Goal: Task Accomplishment & Management: Manage account settings

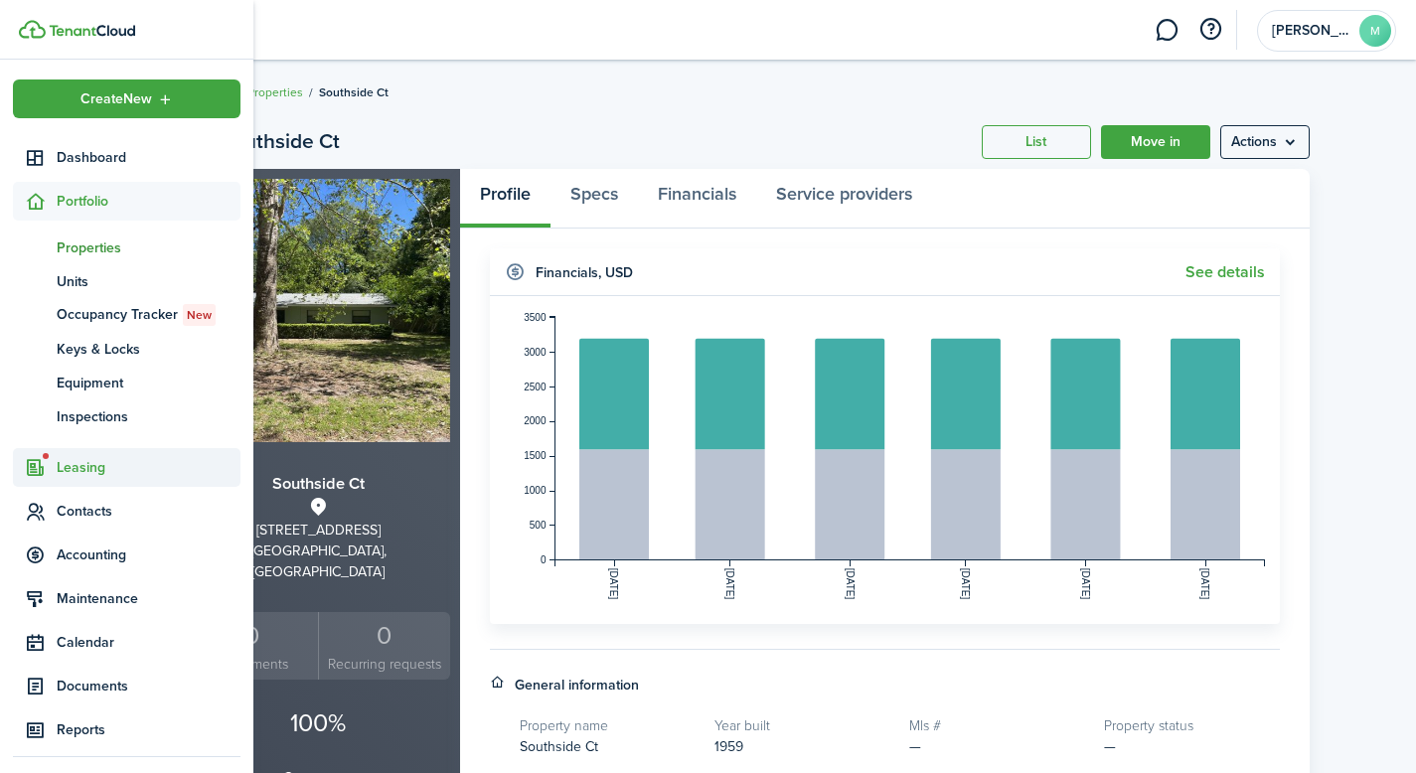
click at [86, 464] on span "Leasing" at bounding box center [149, 467] width 184 height 21
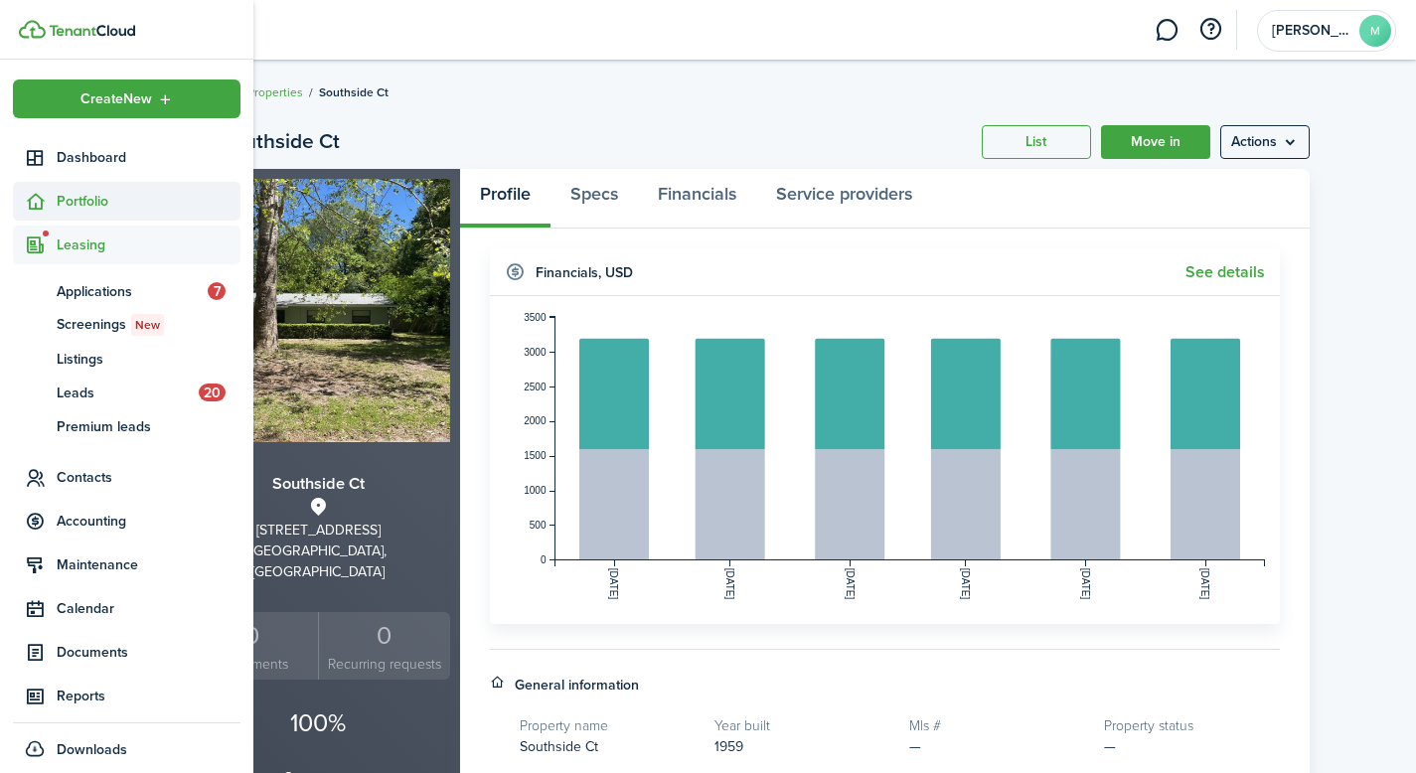
click at [92, 203] on span "Portfolio" at bounding box center [149, 201] width 184 height 21
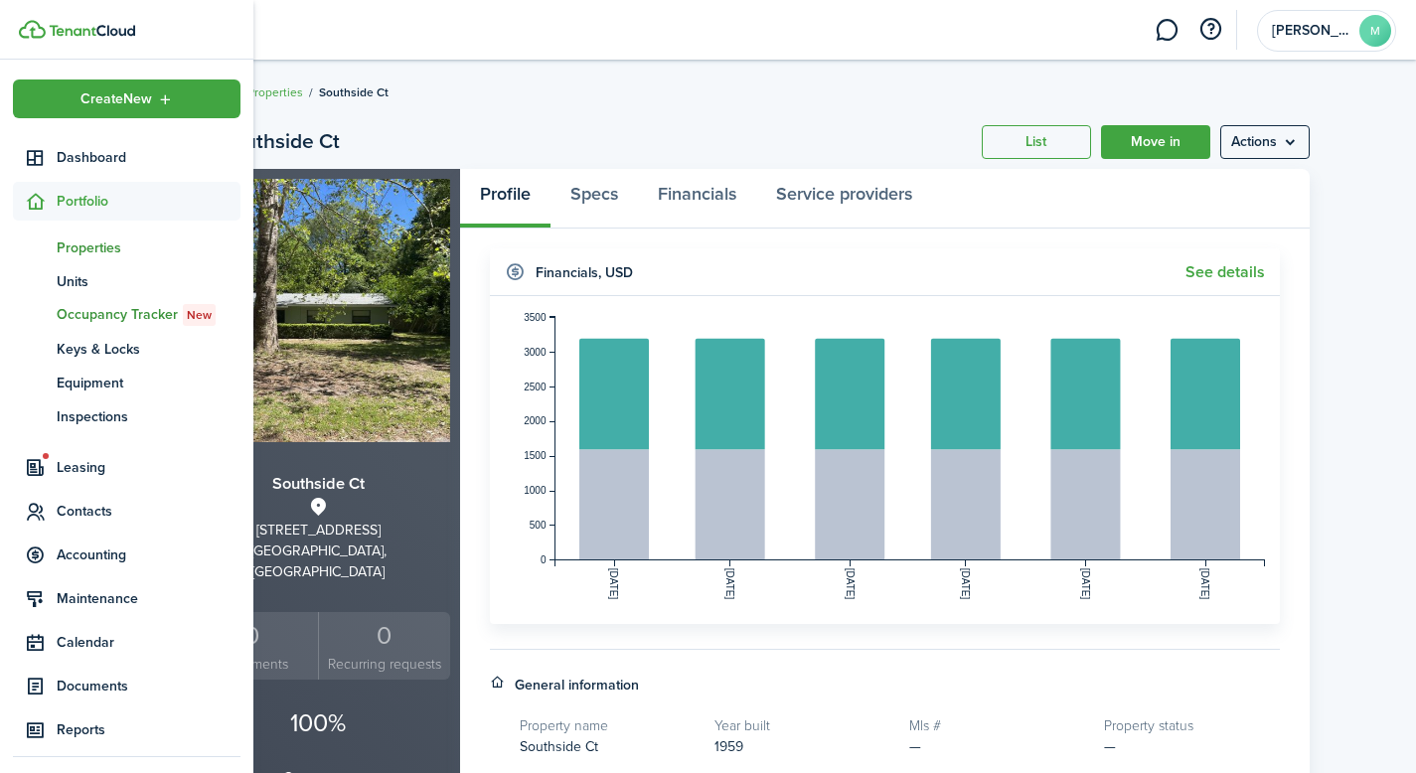
click at [105, 318] on span "Occupancy Tracker New" at bounding box center [149, 315] width 184 height 22
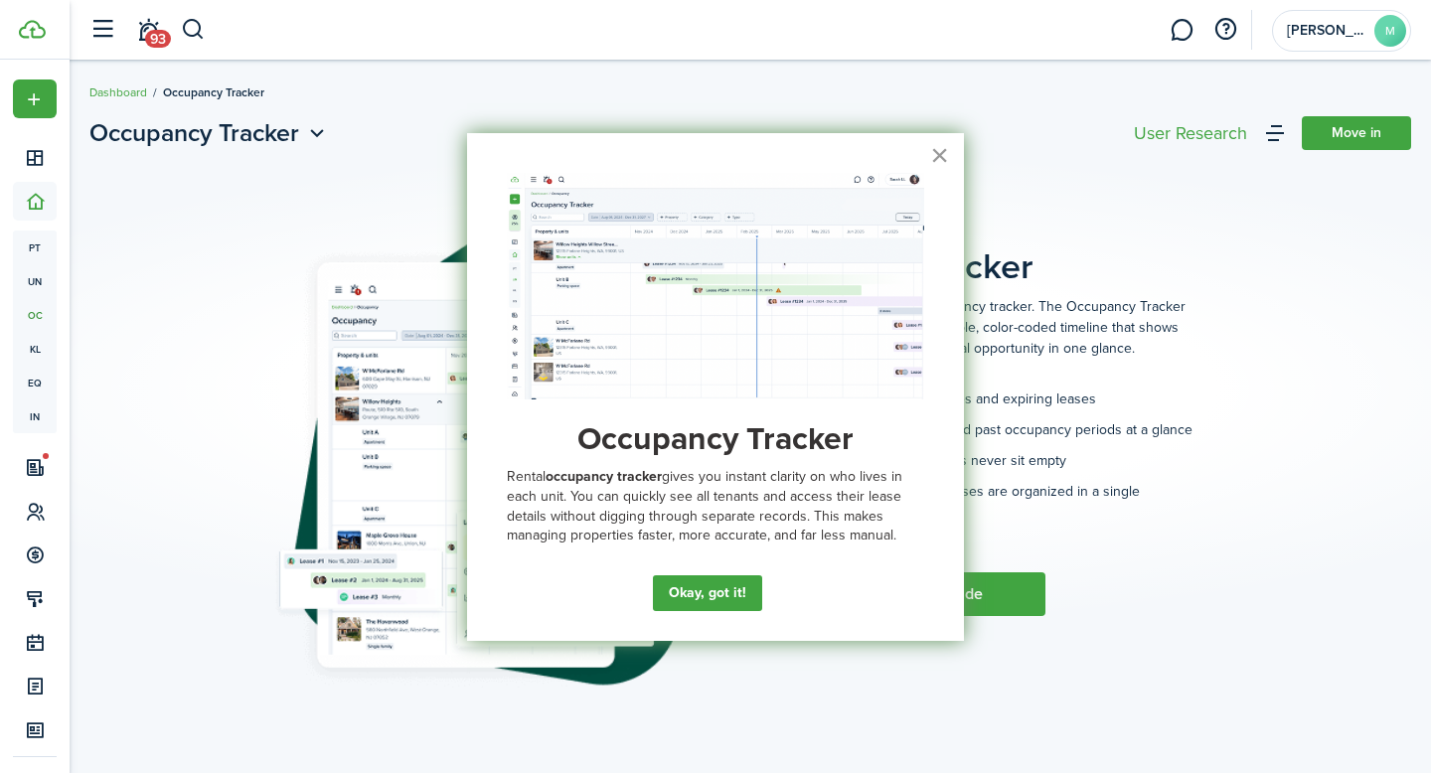
click at [944, 162] on button "×" at bounding box center [939, 155] width 19 height 32
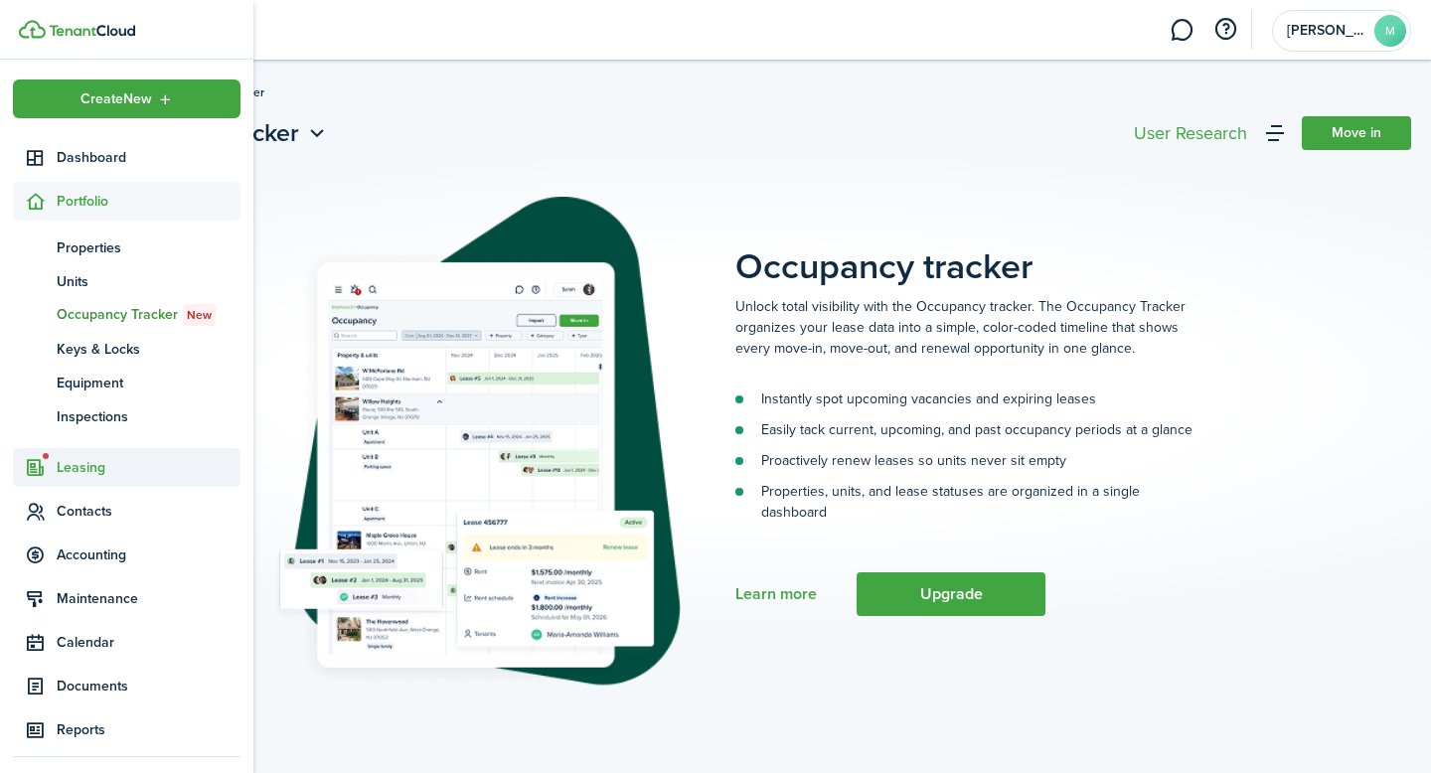
scroll to position [46, 0]
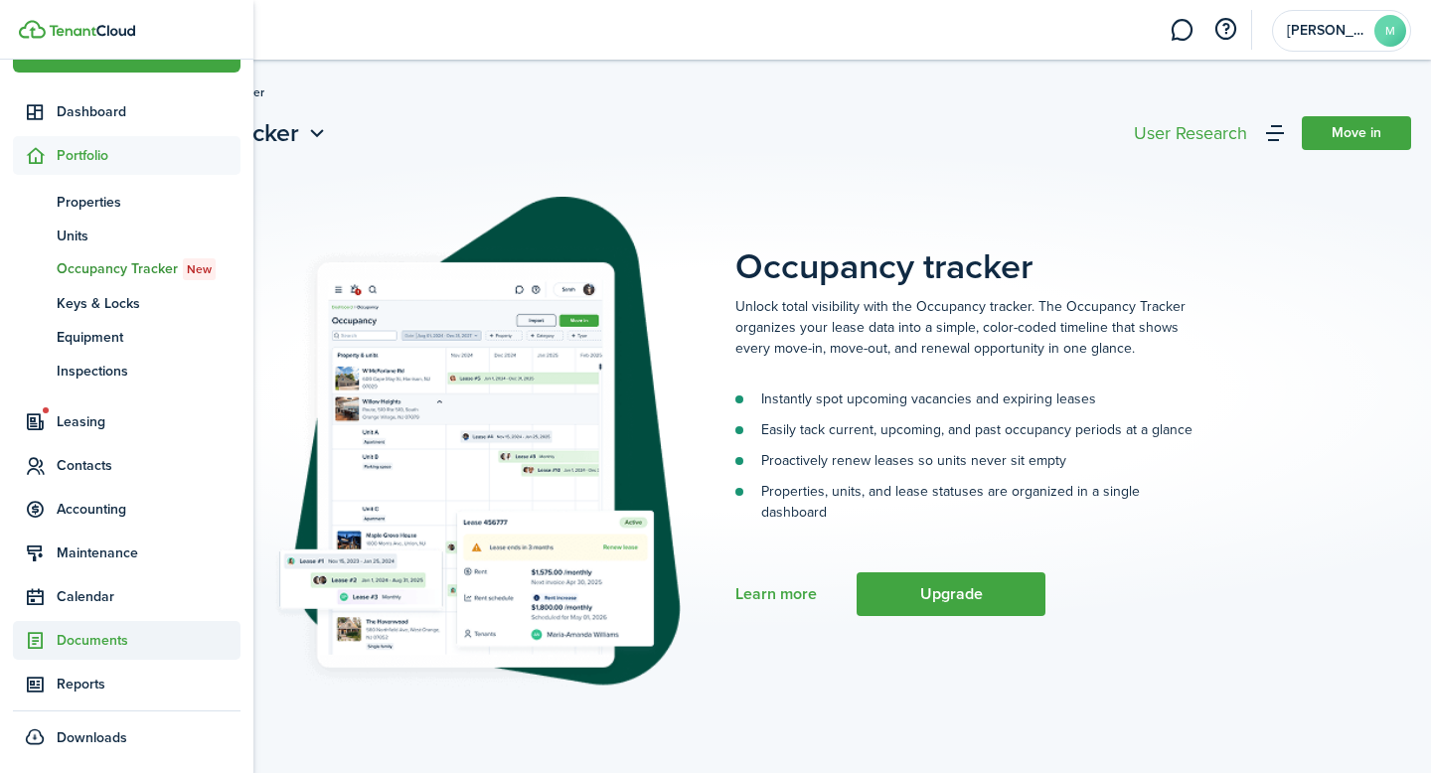
click at [76, 638] on span "Documents" at bounding box center [149, 640] width 184 height 21
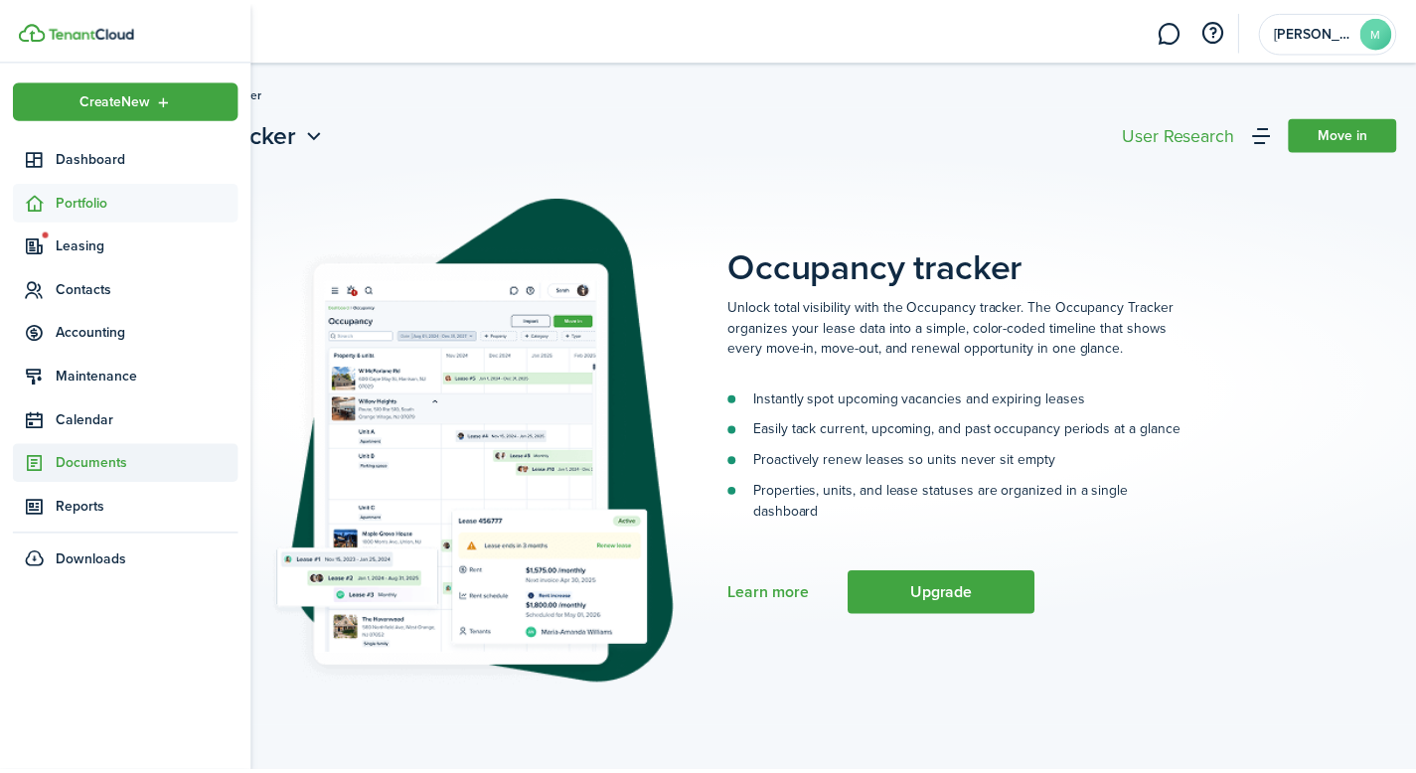
scroll to position [0, 0]
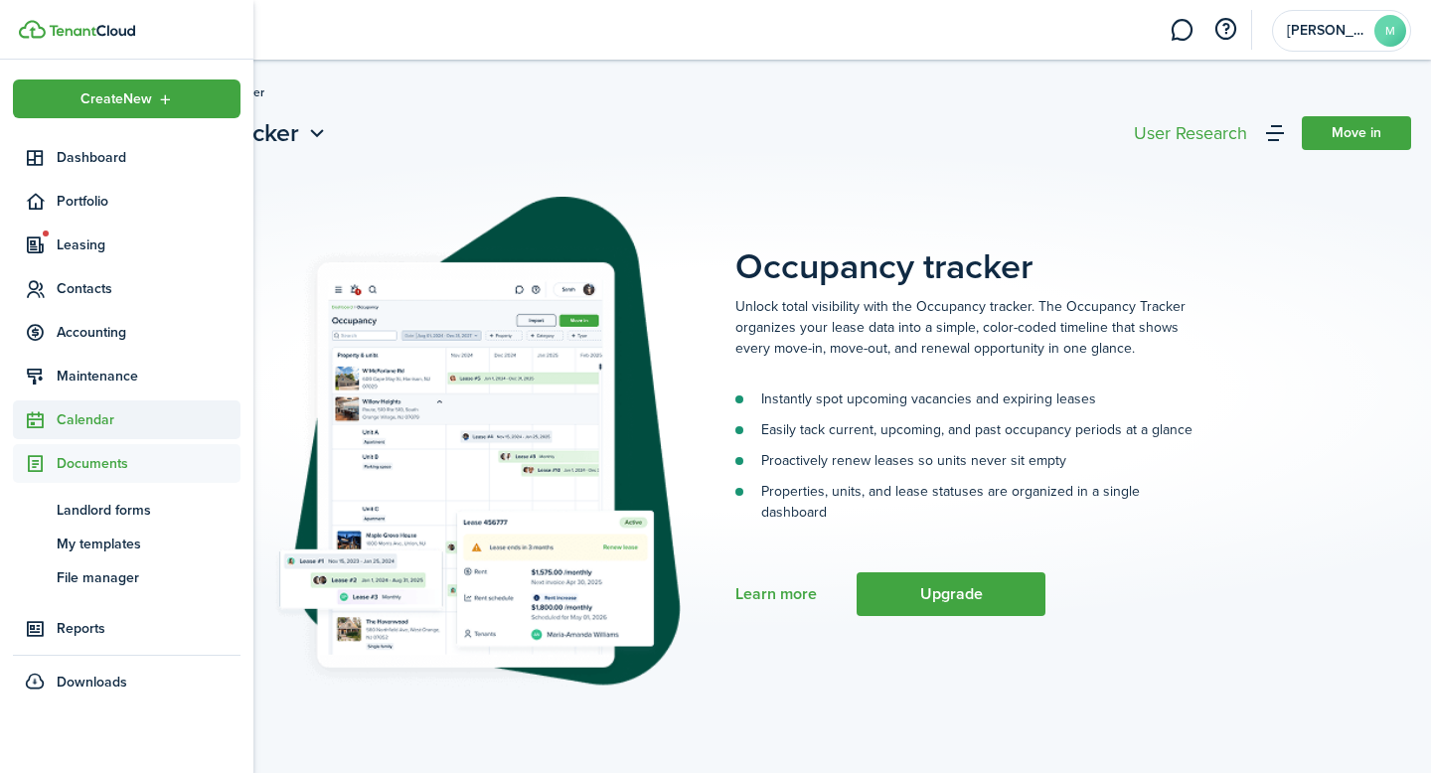
click at [76, 423] on span "Calendar" at bounding box center [149, 420] width 184 height 21
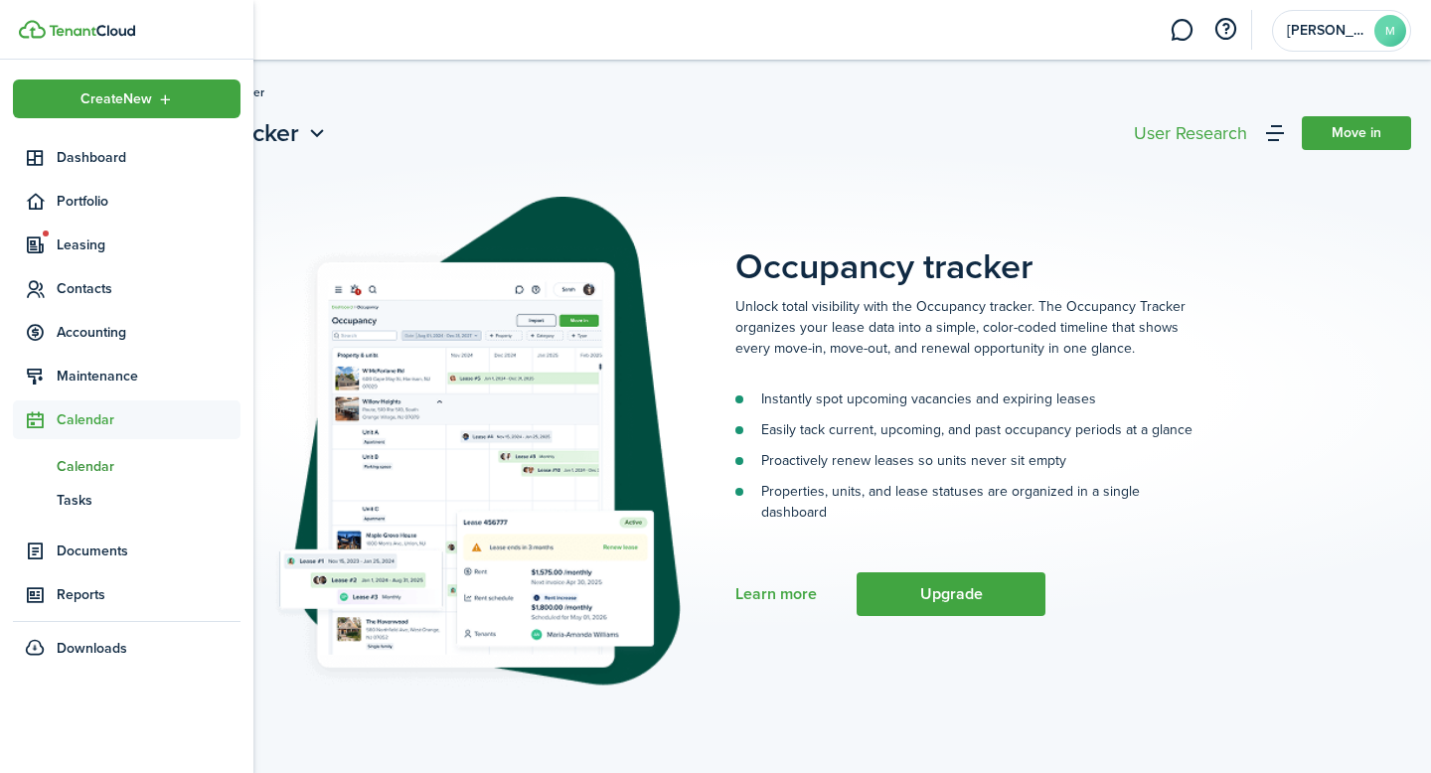
click at [82, 475] on span "Calendar" at bounding box center [149, 466] width 184 height 21
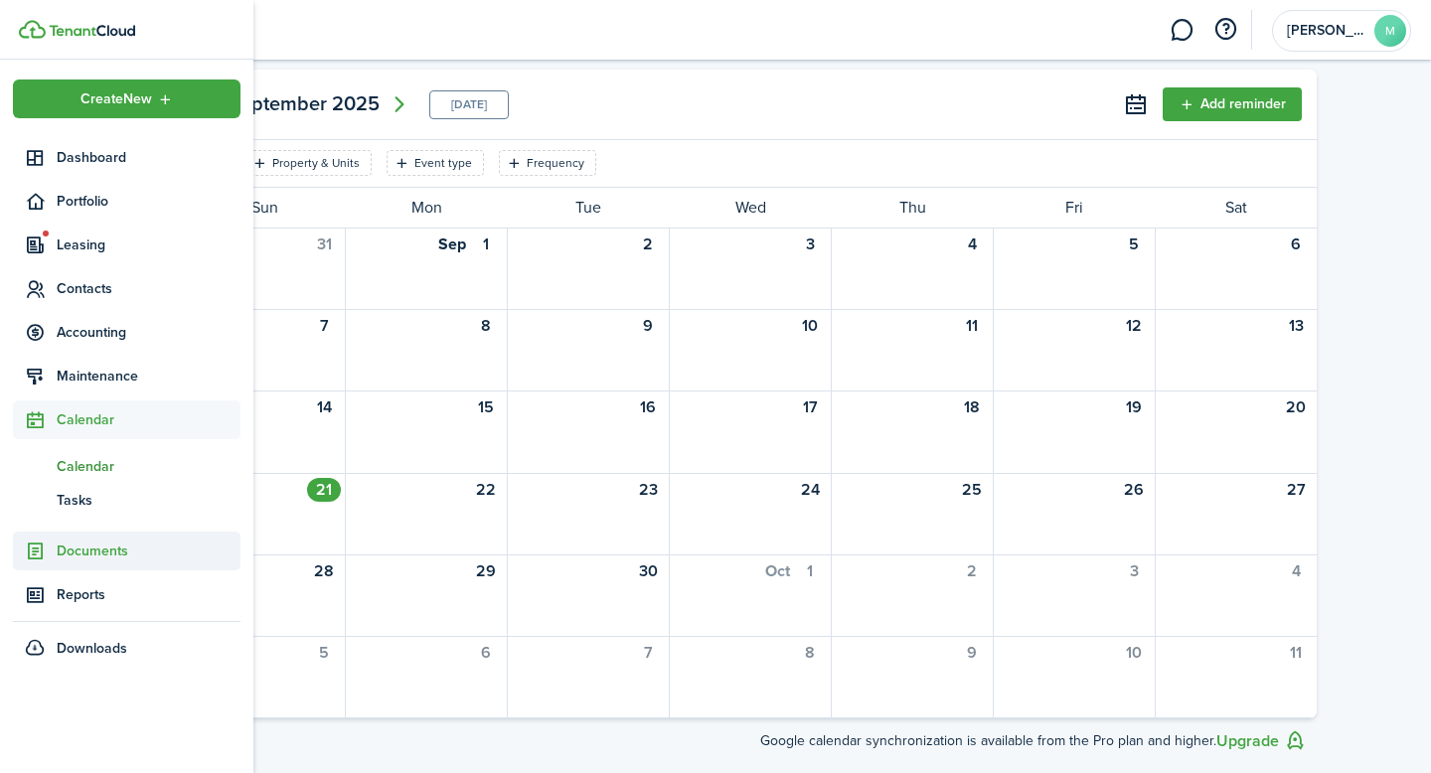
click at [62, 555] on span "Documents" at bounding box center [149, 551] width 184 height 21
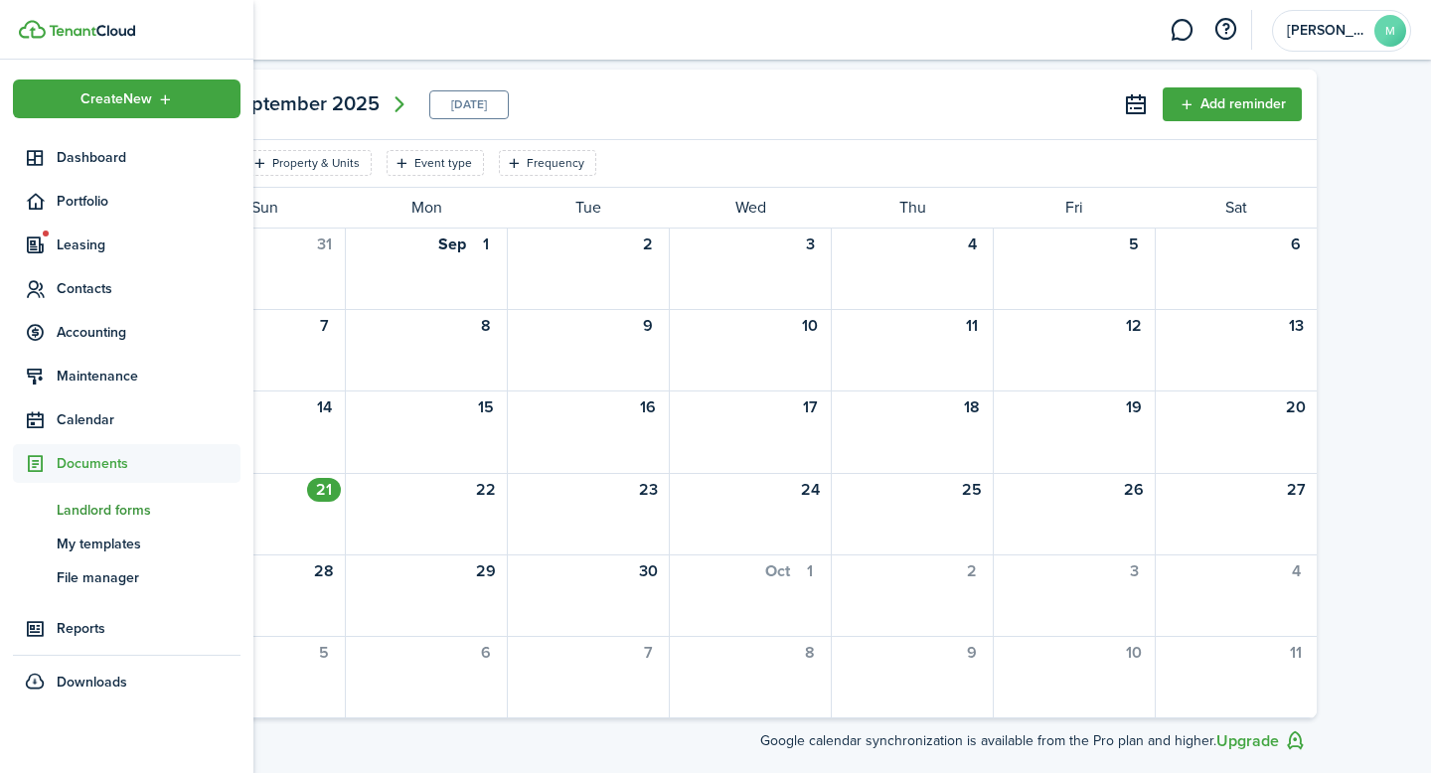
click at [97, 513] on span "Landlord forms" at bounding box center [149, 510] width 184 height 21
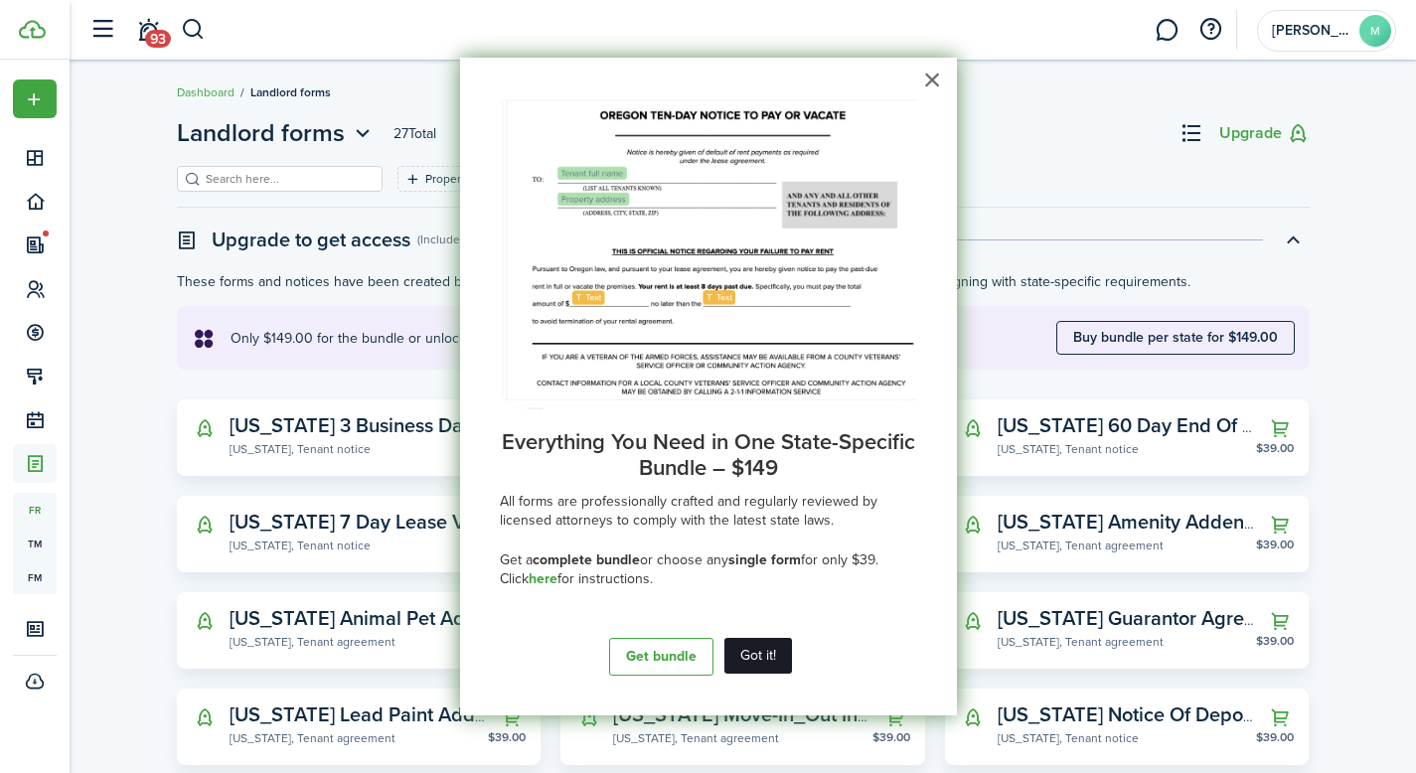
click at [756, 653] on button "Got it!" at bounding box center [759, 656] width 68 height 36
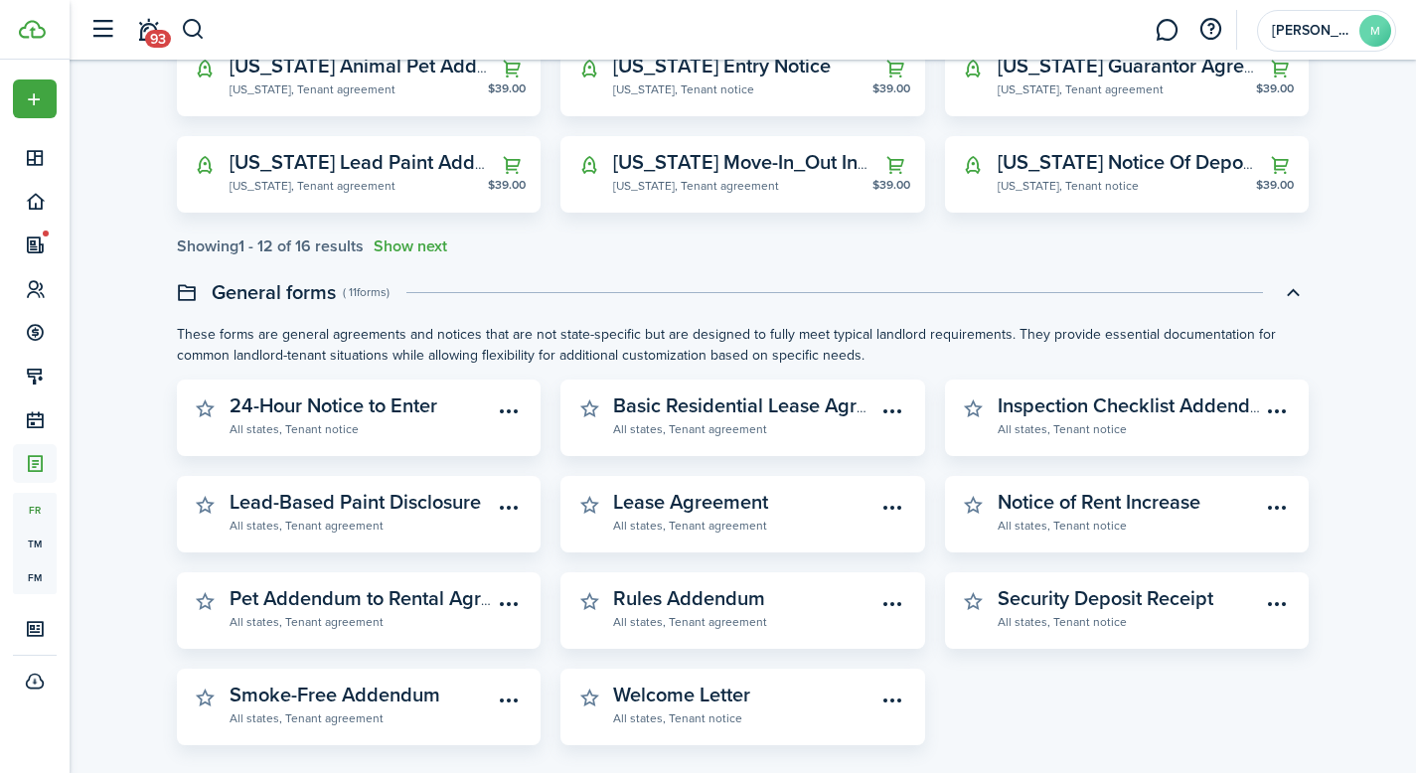
scroll to position [622, 0]
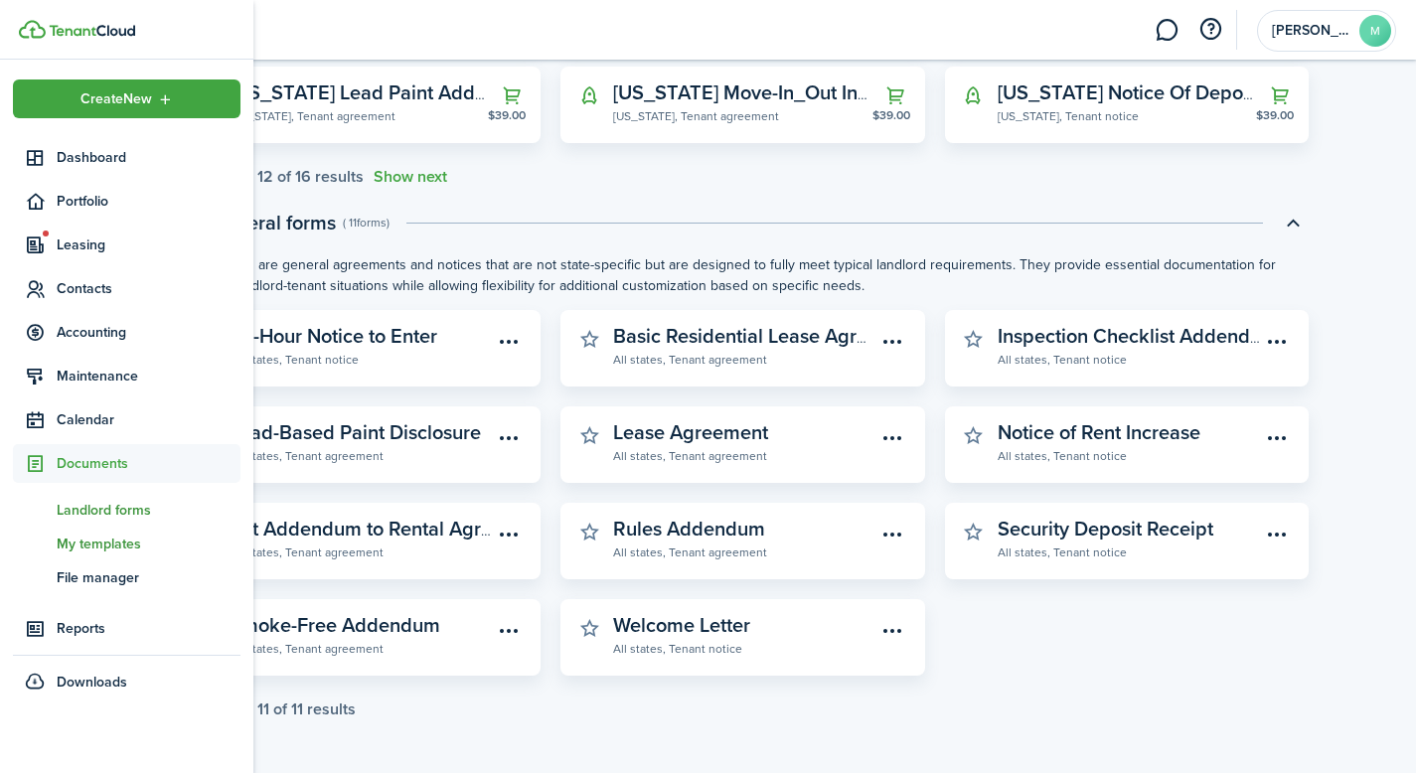
click at [60, 547] on span "My templates" at bounding box center [149, 544] width 184 height 21
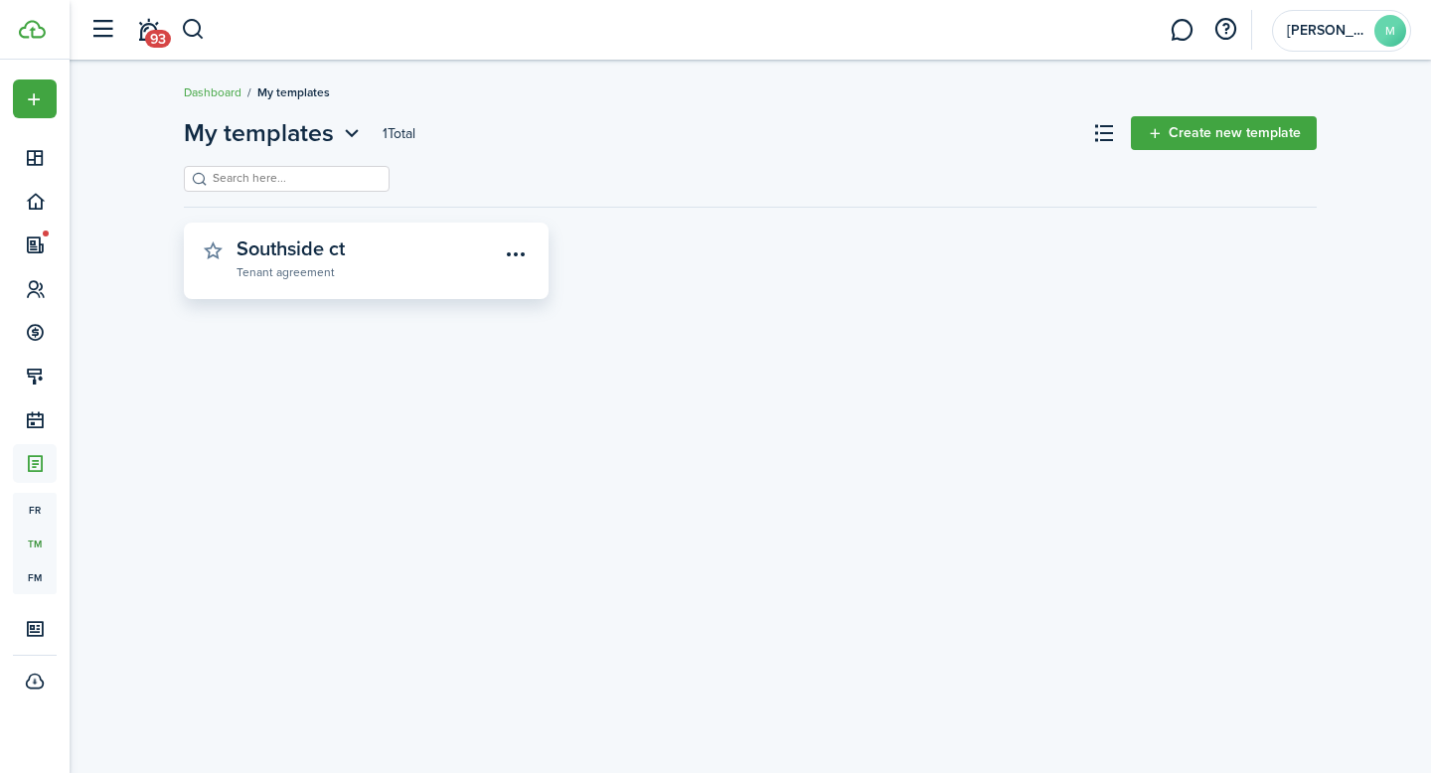
click at [474, 271] on widget-stats-subtitle "Tenant agreement" at bounding box center [368, 271] width 263 height 20
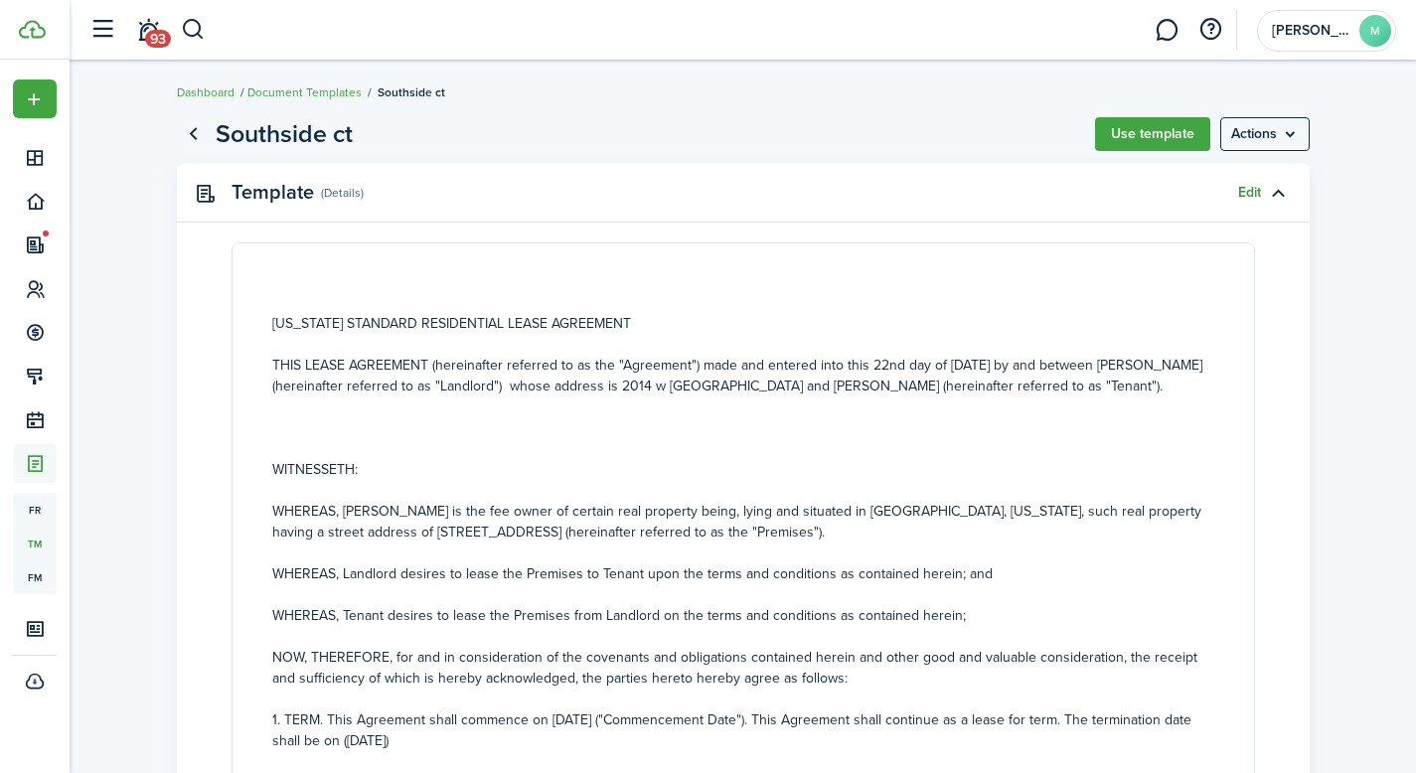
click at [1248, 196] on link "Edit" at bounding box center [1249, 193] width 23 height 16
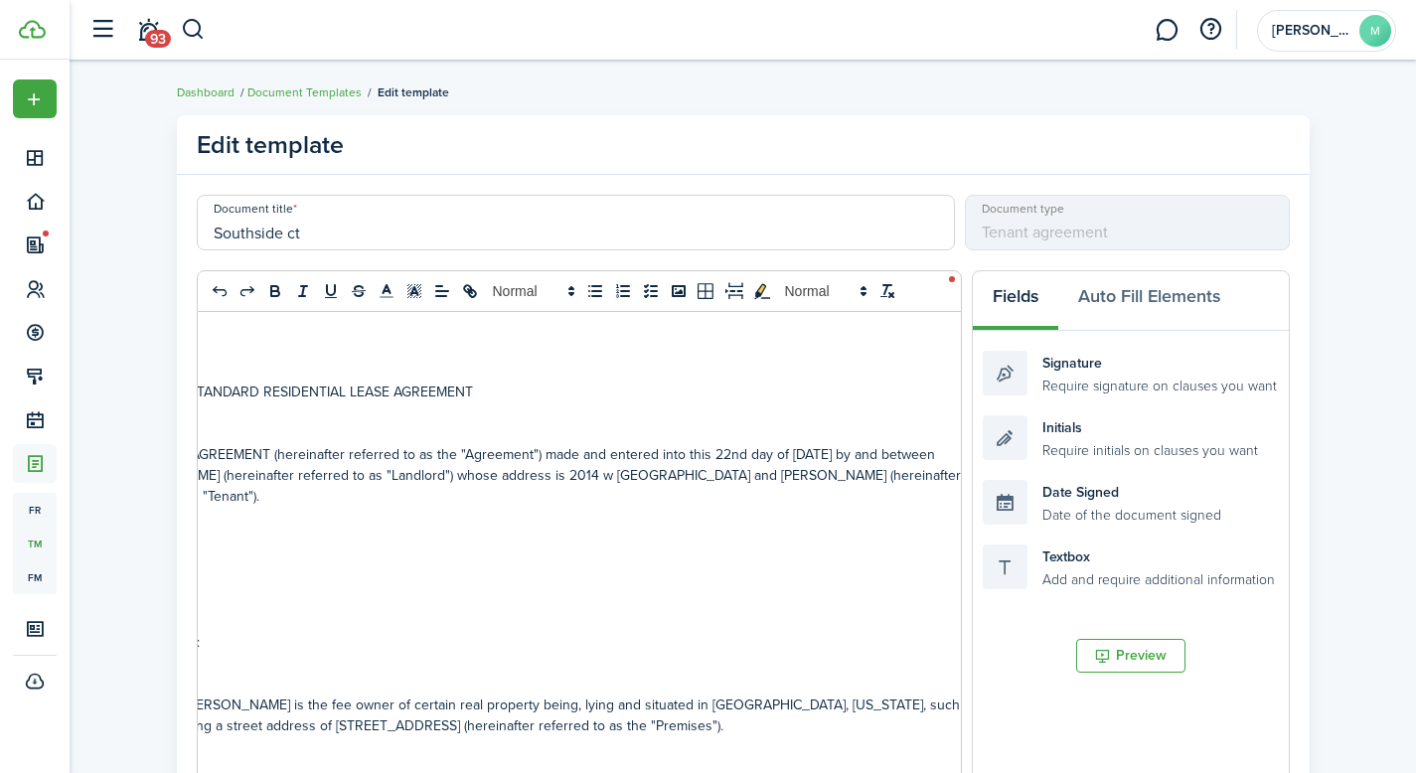
scroll to position [0, 128]
click at [885, 453] on p "THIS LEASE AGREEMENT (hereinafter referred to as the "Agreement") made and ente…" at bounding box center [549, 475] width 880 height 63
click at [852, 480] on p "THIS LEASE AGREEMENT (hereinafter referred to as the "Agreement") made and ente…" at bounding box center [549, 475] width 880 height 63
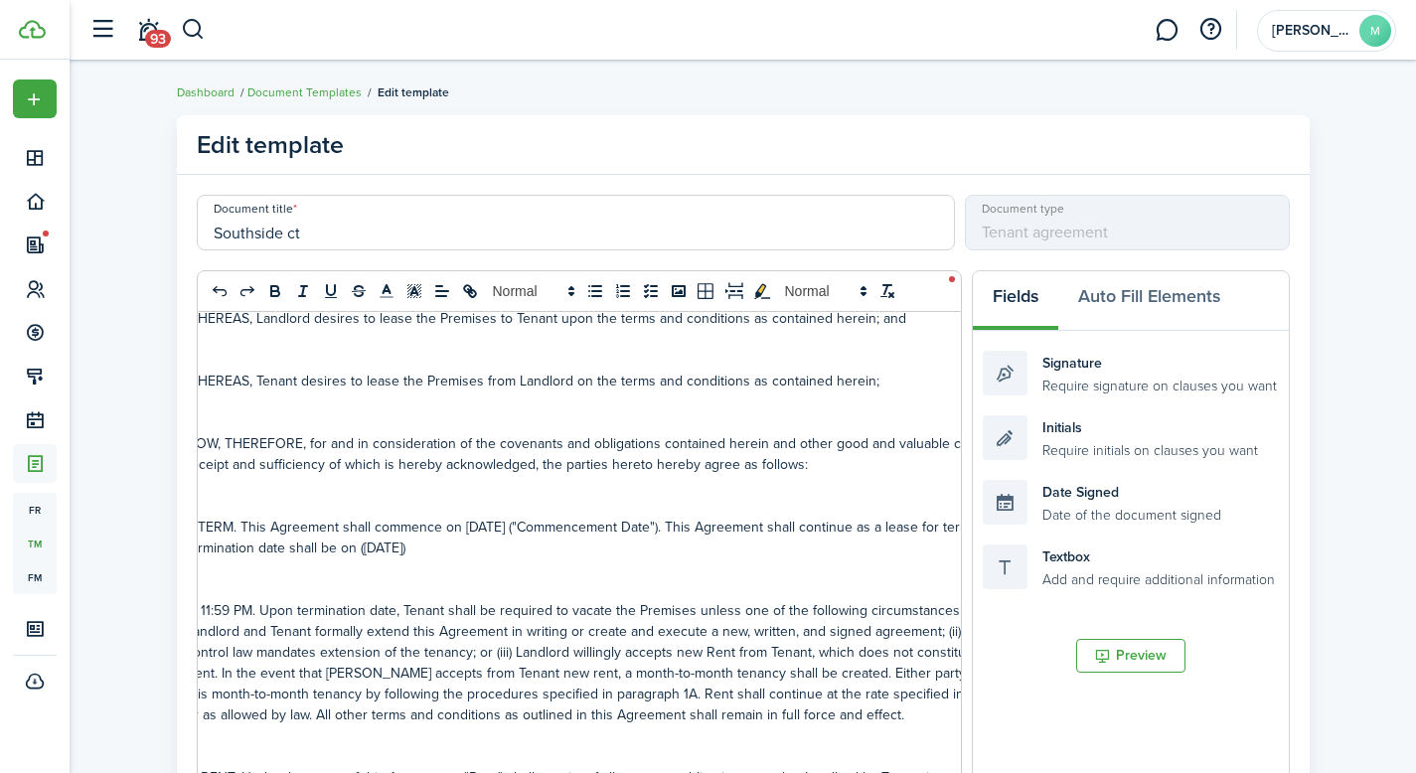
scroll to position [0, 59]
click at [572, 528] on p "1. TERM. This Agreement shall commence on [DATE] ("Commencement Date"). This Ag…" at bounding box center [619, 538] width 880 height 42
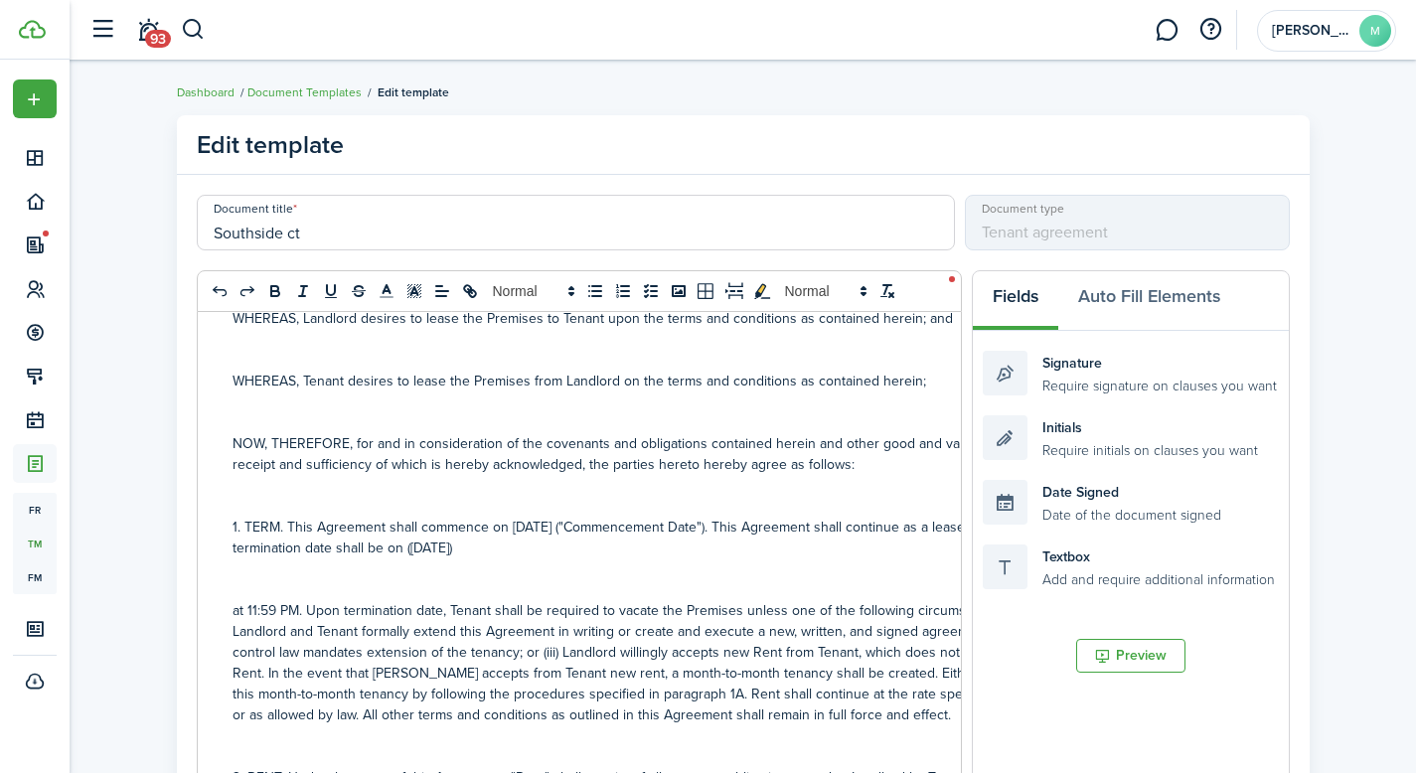
scroll to position [0, 3]
click at [514, 549] on p "1. TERM. This Agreement shall commence on [DATE] ("Commencement Date"). This Ag…" at bounding box center [675, 538] width 880 height 42
click at [551, 549] on p "1. TERM. This Agreement shall commence on [DATE] ("Commencement Date"). This Ag…" at bounding box center [675, 538] width 880 height 42
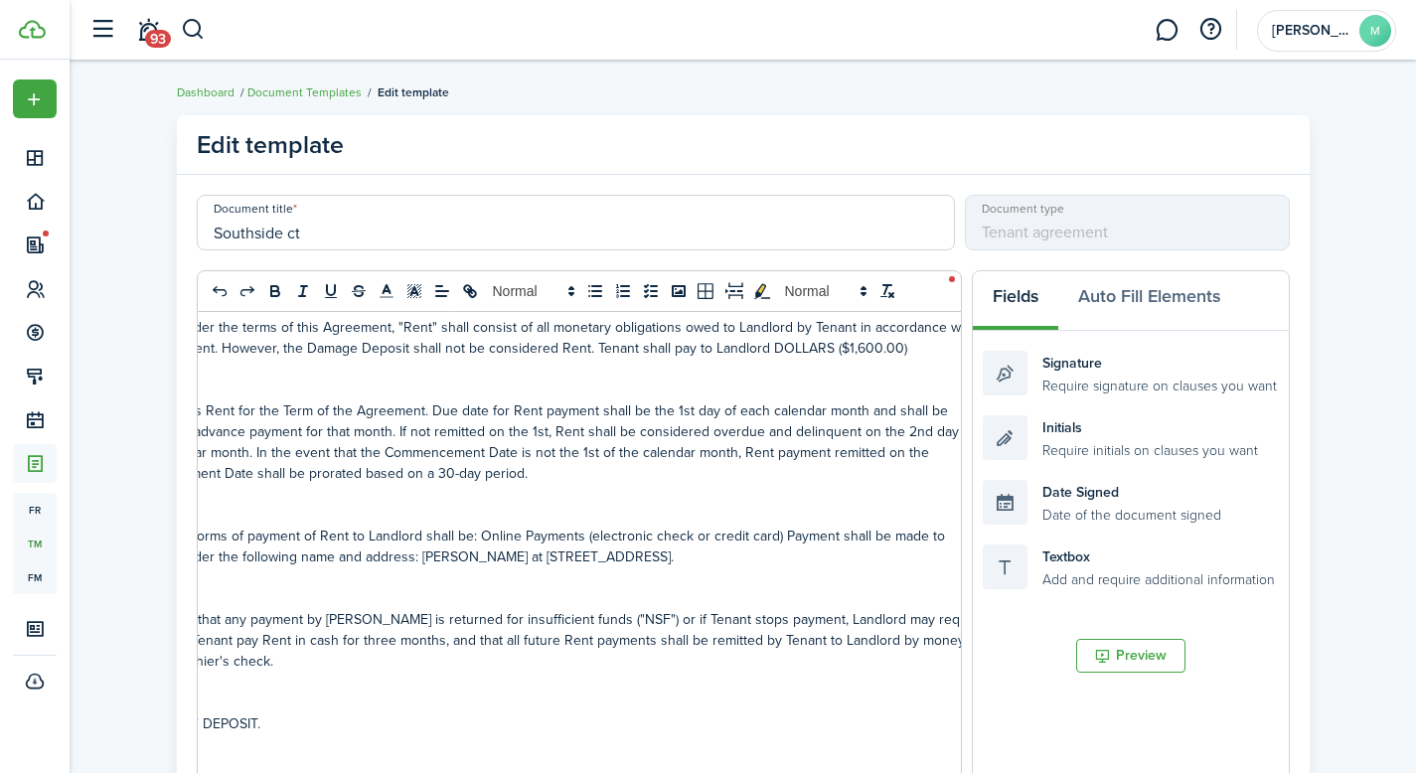
scroll to position [0, 106]
drag, startPoint x: 560, startPoint y: 554, endPoint x: 826, endPoint y: 564, distance: 266.6
click at [826, 564] on p "Acceptable forms of payment of Rent to Landlord shall be: Online Payments (elec…" at bounding box center [571, 547] width 880 height 42
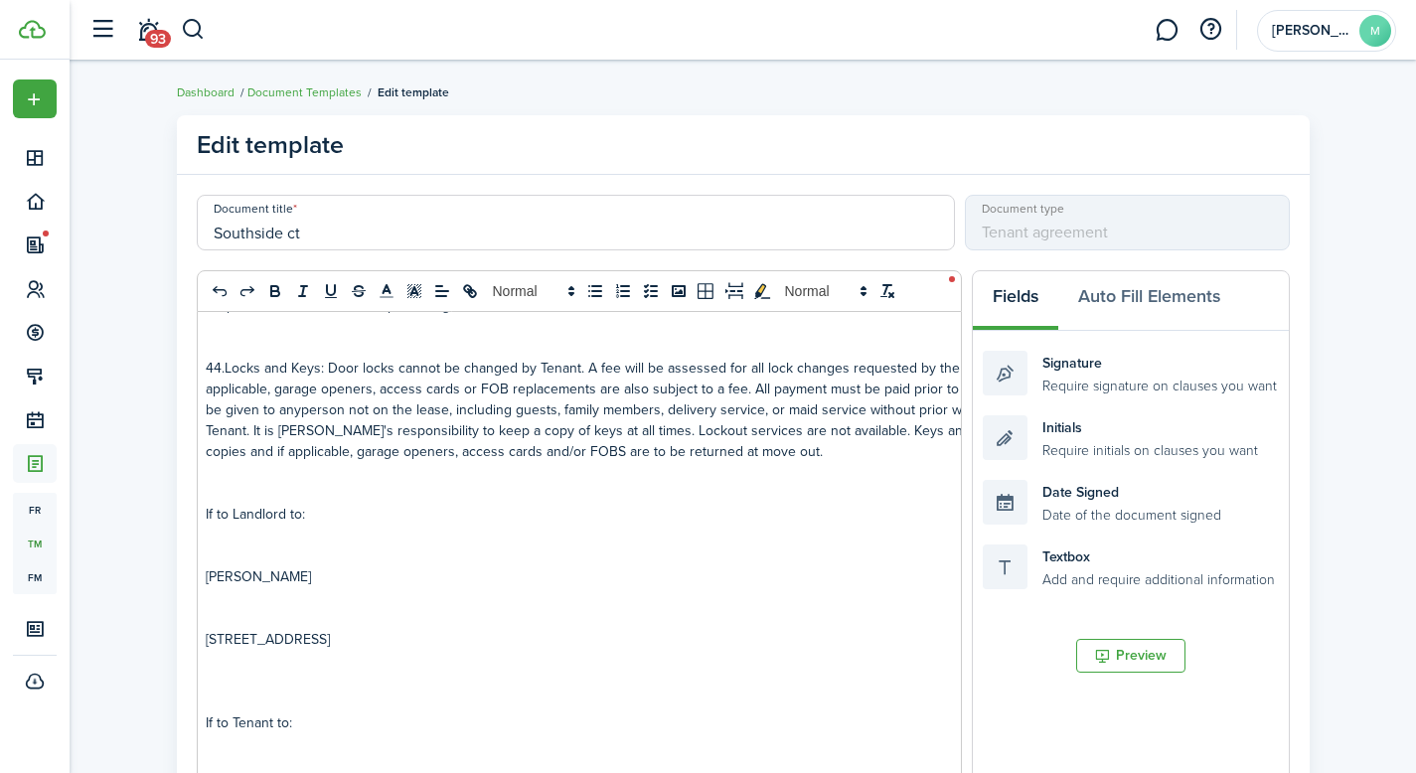
scroll to position [10809, 0]
drag, startPoint x: 209, startPoint y: 533, endPoint x: 470, endPoint y: 548, distance: 261.8
click at [470, 548] on div "[US_STATE] STANDARD RESIDENTIAL LEASE AGREEMENT THIS LEASE AGREEMENT (hereinaft…" at bounding box center [645, 702] width 959 height 780
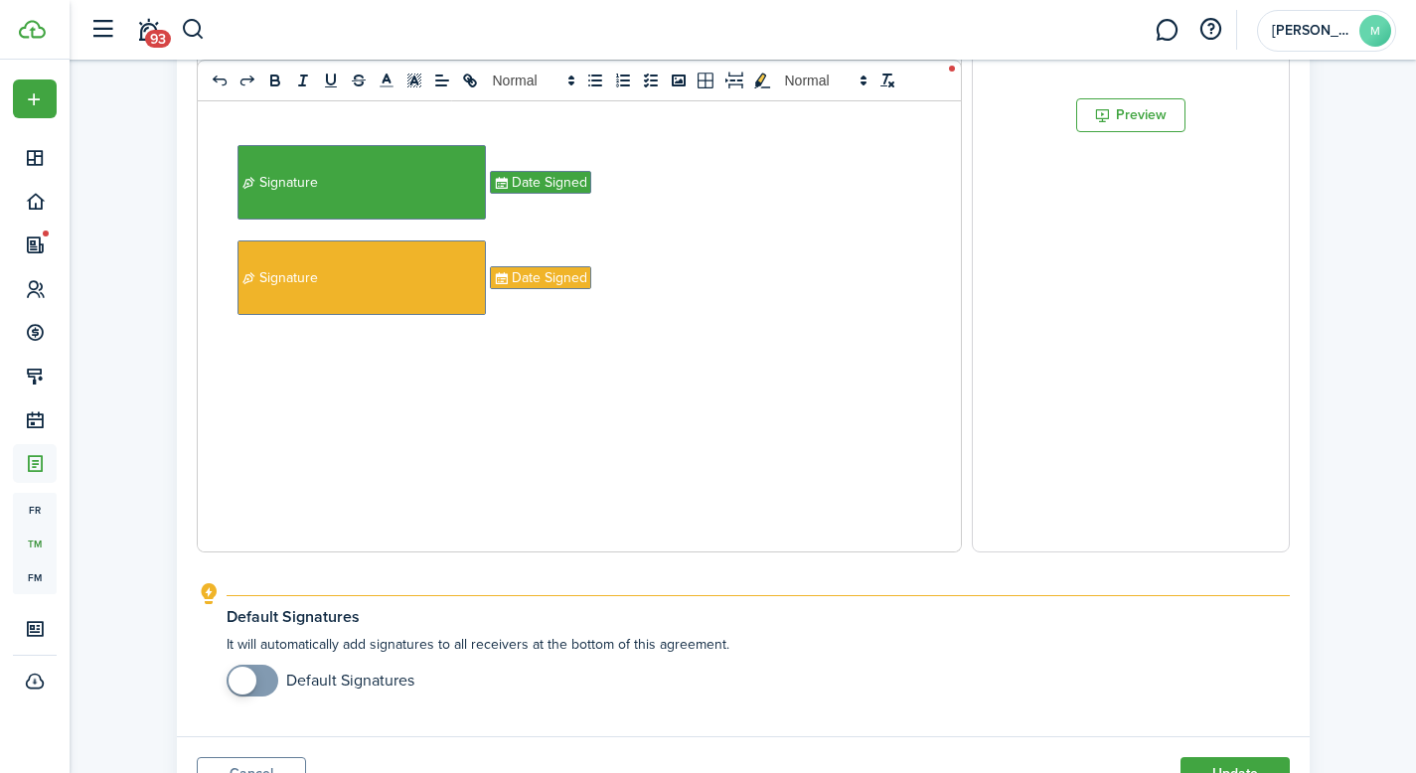
scroll to position [648, 0]
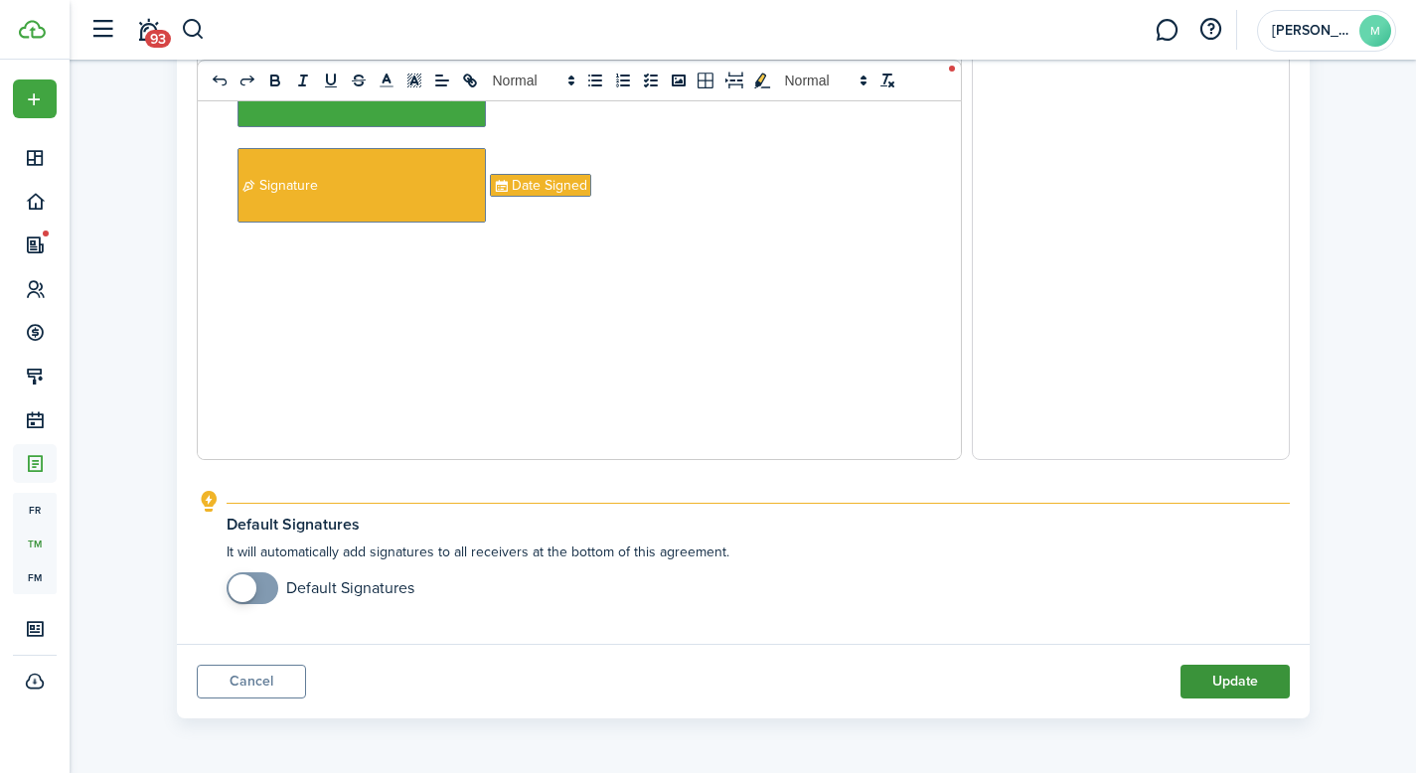
click at [1236, 686] on button "Update" at bounding box center [1235, 682] width 109 height 34
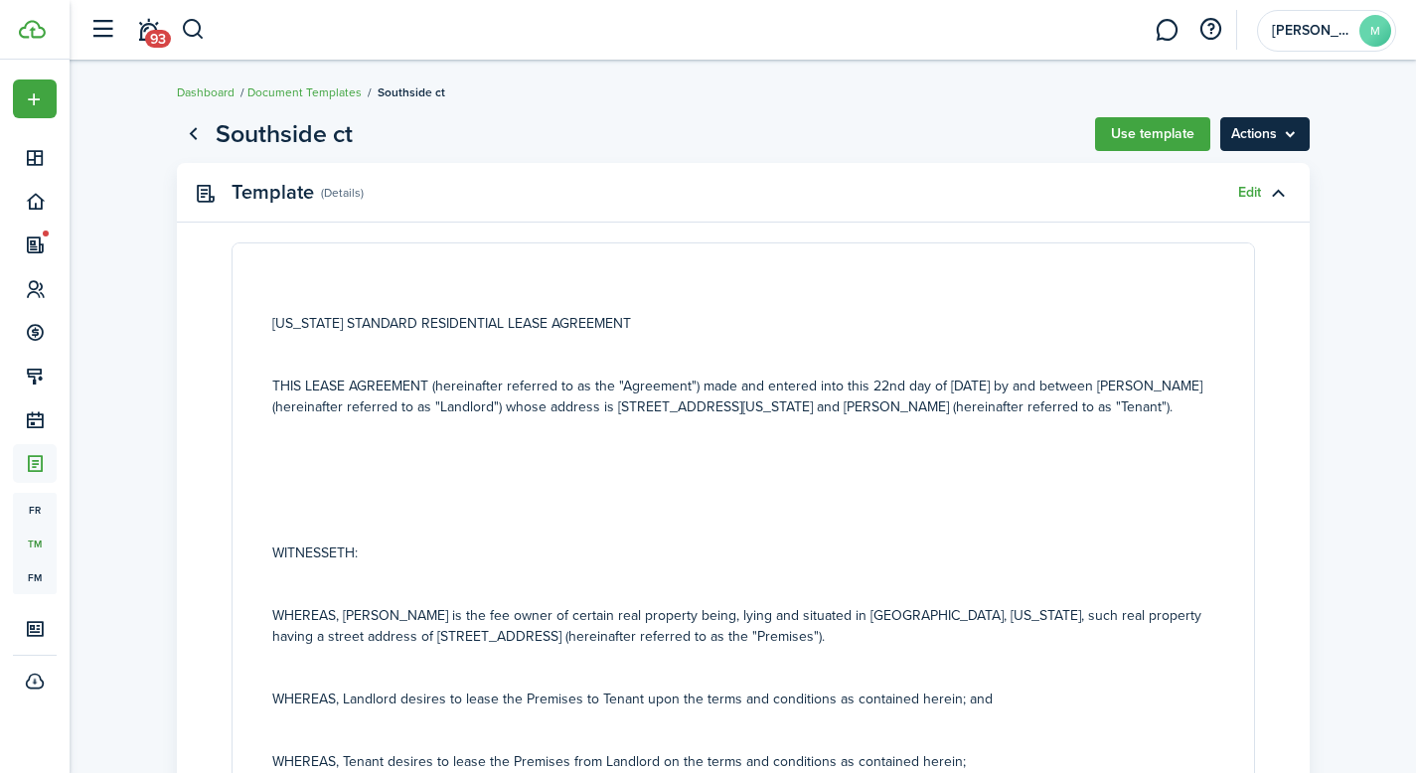
click at [1258, 146] on menu-btn "Actions" at bounding box center [1265, 134] width 89 height 34
click at [431, 151] on page-view-header "Southside ct Use template Actions" at bounding box center [743, 134] width 1133 height 38
click at [202, 38] on button "button" at bounding box center [193, 30] width 25 height 34
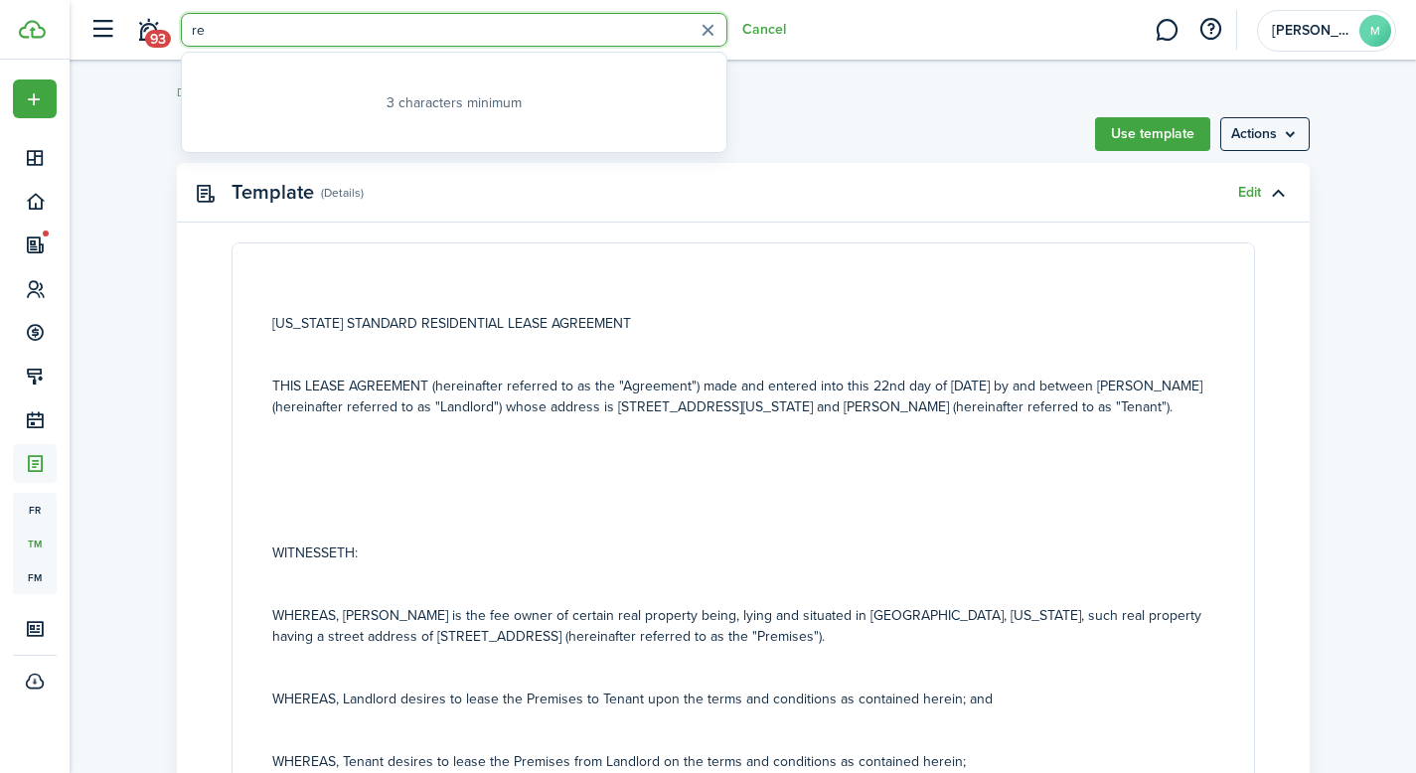
type input "r"
click at [870, 150] on page-view-header "Southside ct Use template Actions" at bounding box center [743, 134] width 1133 height 38
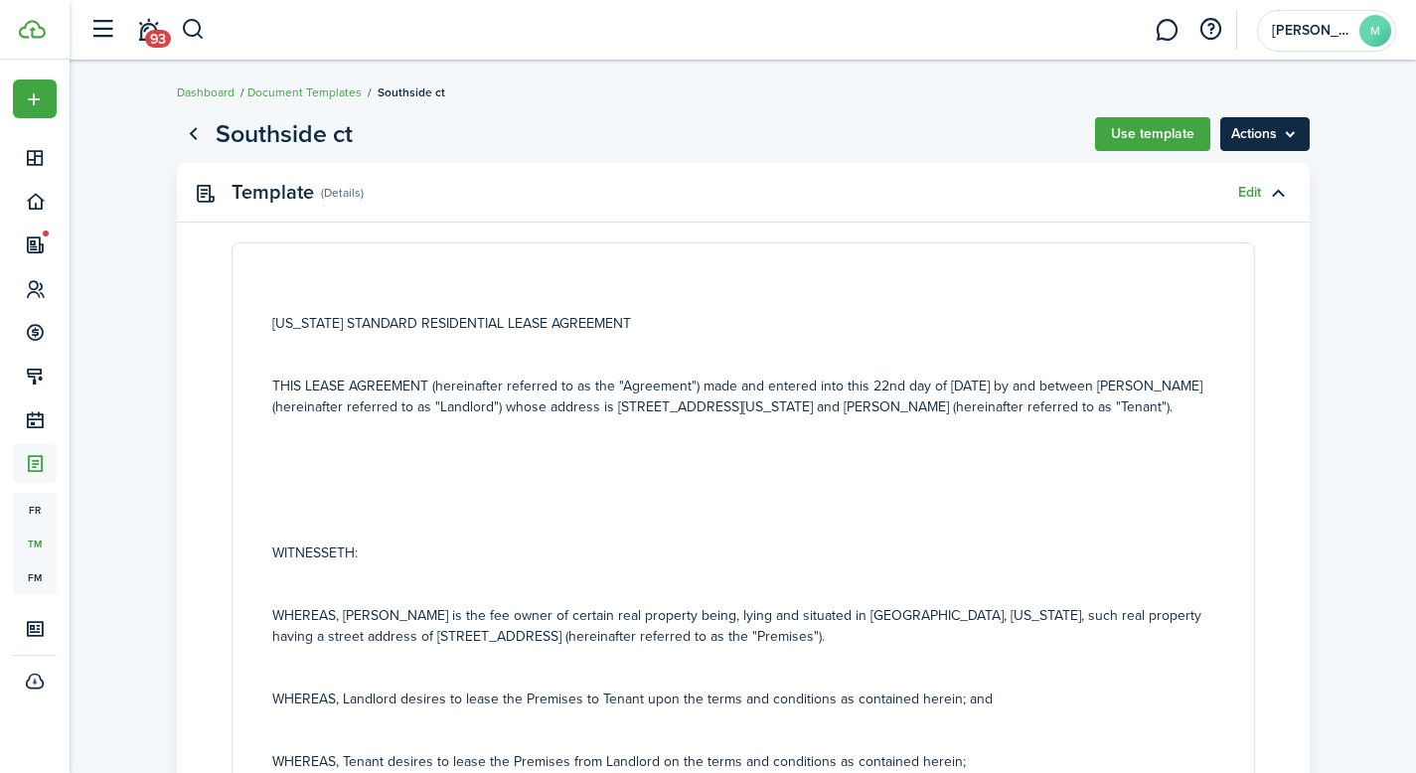
click at [1275, 143] on menu-btn "Actions" at bounding box center [1265, 134] width 89 height 34
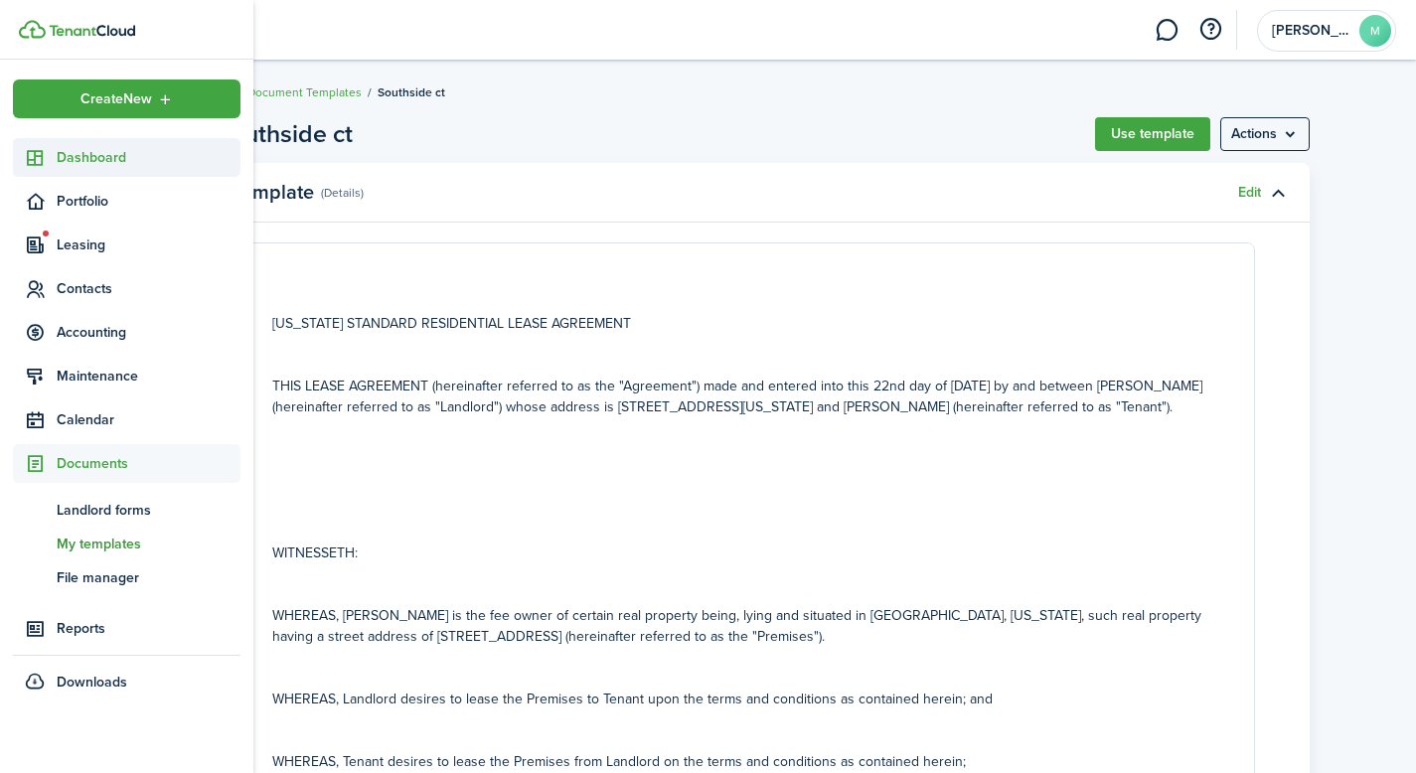
click at [99, 168] on link "Dashboard" at bounding box center [127, 157] width 228 height 39
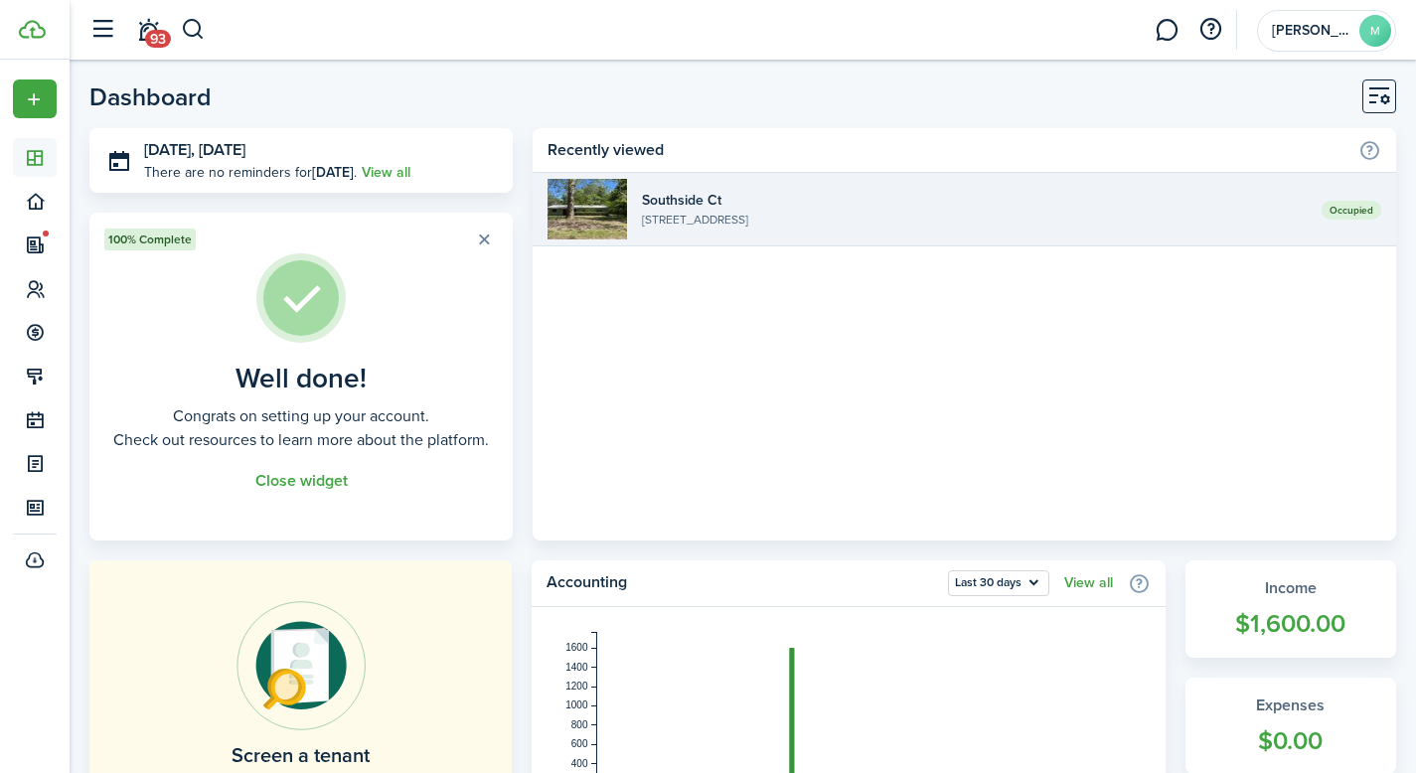
click at [910, 232] on link "Occupied Southside Ct [STREET_ADDRESS]" at bounding box center [965, 210] width 864 height 74
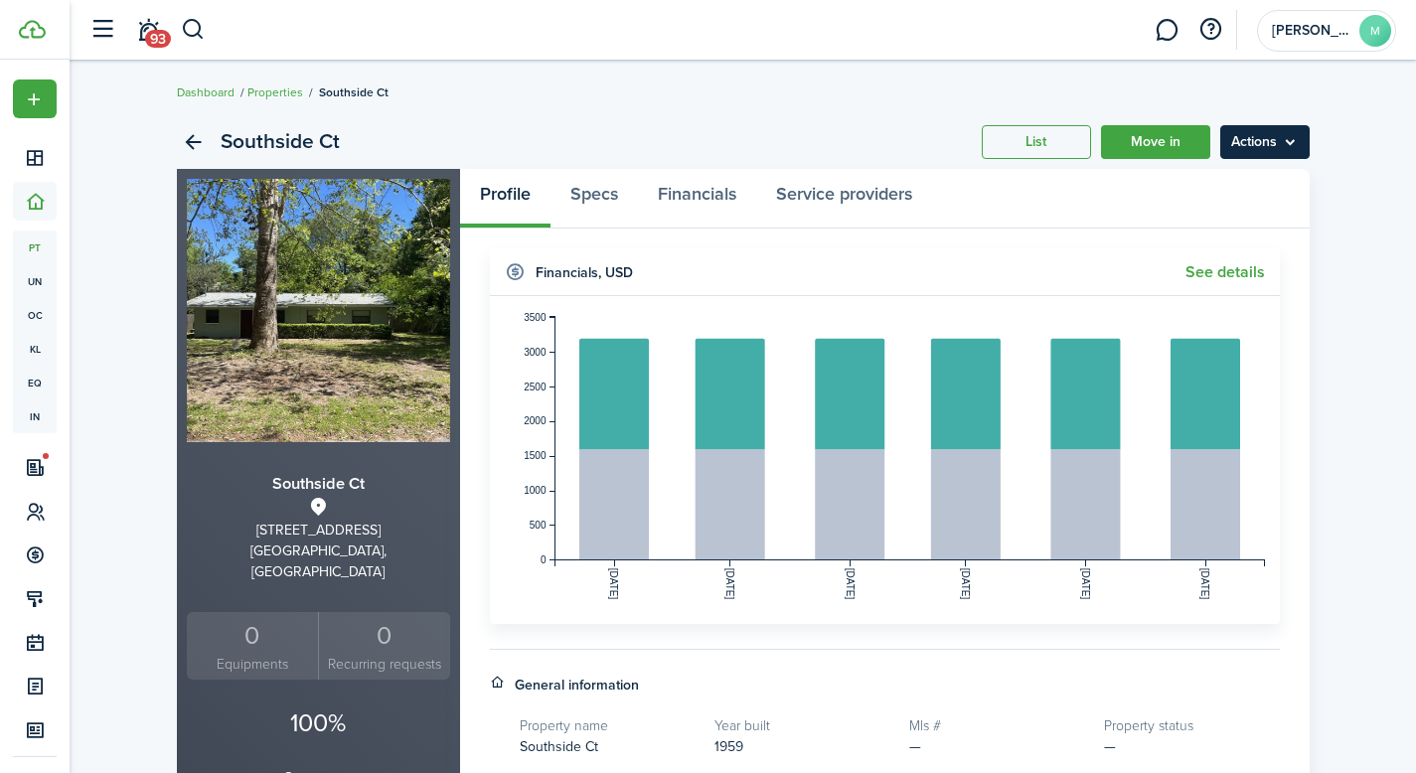
click at [1280, 157] on menu-btn "Actions" at bounding box center [1265, 142] width 89 height 34
click at [1243, 185] on link "Edit property" at bounding box center [1223, 186] width 174 height 34
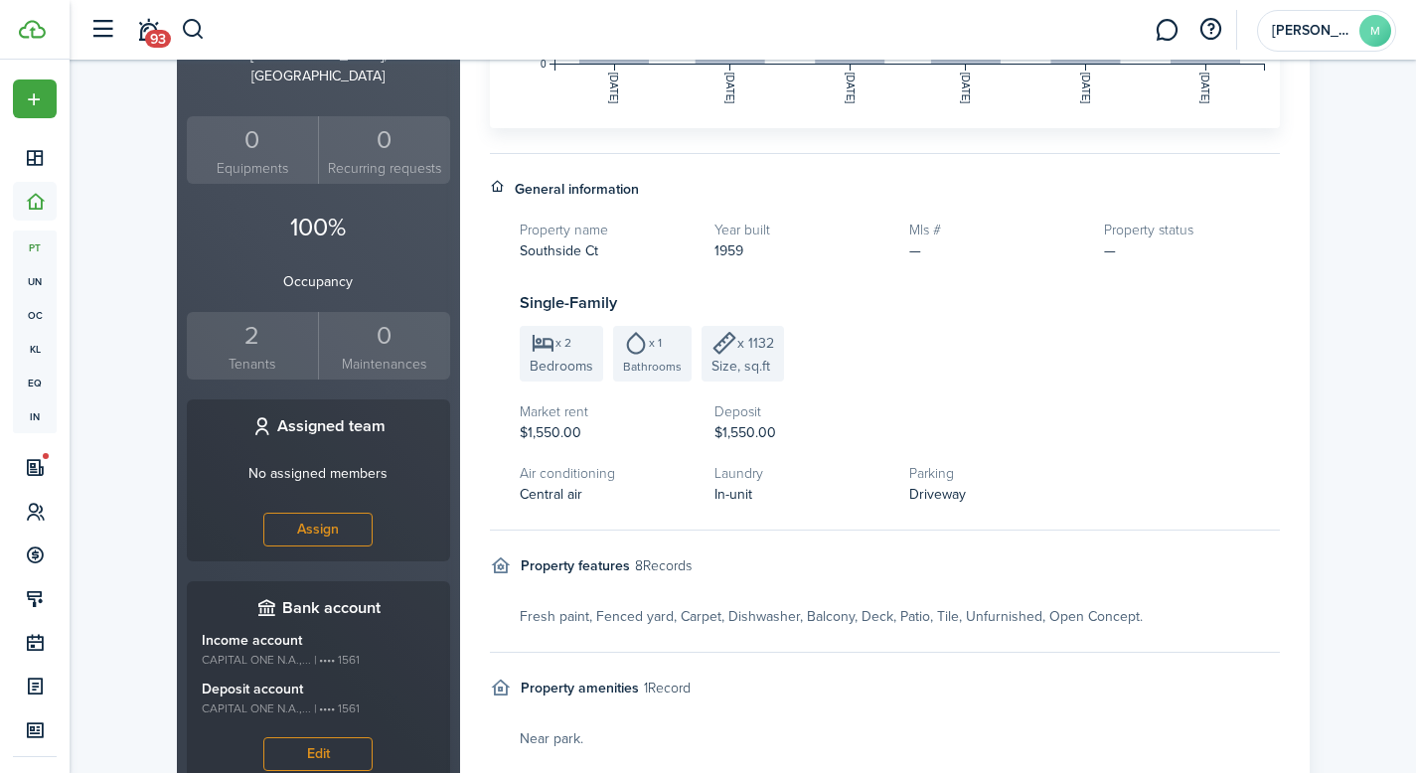
scroll to position [714, 0]
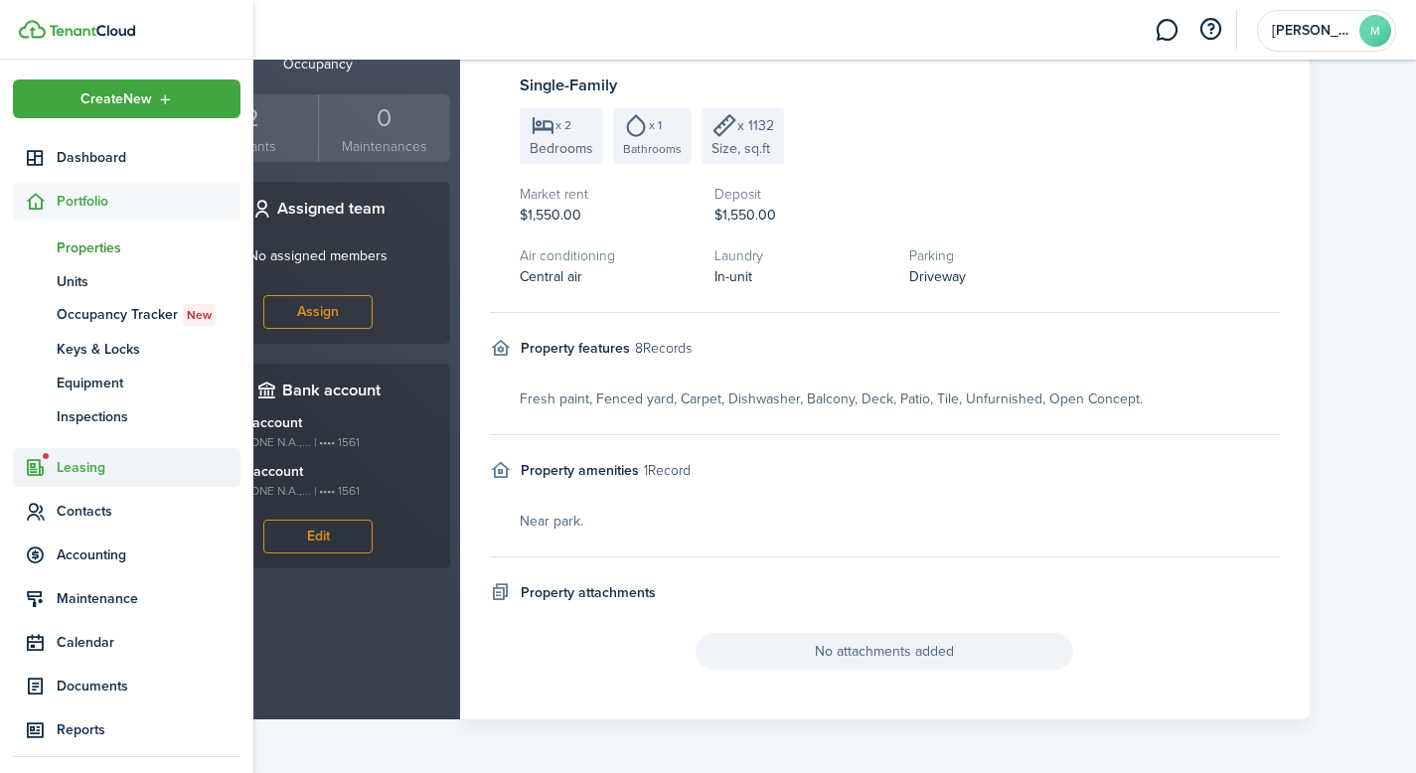
click at [86, 479] on span "Leasing" at bounding box center [127, 467] width 228 height 39
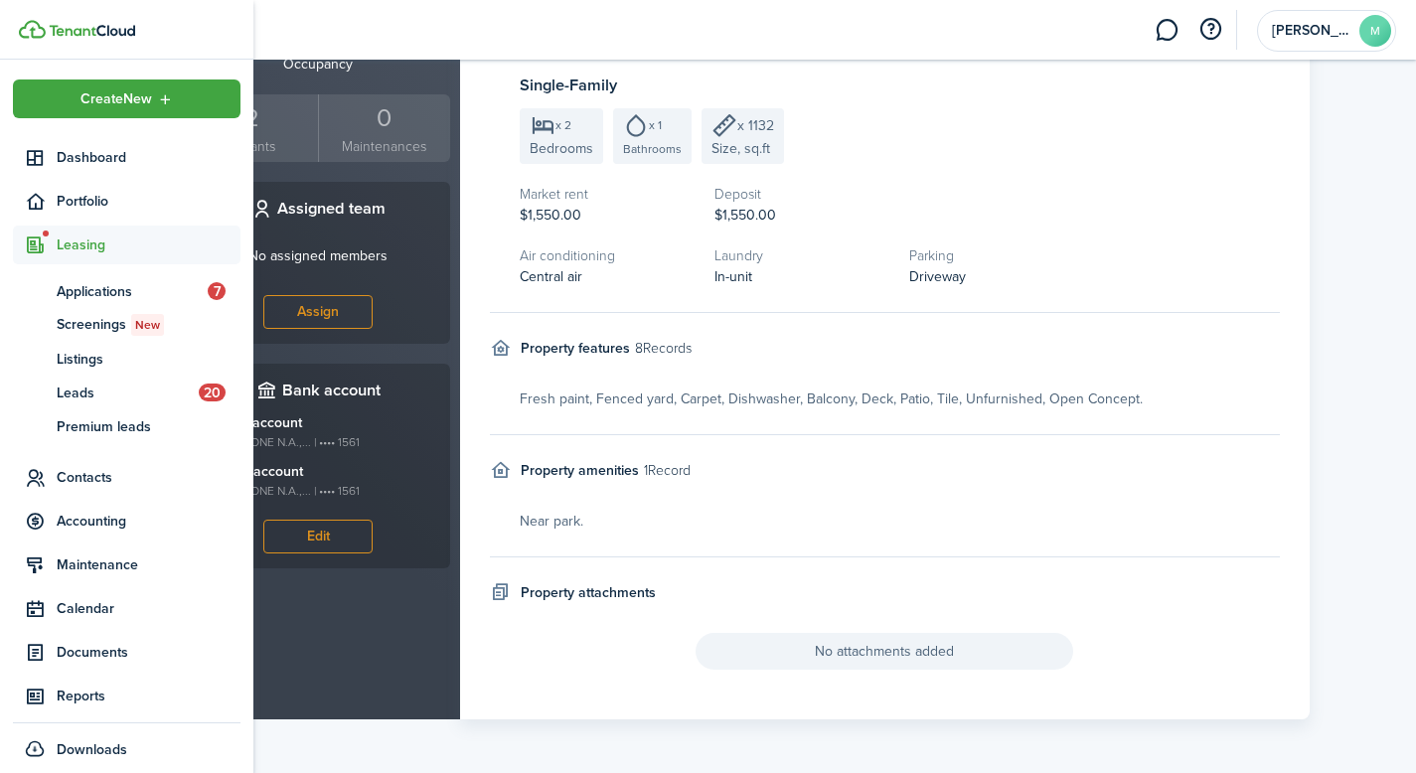
scroll to position [12, 0]
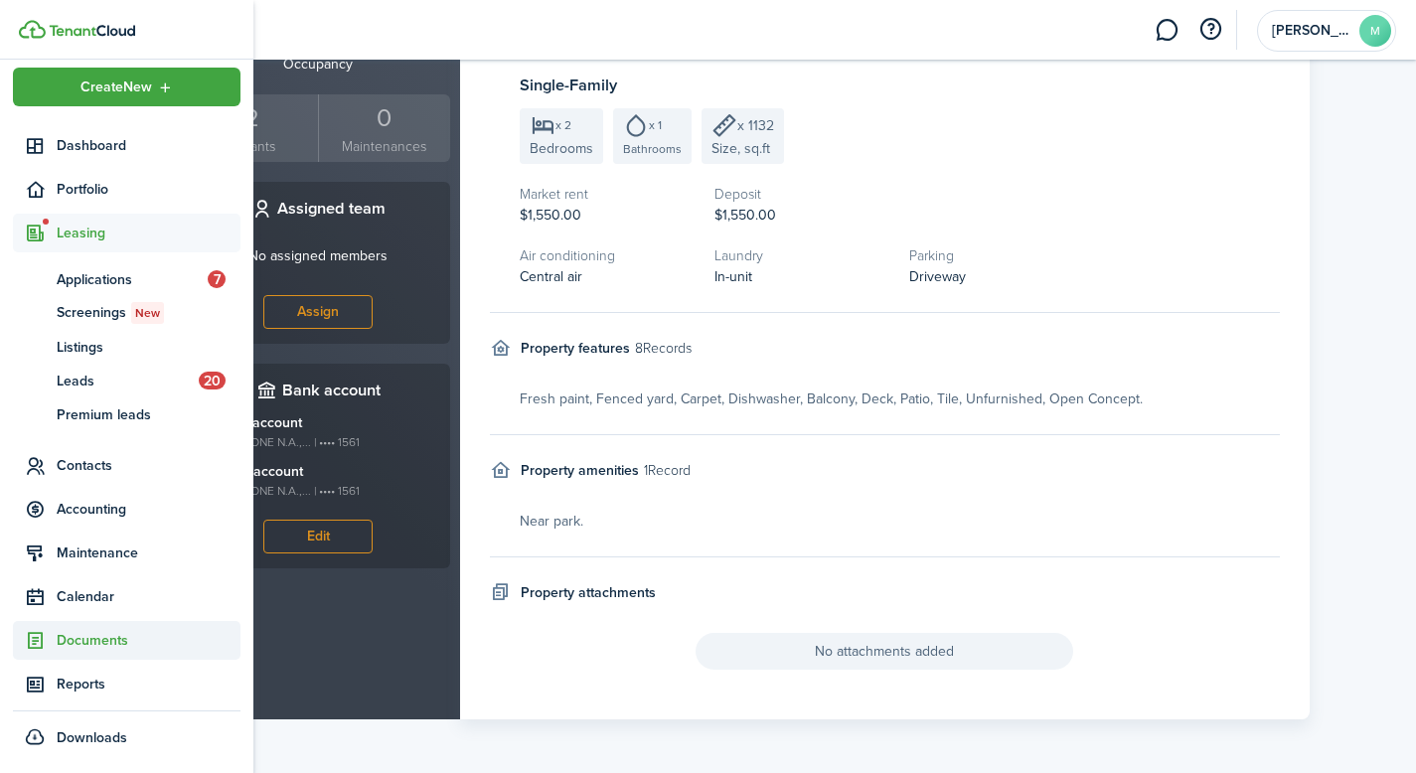
click at [97, 644] on span "Documents" at bounding box center [149, 640] width 184 height 21
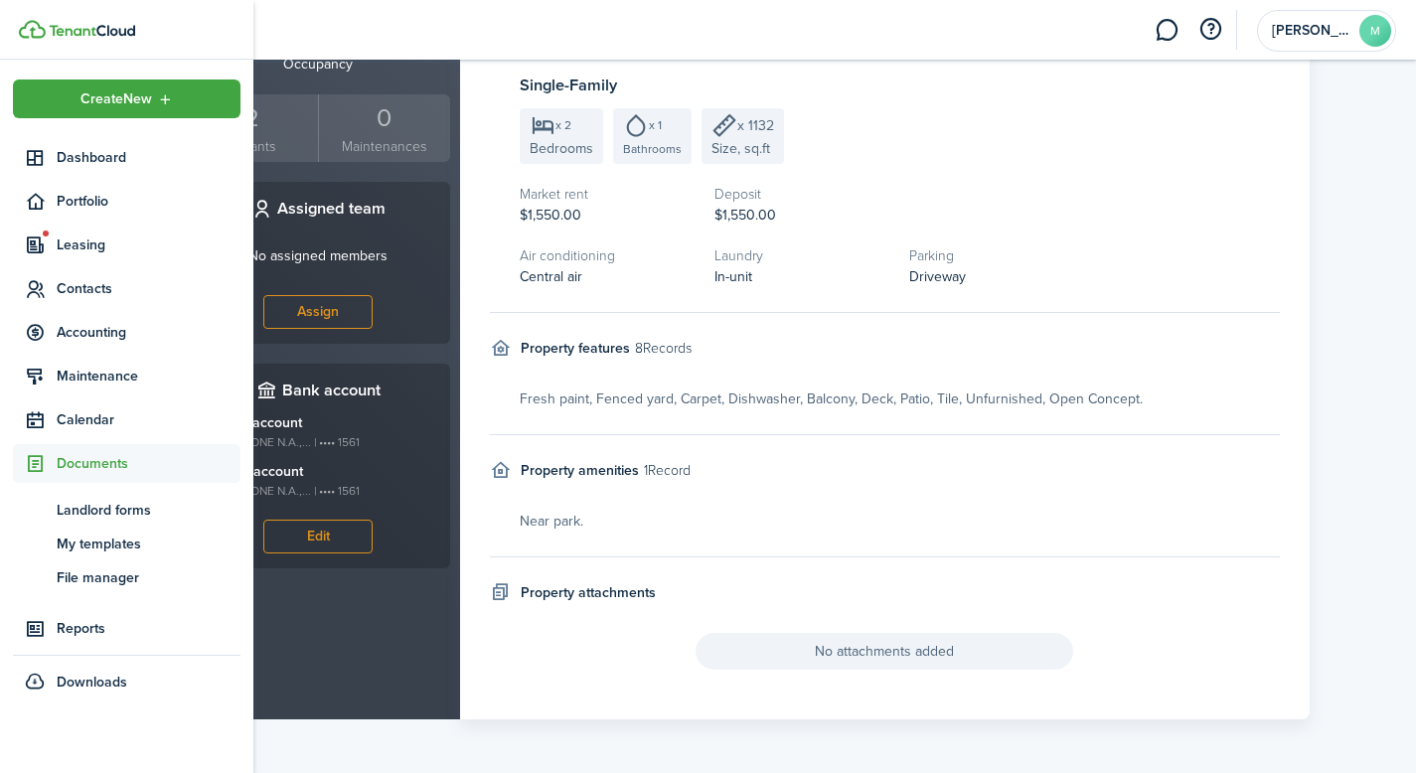
scroll to position [0, 0]
click at [113, 549] on span "My templates" at bounding box center [149, 544] width 184 height 21
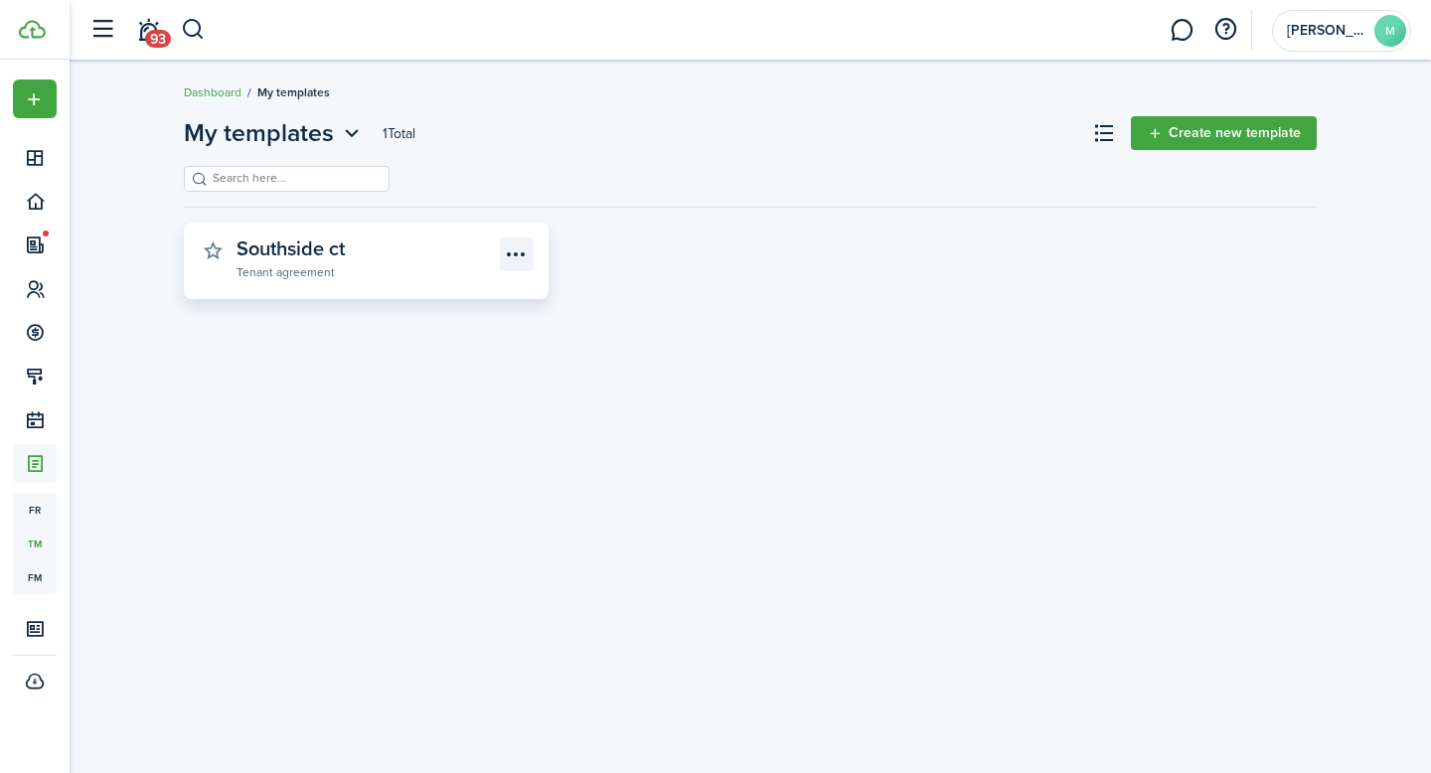
click at [525, 256] on menu-btn-icon "Open menu" at bounding box center [517, 255] width 34 height 34
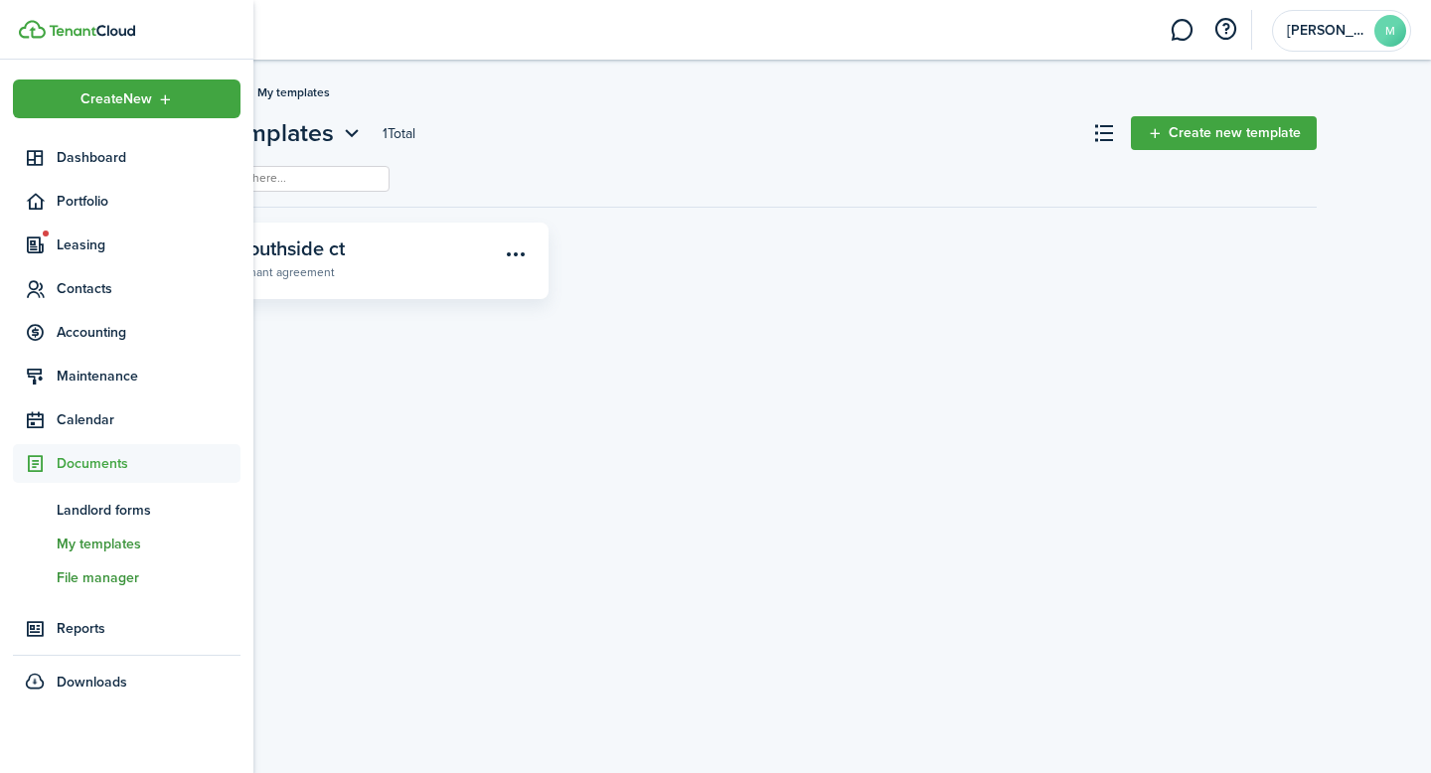
click at [73, 572] on span "File manager" at bounding box center [149, 578] width 184 height 21
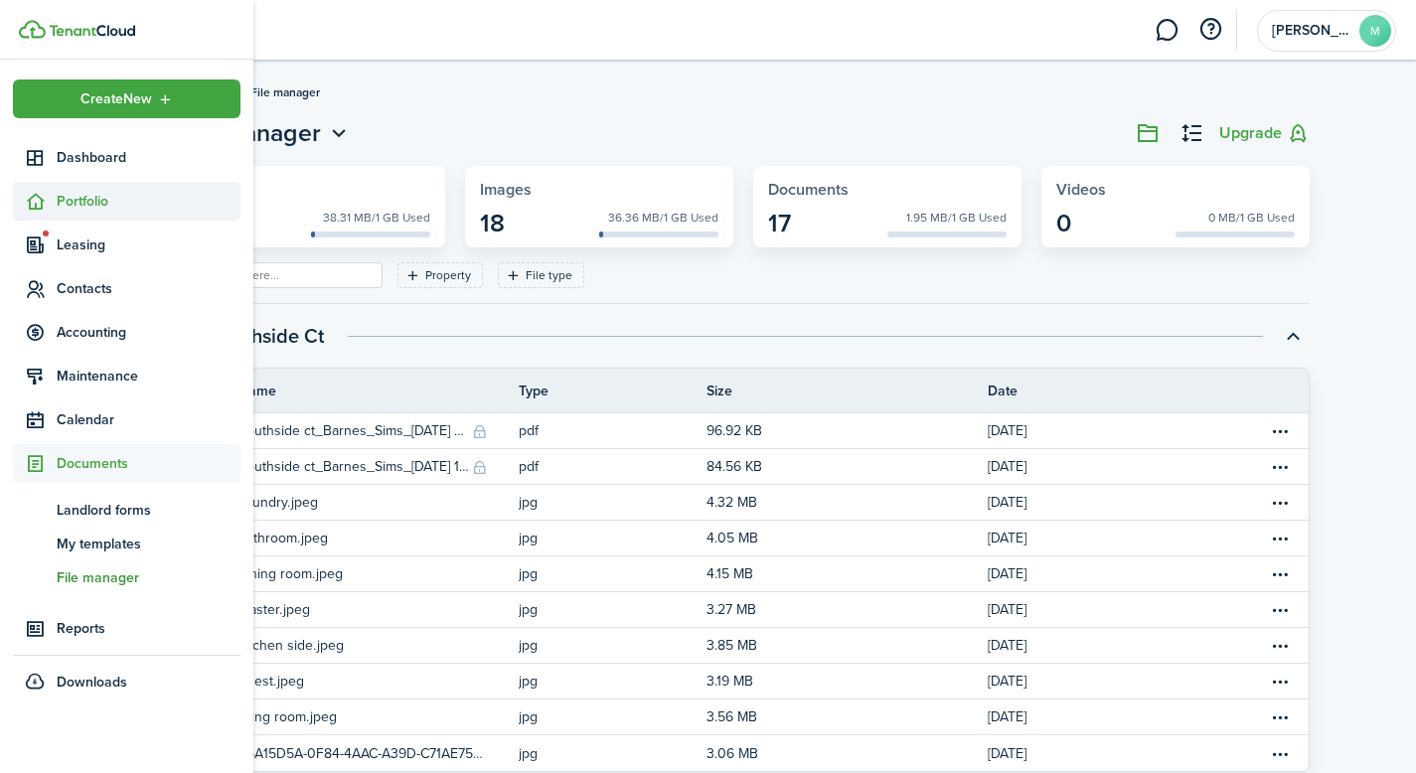
click at [84, 196] on span "Portfolio" at bounding box center [149, 201] width 184 height 21
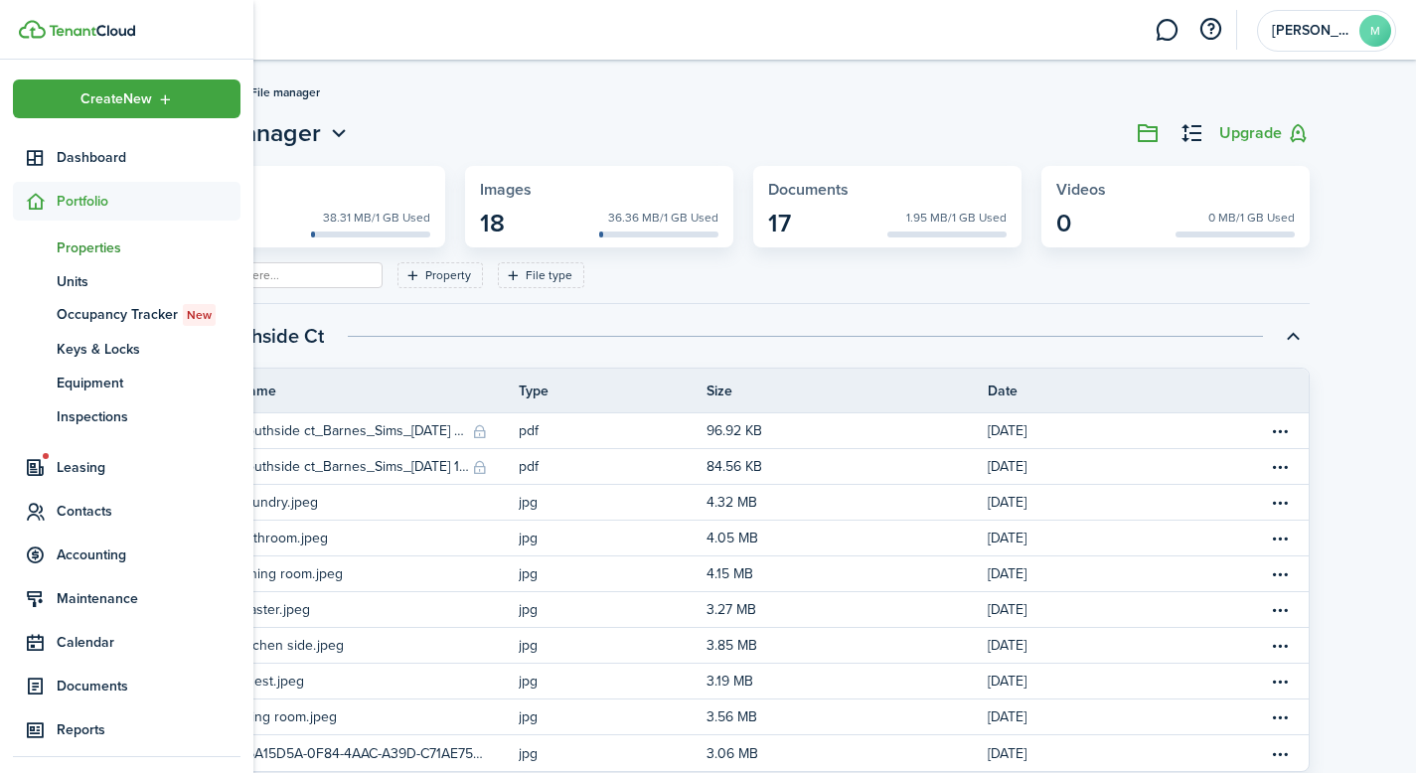
click at [87, 249] on span "Properties" at bounding box center [149, 248] width 184 height 21
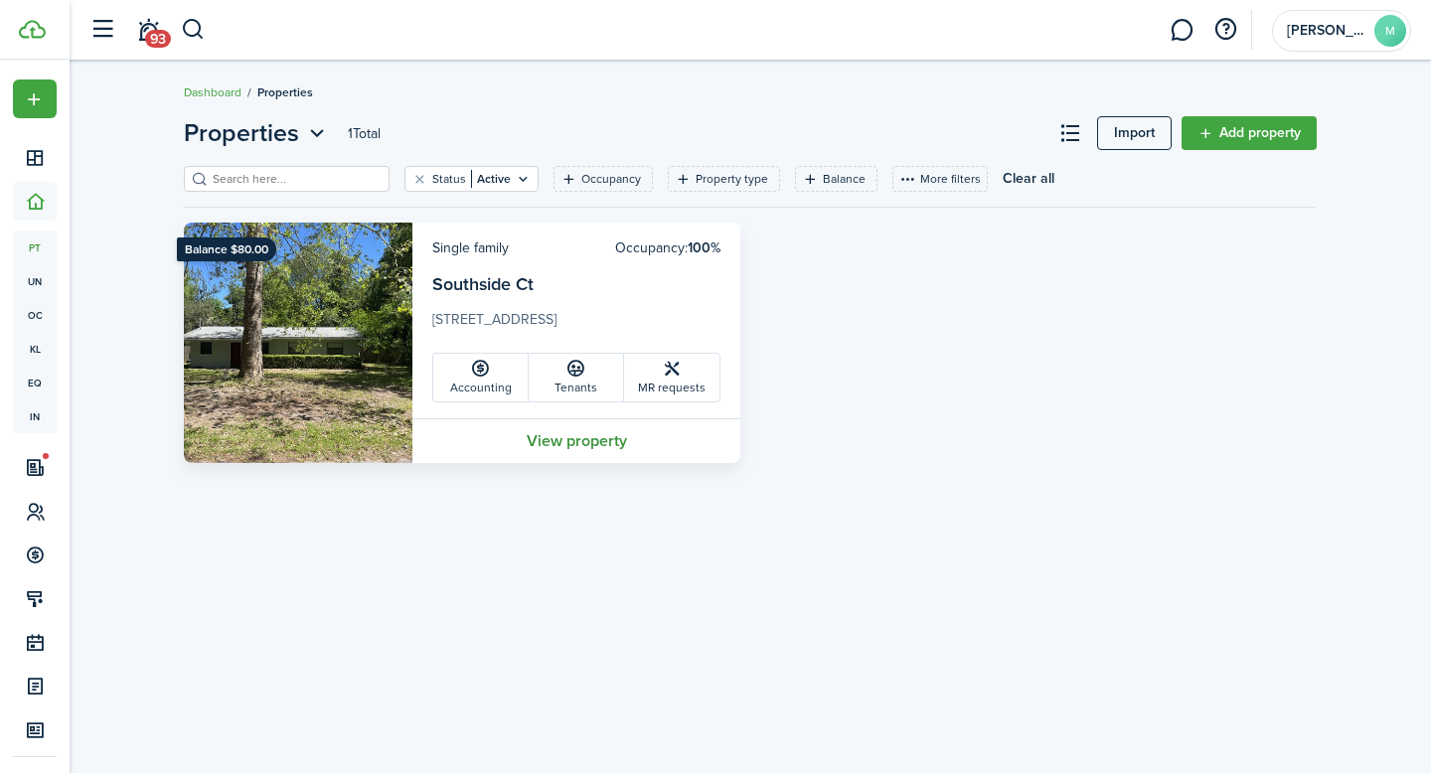
click at [547, 454] on link "View property" at bounding box center [576, 440] width 328 height 45
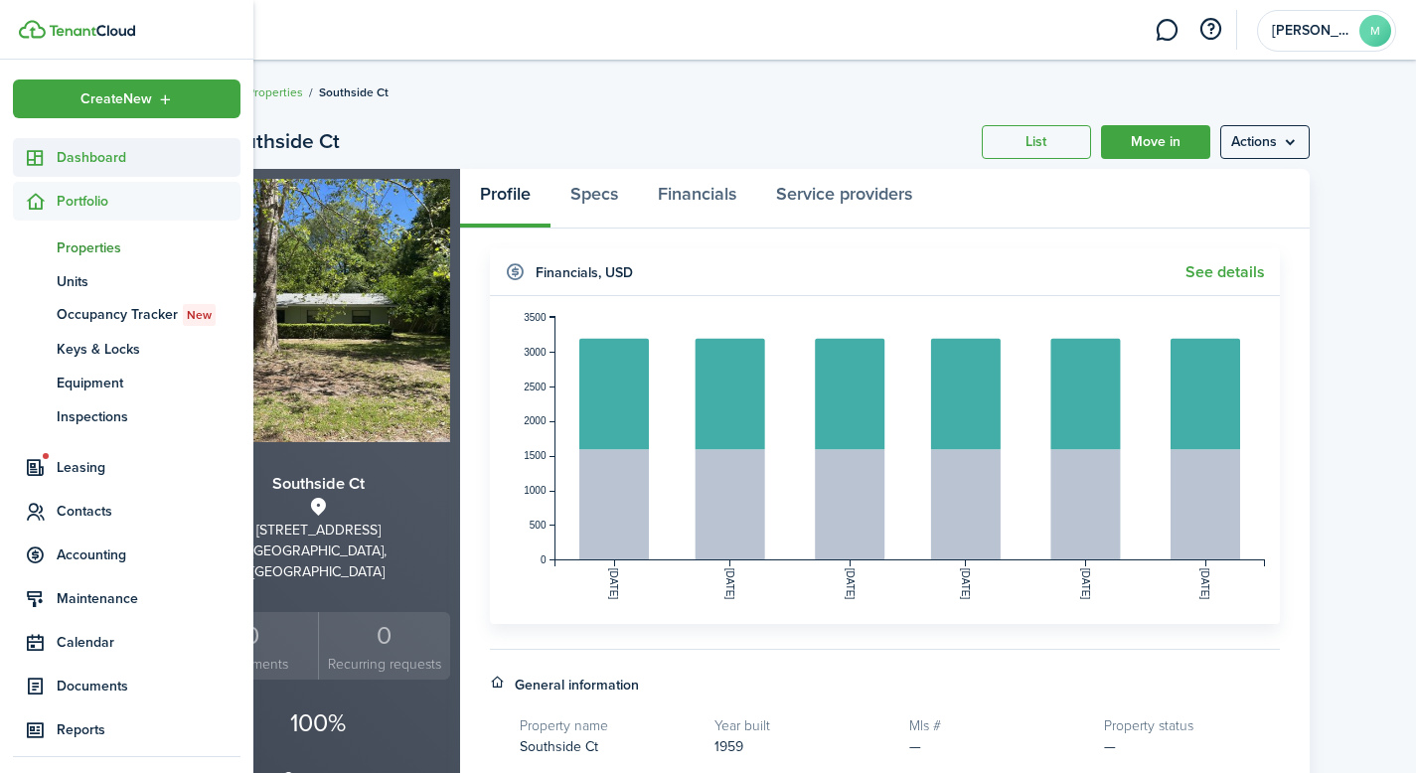
click at [68, 154] on span "Dashboard" at bounding box center [149, 157] width 184 height 21
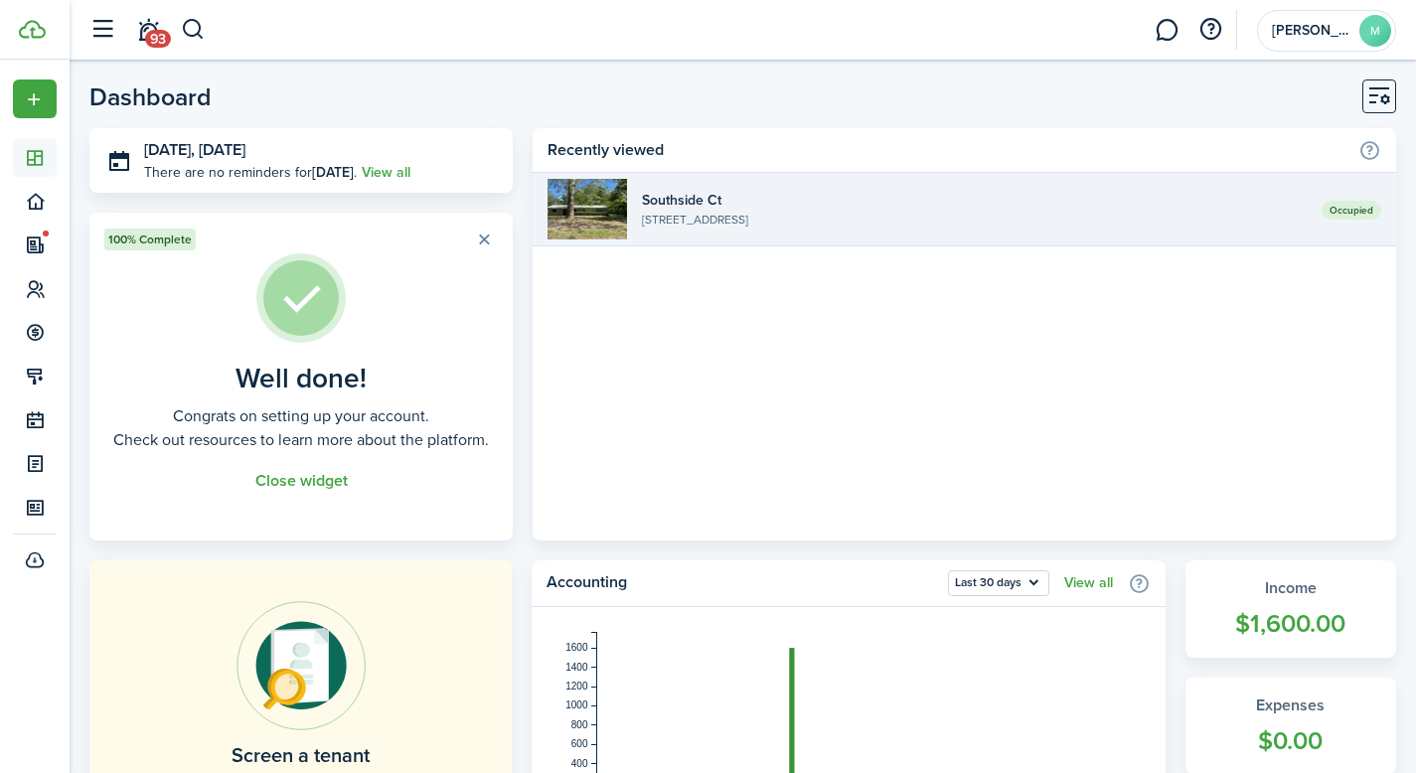
click at [820, 189] on link "Occupied Southside Ct [STREET_ADDRESS]" at bounding box center [965, 210] width 864 height 74
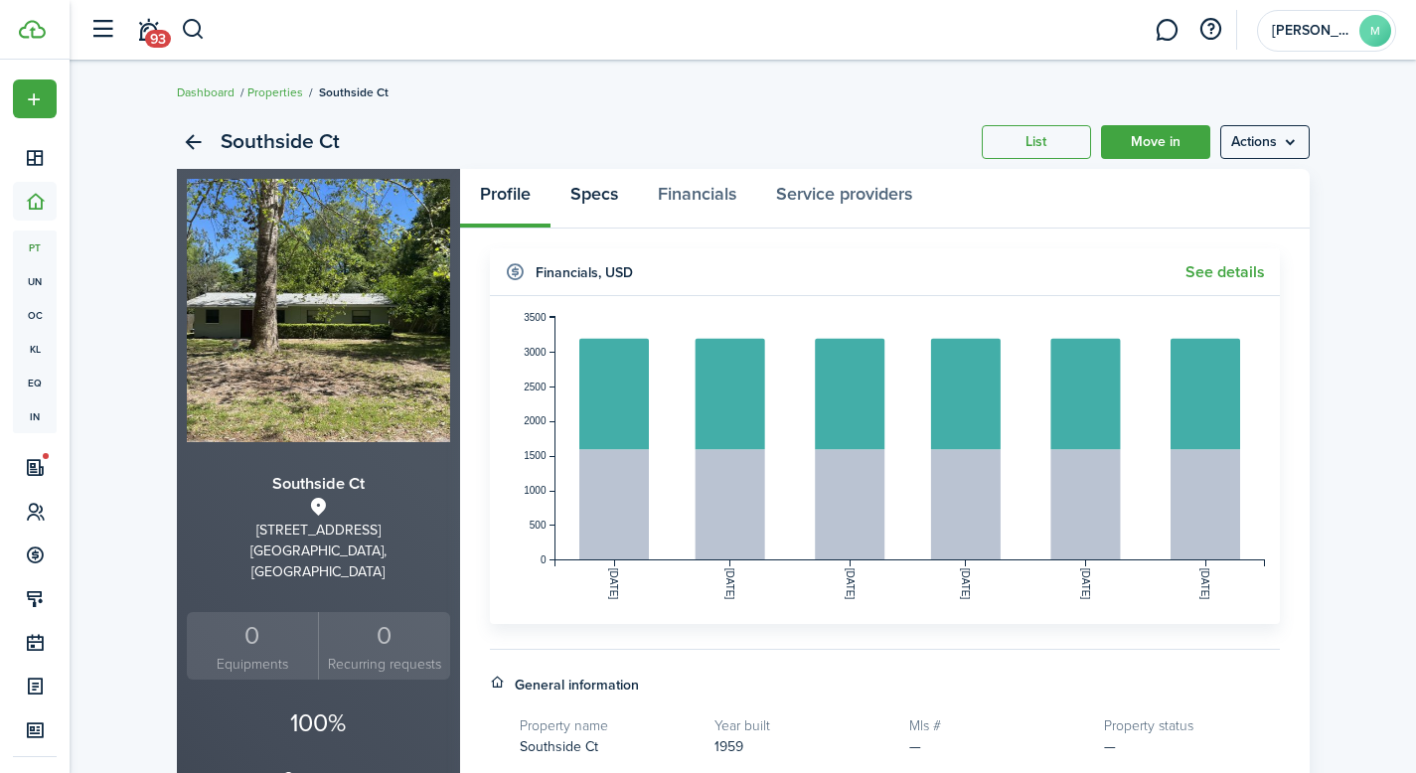
click at [588, 194] on link "Specs" at bounding box center [594, 199] width 87 height 60
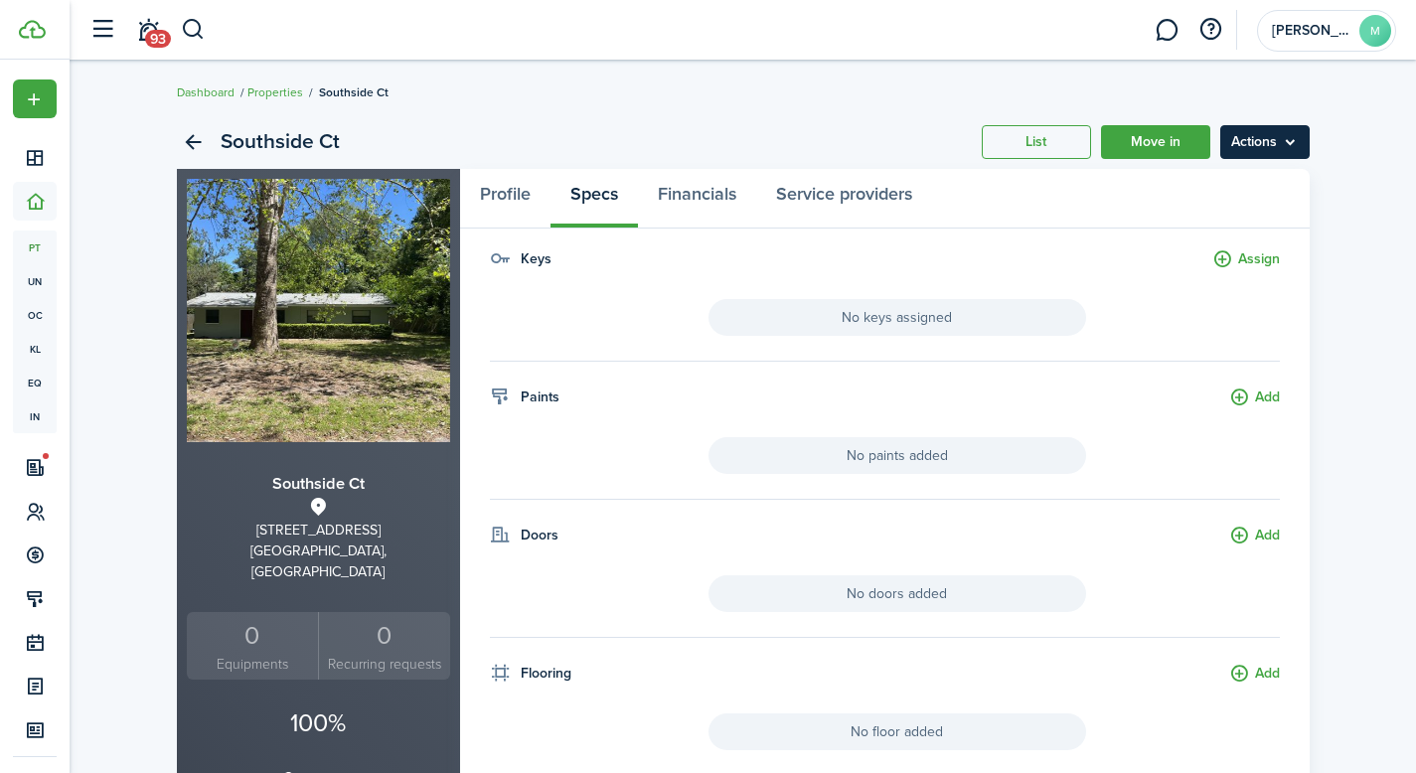
click at [1276, 134] on menu-btn "Actions" at bounding box center [1265, 142] width 89 height 34
click at [1148, 145] on link "Move in" at bounding box center [1155, 142] width 109 height 34
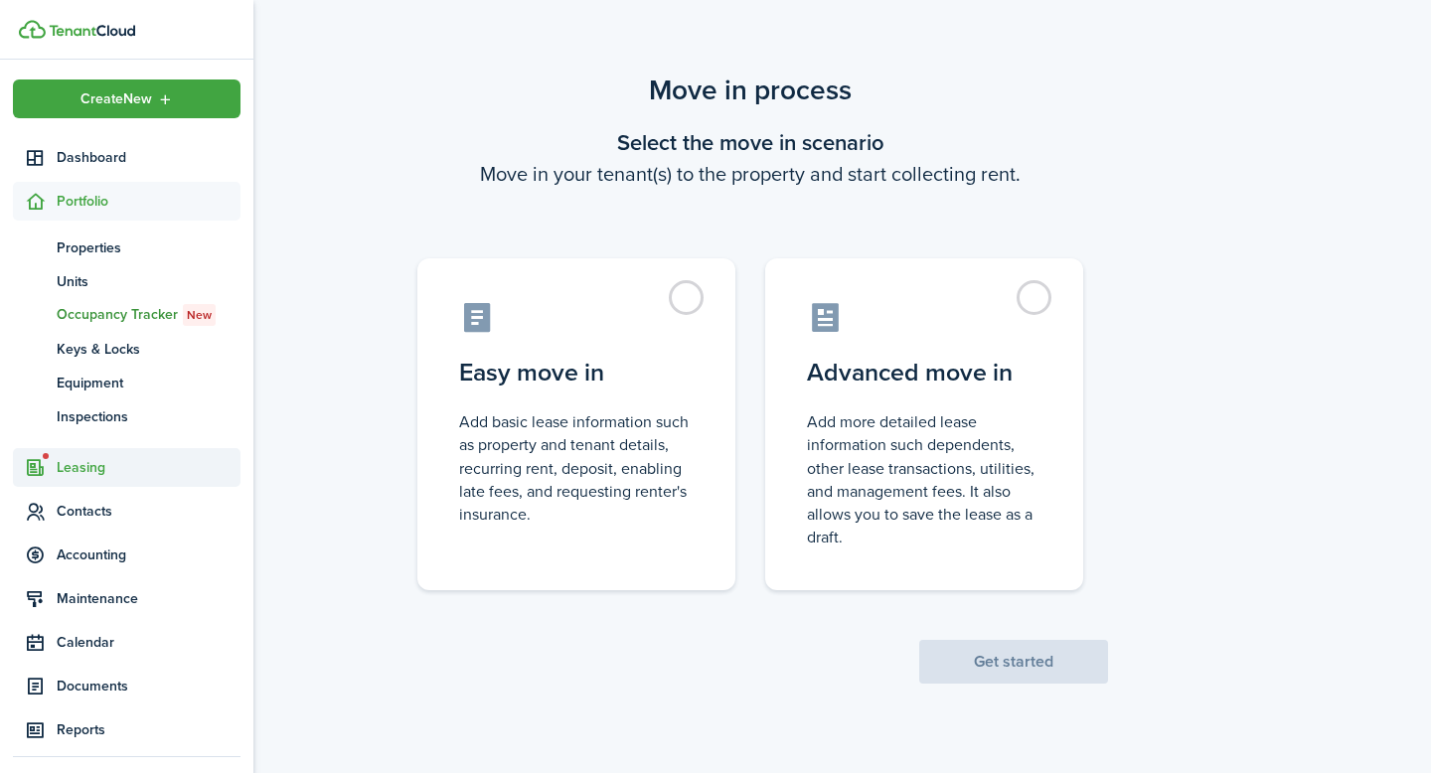
click at [85, 467] on span "Leasing" at bounding box center [149, 467] width 184 height 21
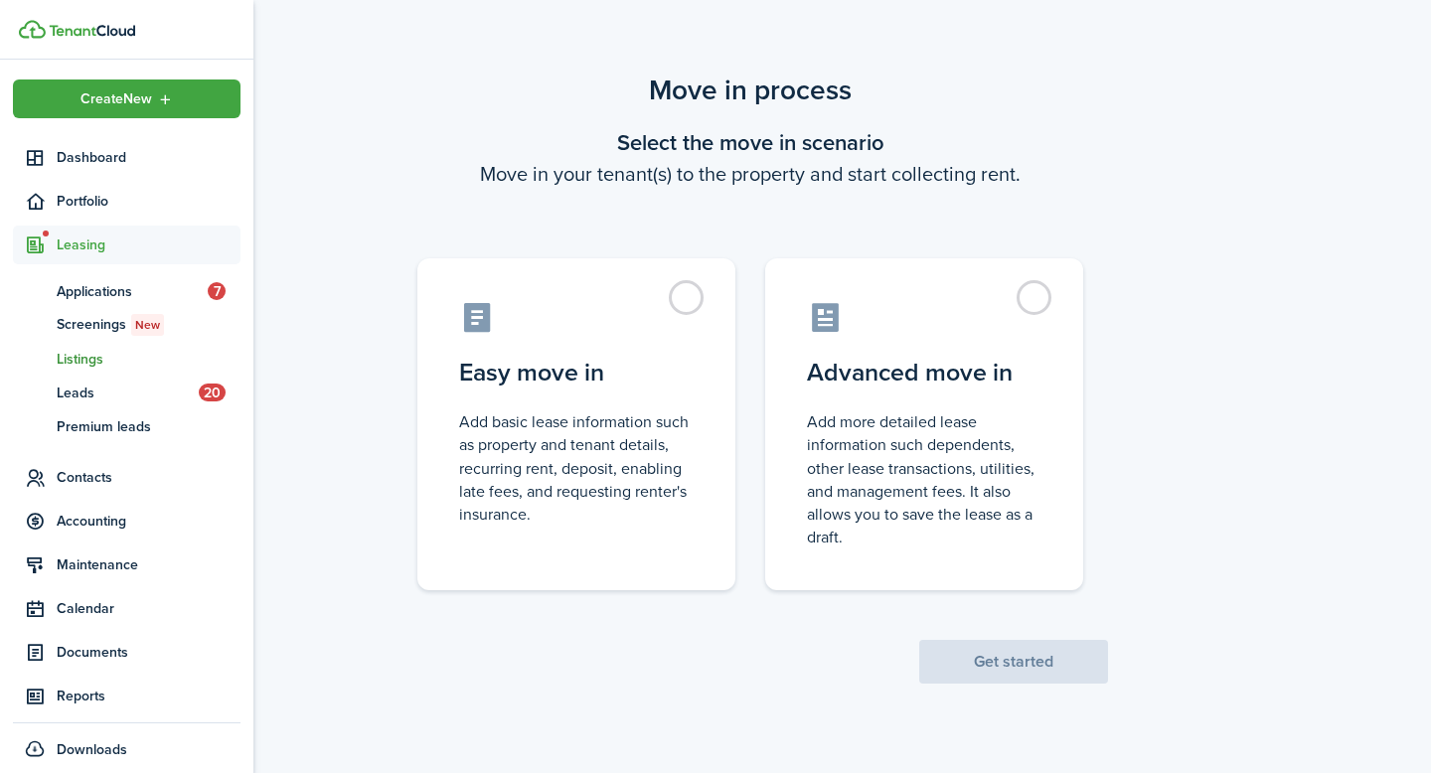
click at [86, 361] on span "Listings" at bounding box center [149, 359] width 184 height 21
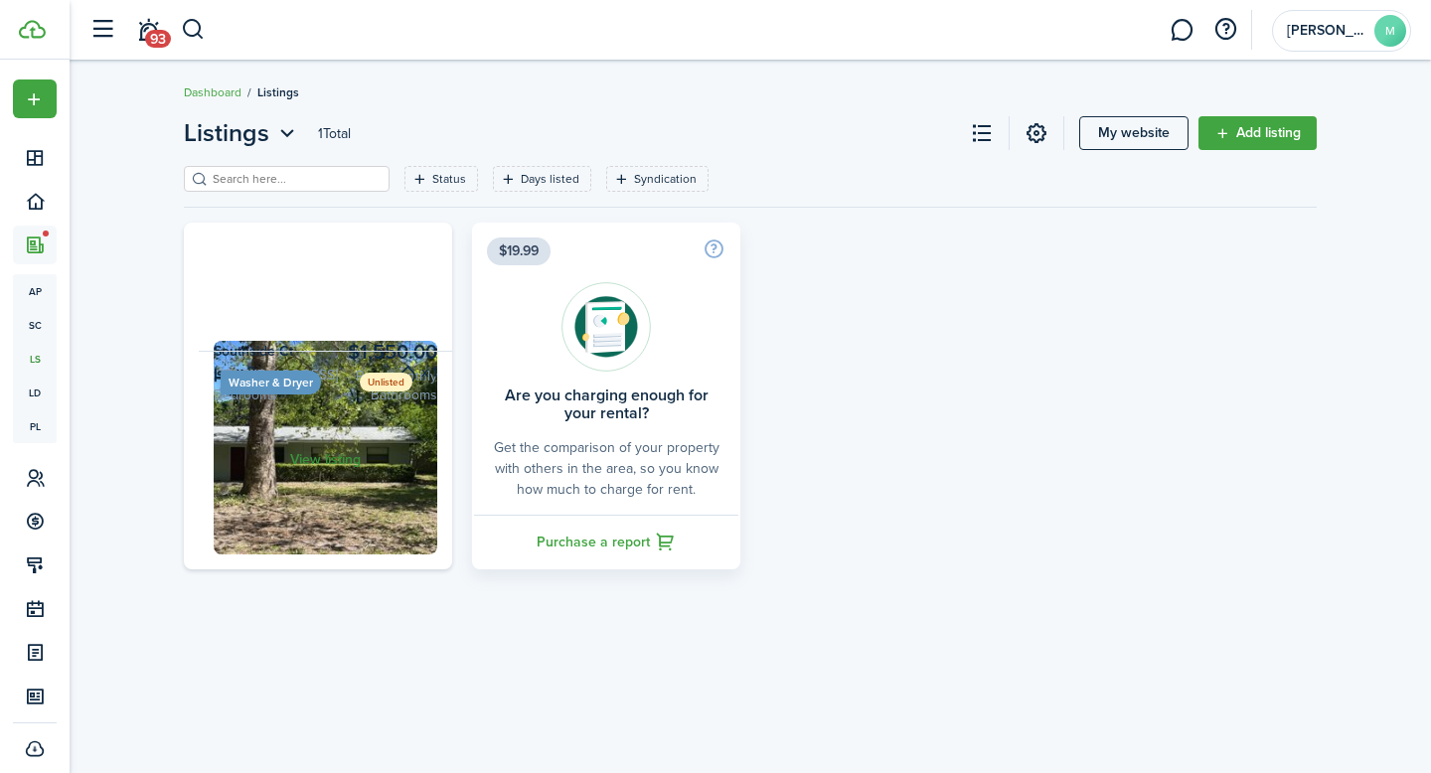
click at [326, 571] on link "View listing" at bounding box center [325, 461] width 253 height 220
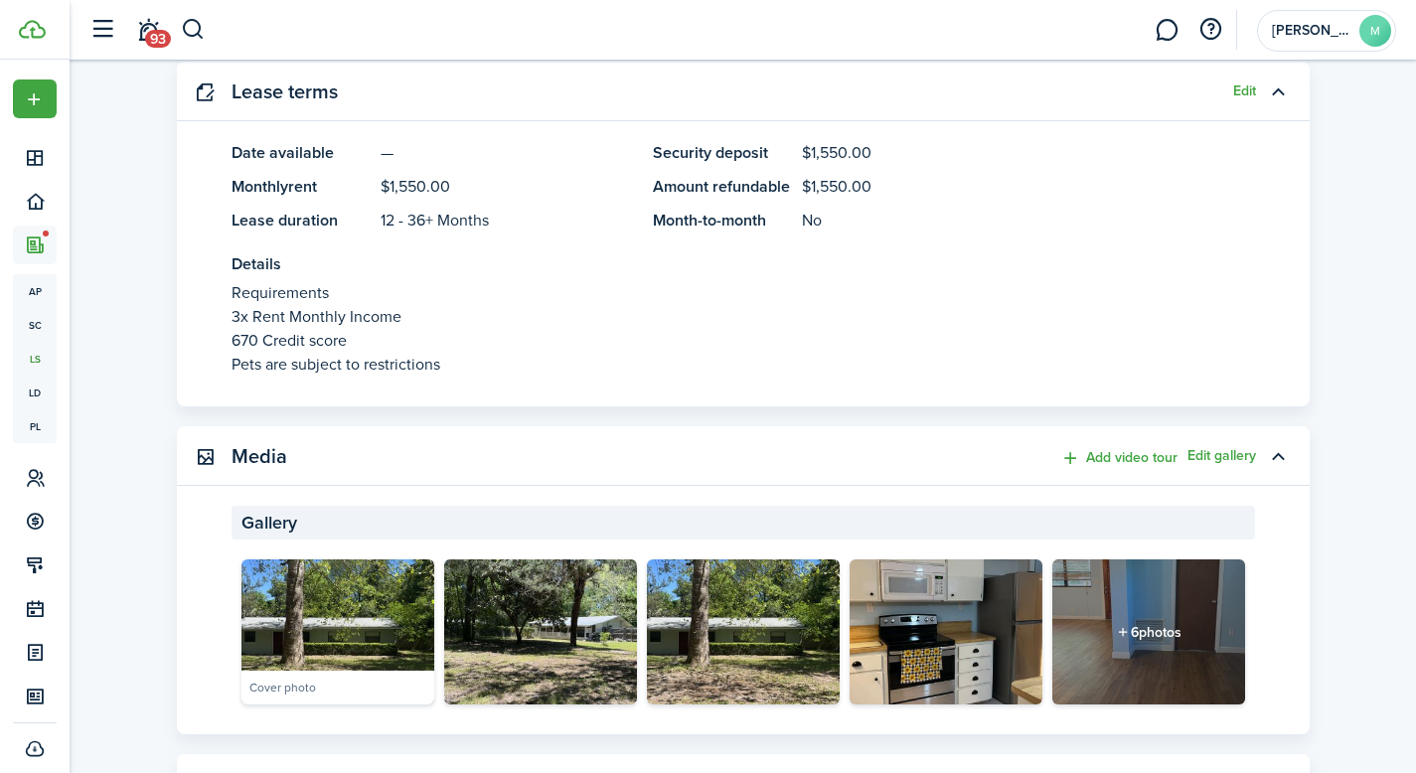
scroll to position [752, 0]
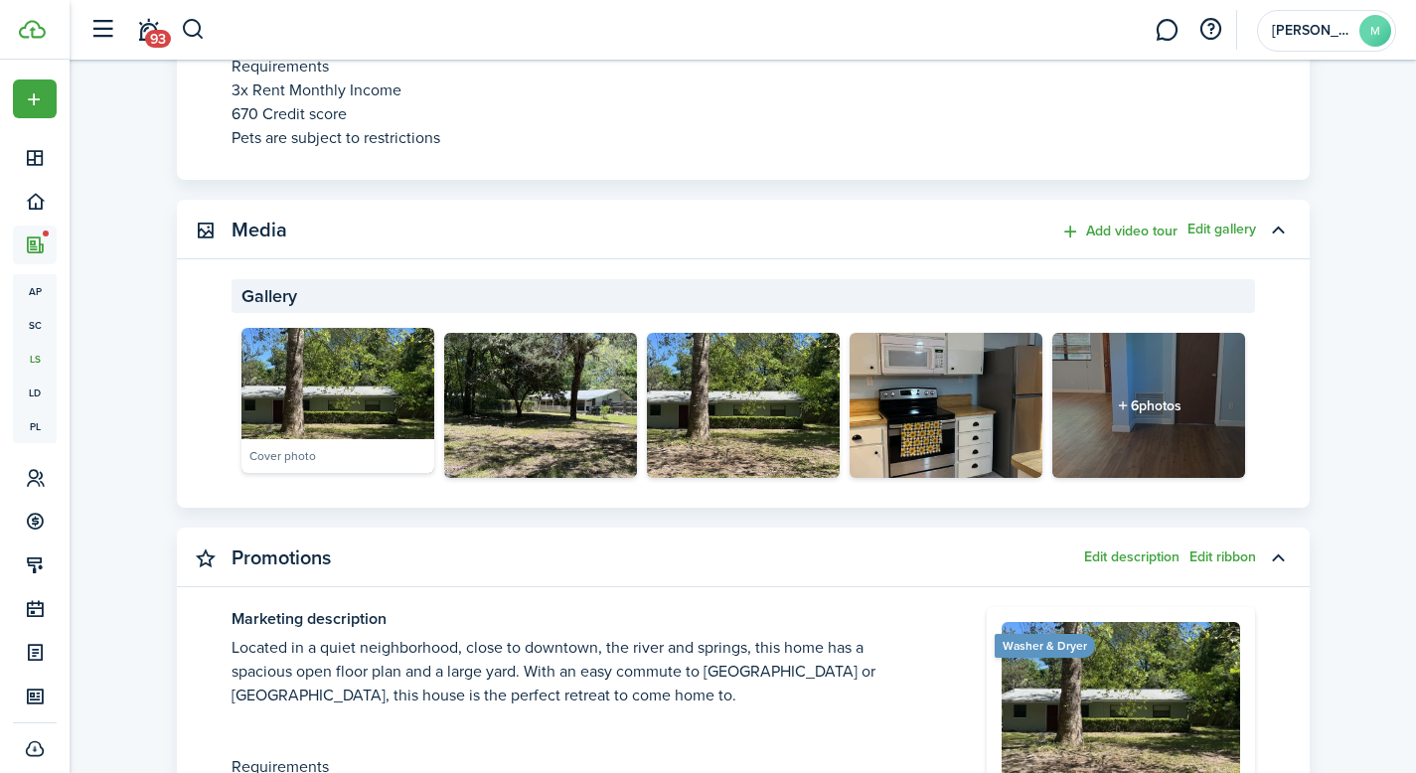
click at [328, 394] on img at bounding box center [338, 400] width 193 height 145
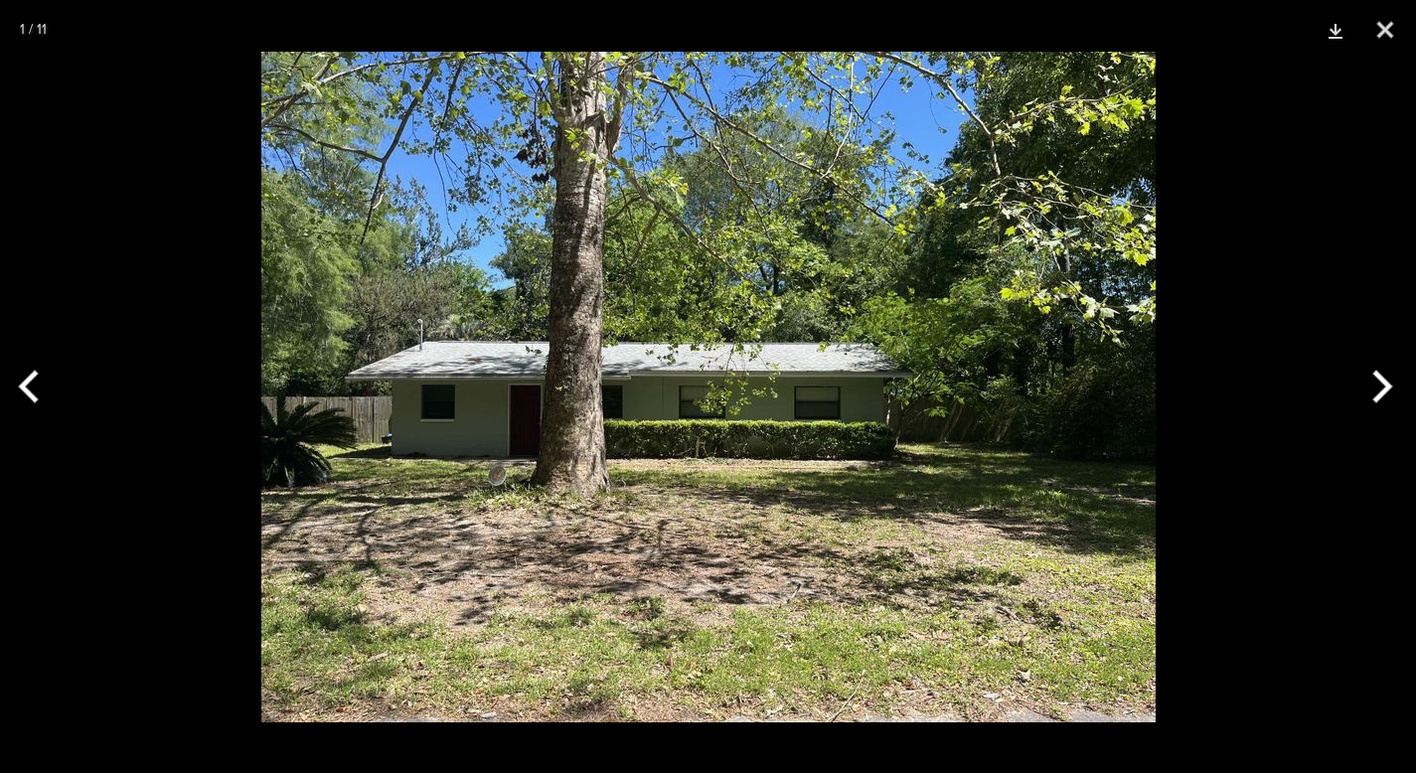
click at [1388, 397] on button "Next" at bounding box center [1379, 386] width 75 height 99
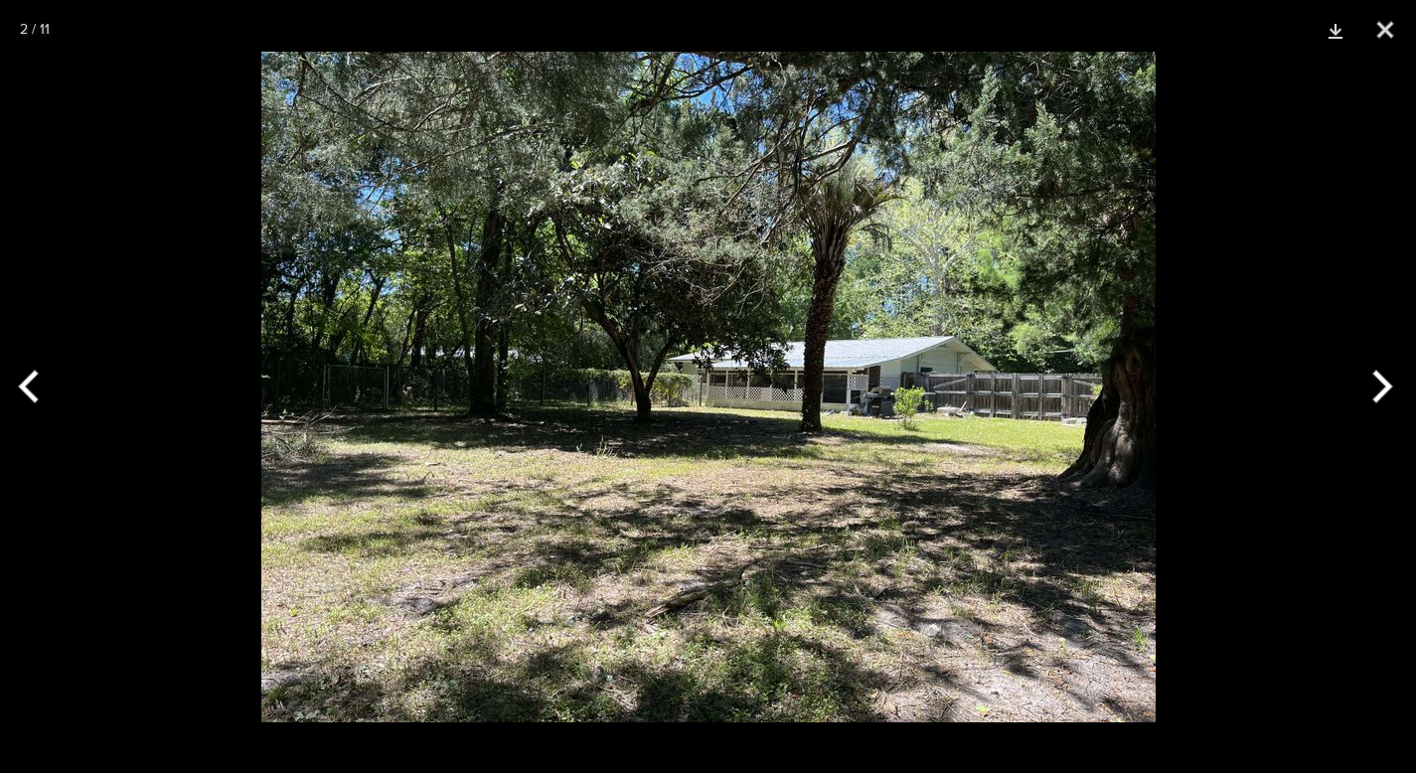
click at [1388, 397] on button "Next" at bounding box center [1379, 386] width 75 height 99
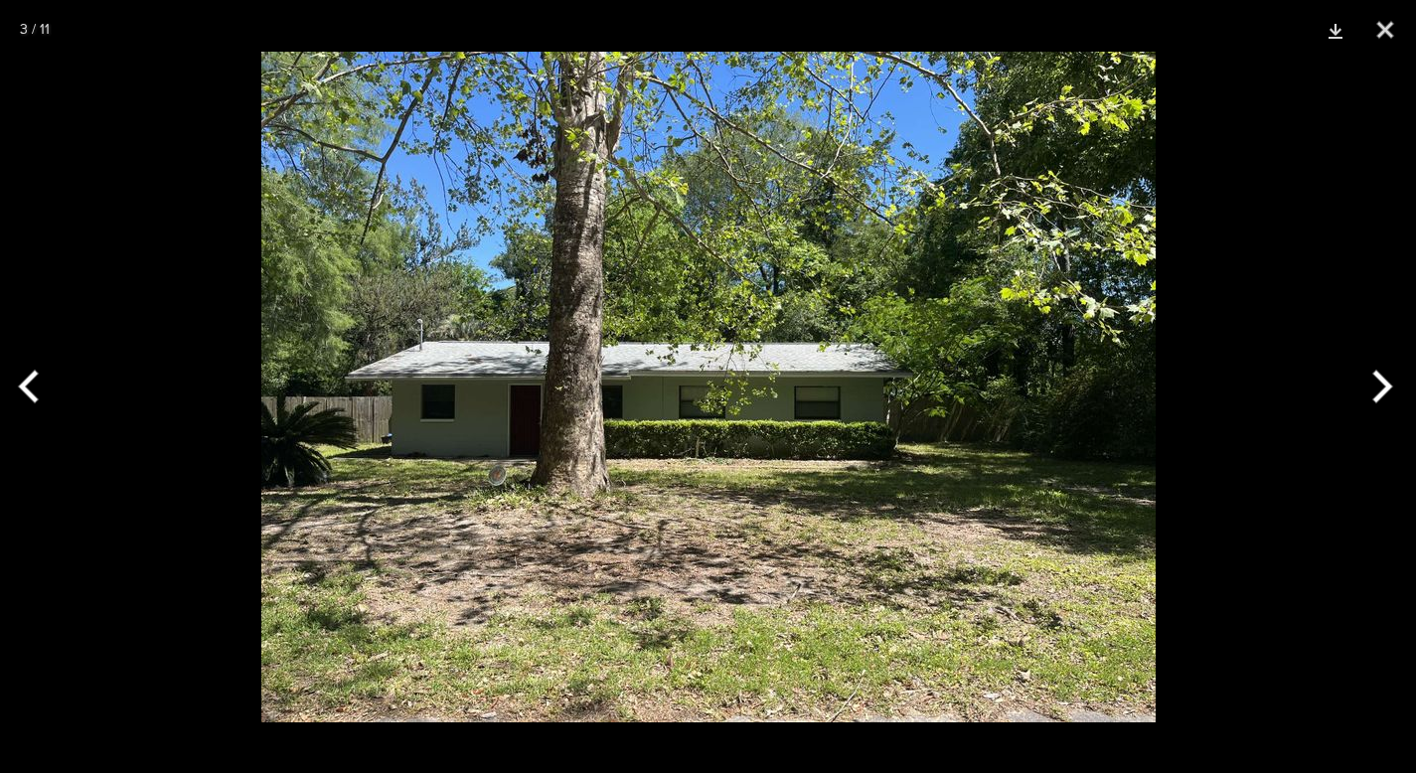
click at [1388, 397] on button "Next" at bounding box center [1379, 386] width 75 height 99
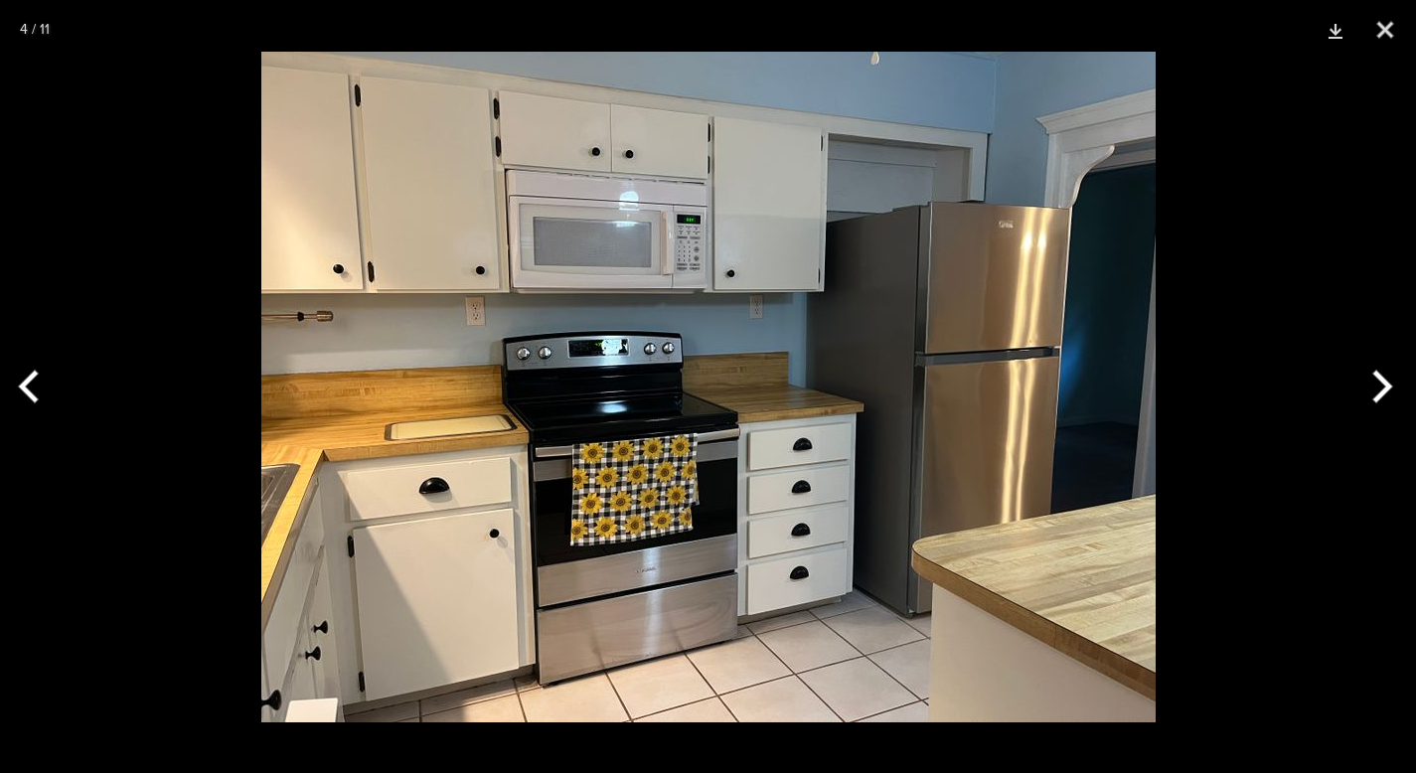
click at [1388, 397] on button "Next" at bounding box center [1379, 386] width 75 height 99
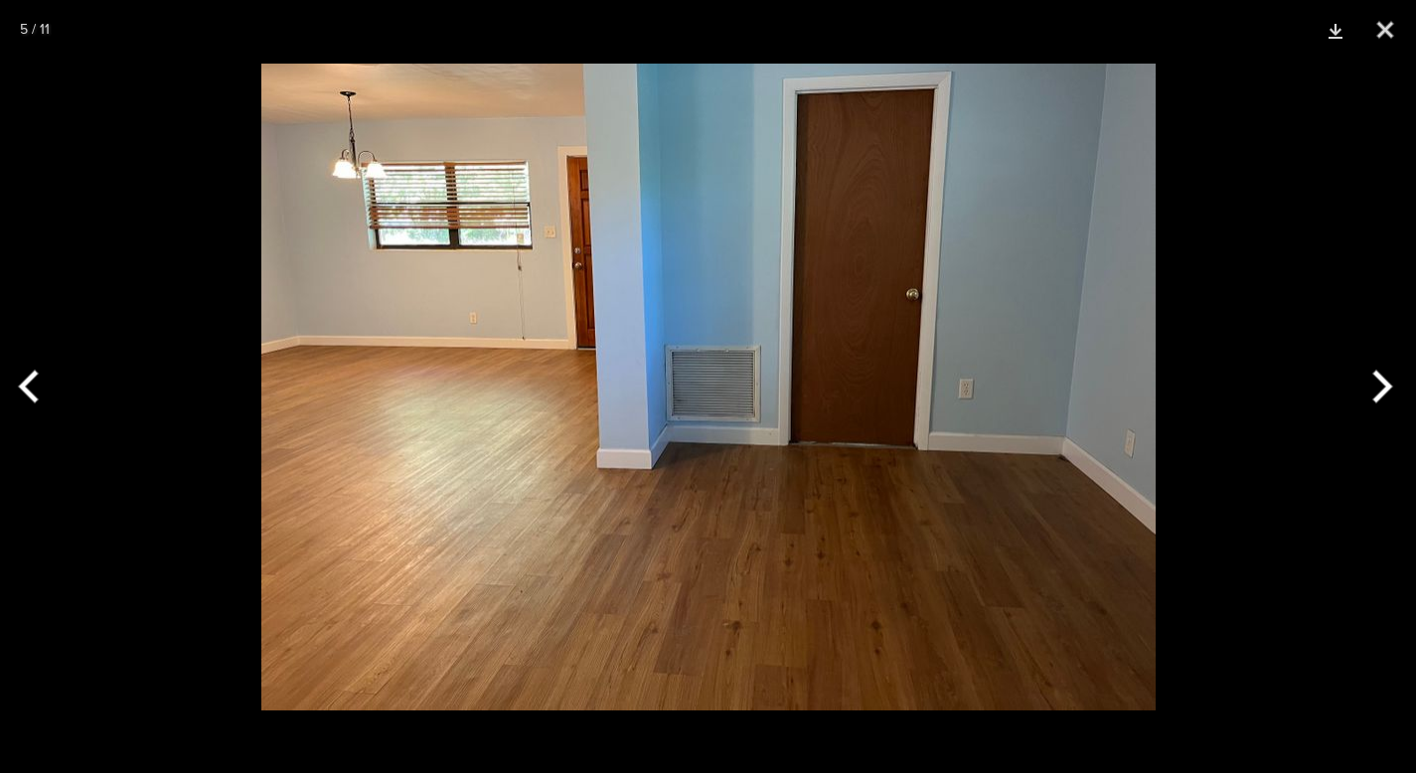
click at [1388, 397] on button "Next" at bounding box center [1379, 386] width 75 height 99
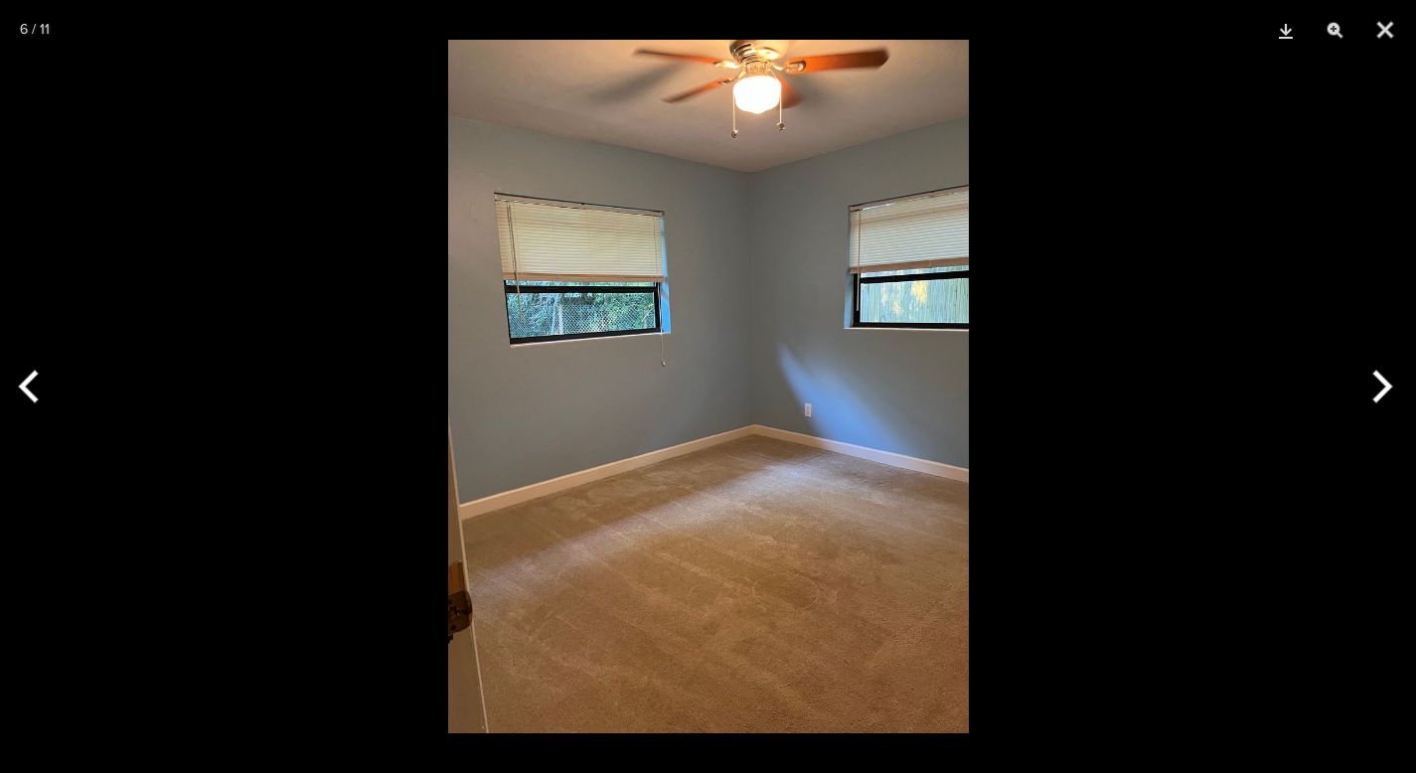
click at [1387, 396] on button "Next" at bounding box center [1379, 386] width 75 height 99
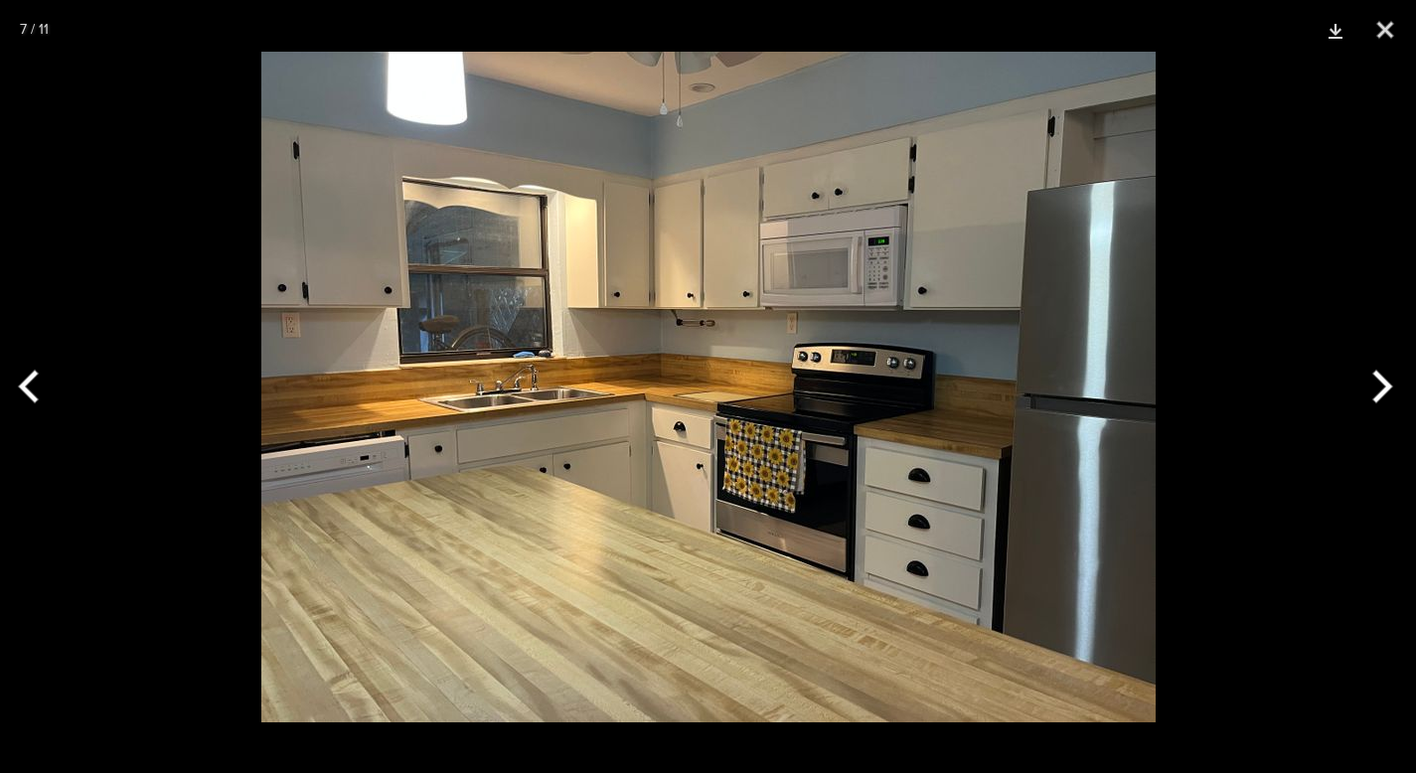
click at [1386, 396] on button "Next" at bounding box center [1379, 386] width 75 height 99
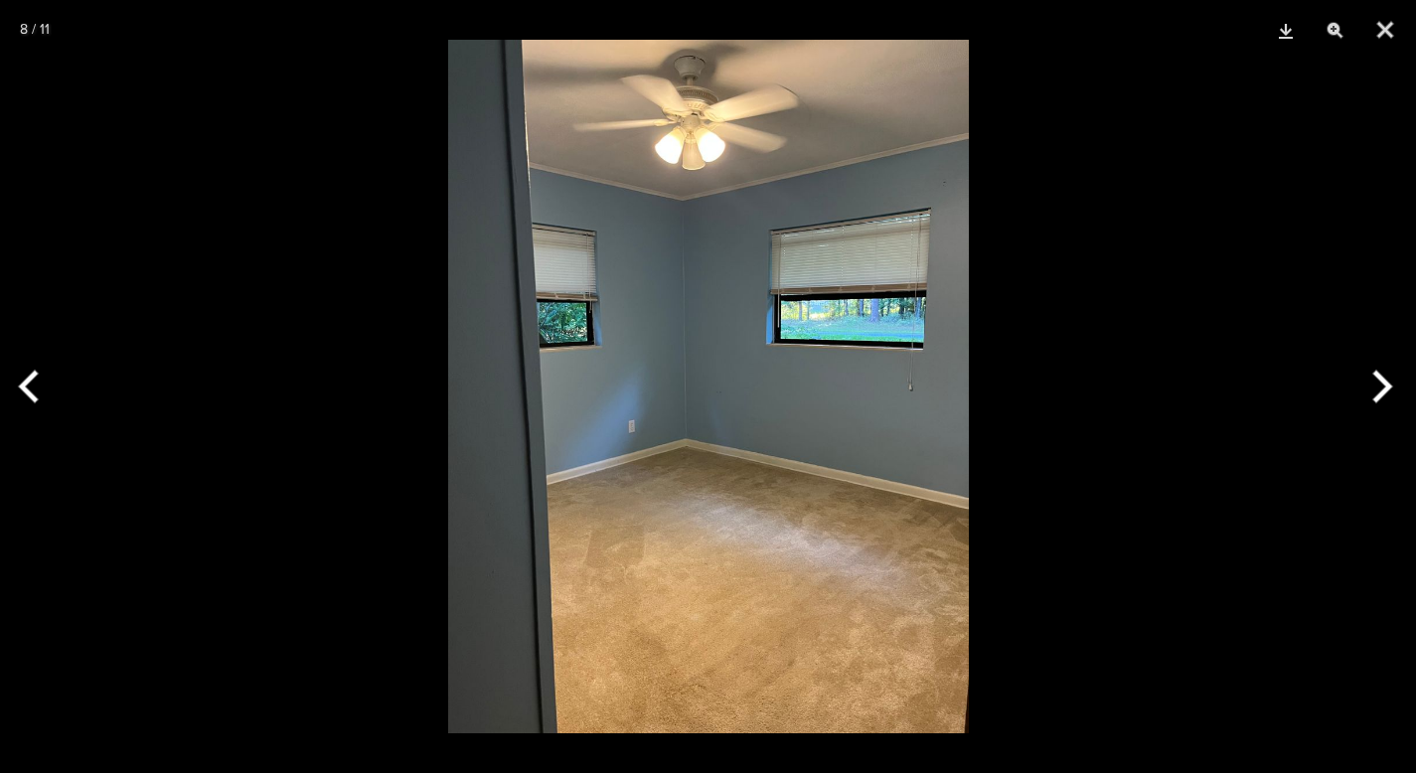
click at [1386, 396] on button "Next" at bounding box center [1379, 386] width 75 height 99
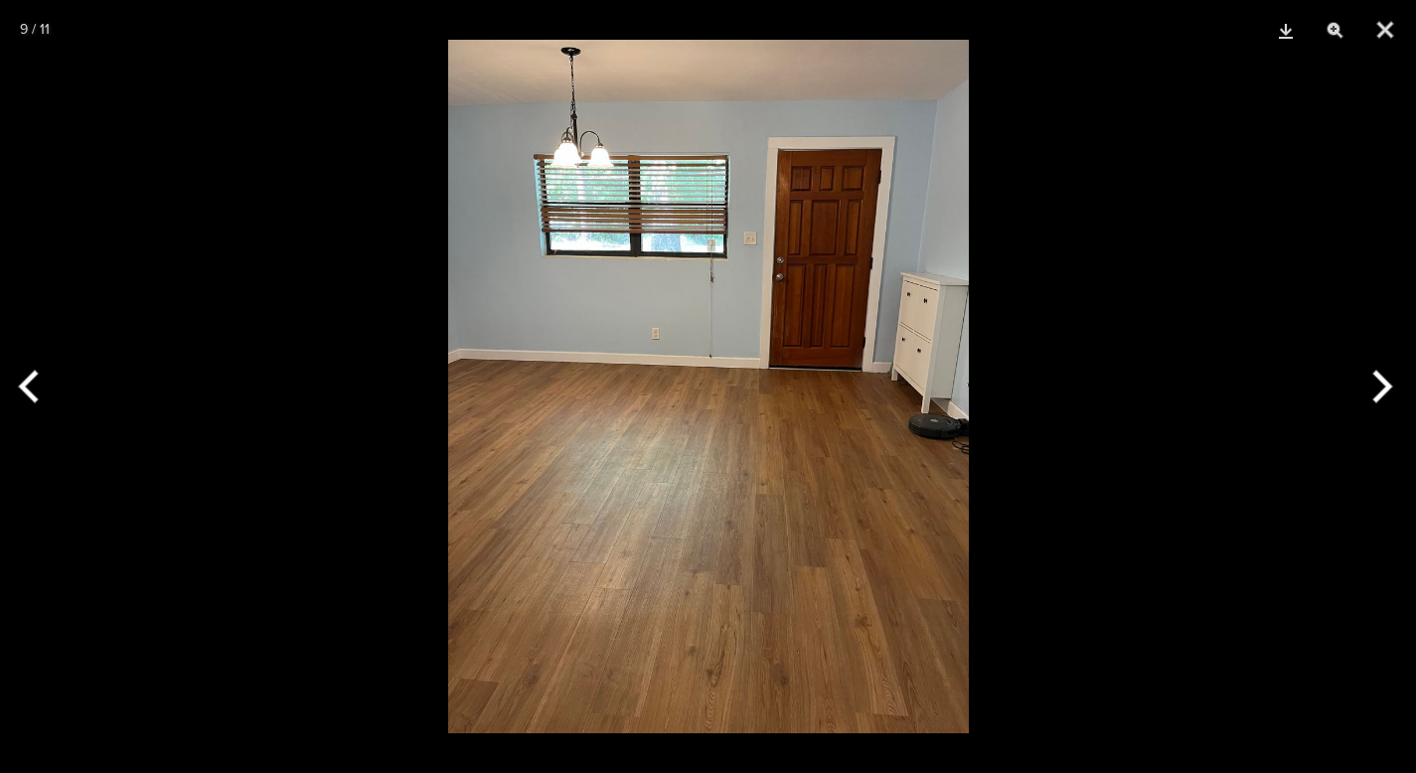
click at [1386, 396] on button "Next" at bounding box center [1379, 386] width 75 height 99
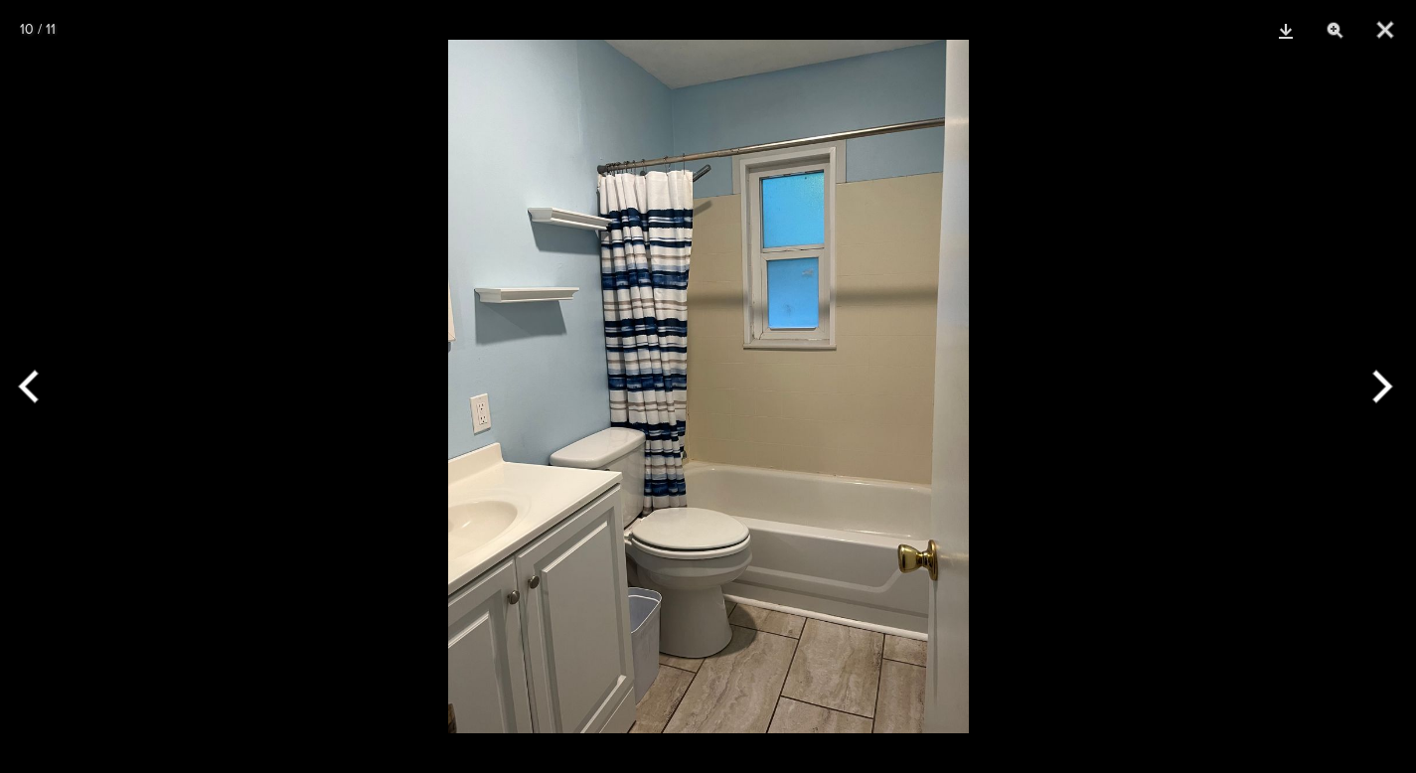
click at [1386, 396] on button "Next" at bounding box center [1379, 386] width 75 height 99
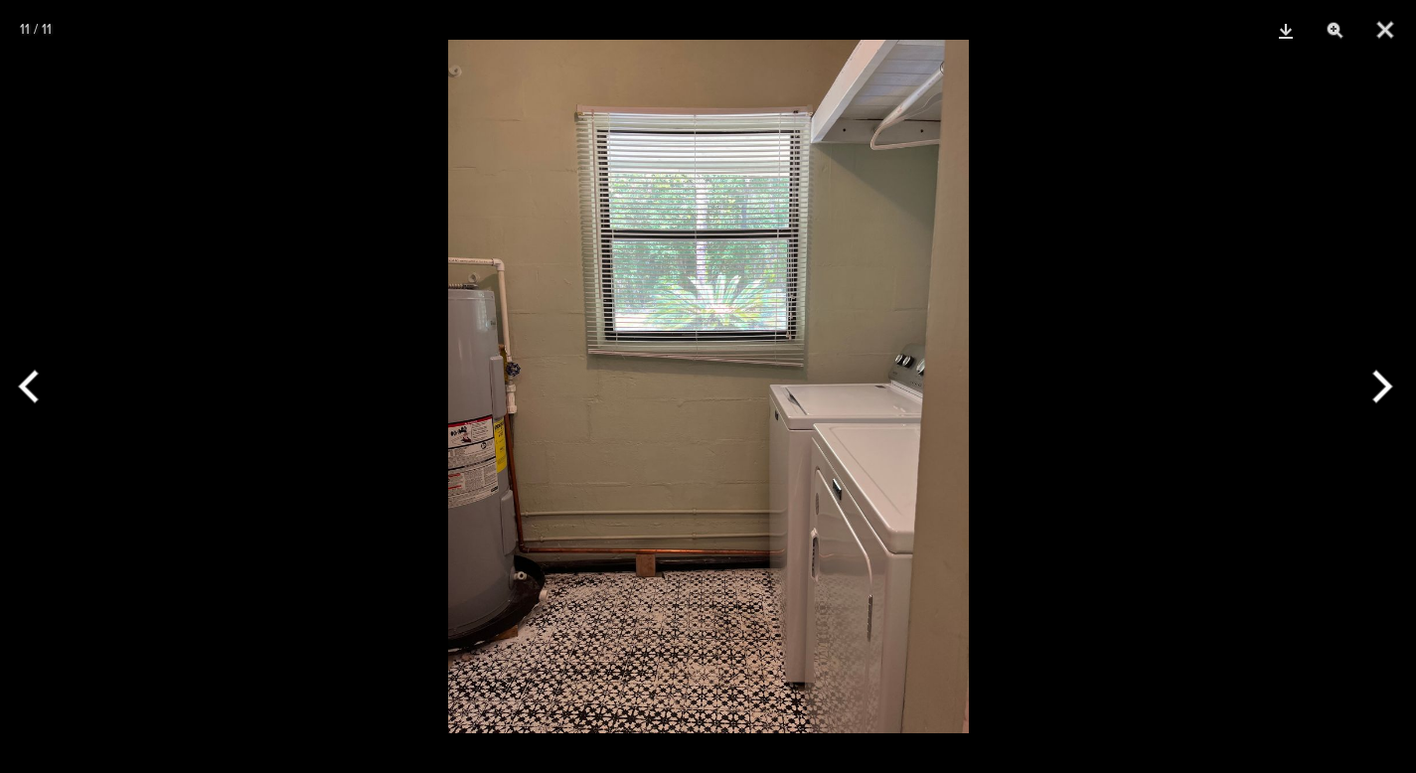
click at [1386, 396] on button "Next" at bounding box center [1379, 386] width 75 height 99
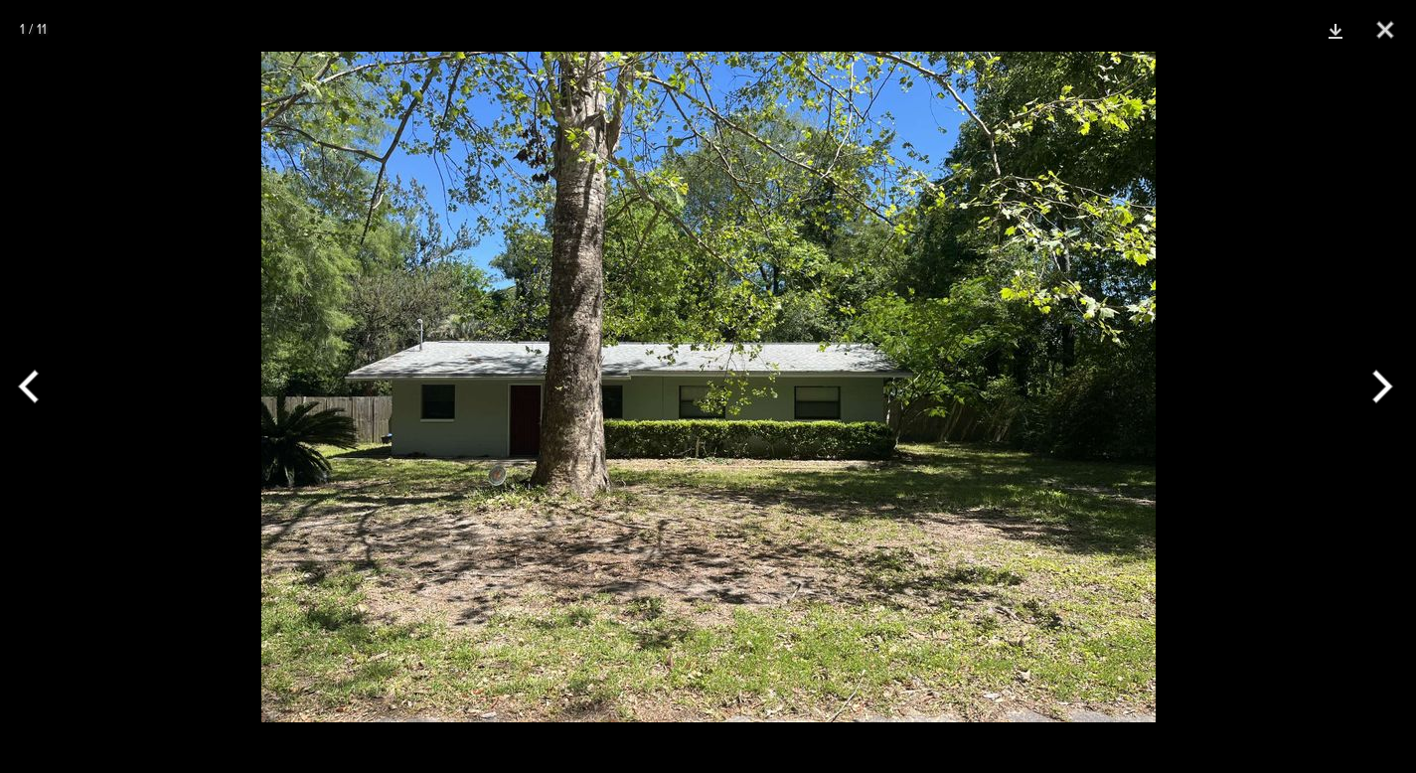
click at [1386, 396] on button "Next" at bounding box center [1379, 386] width 75 height 99
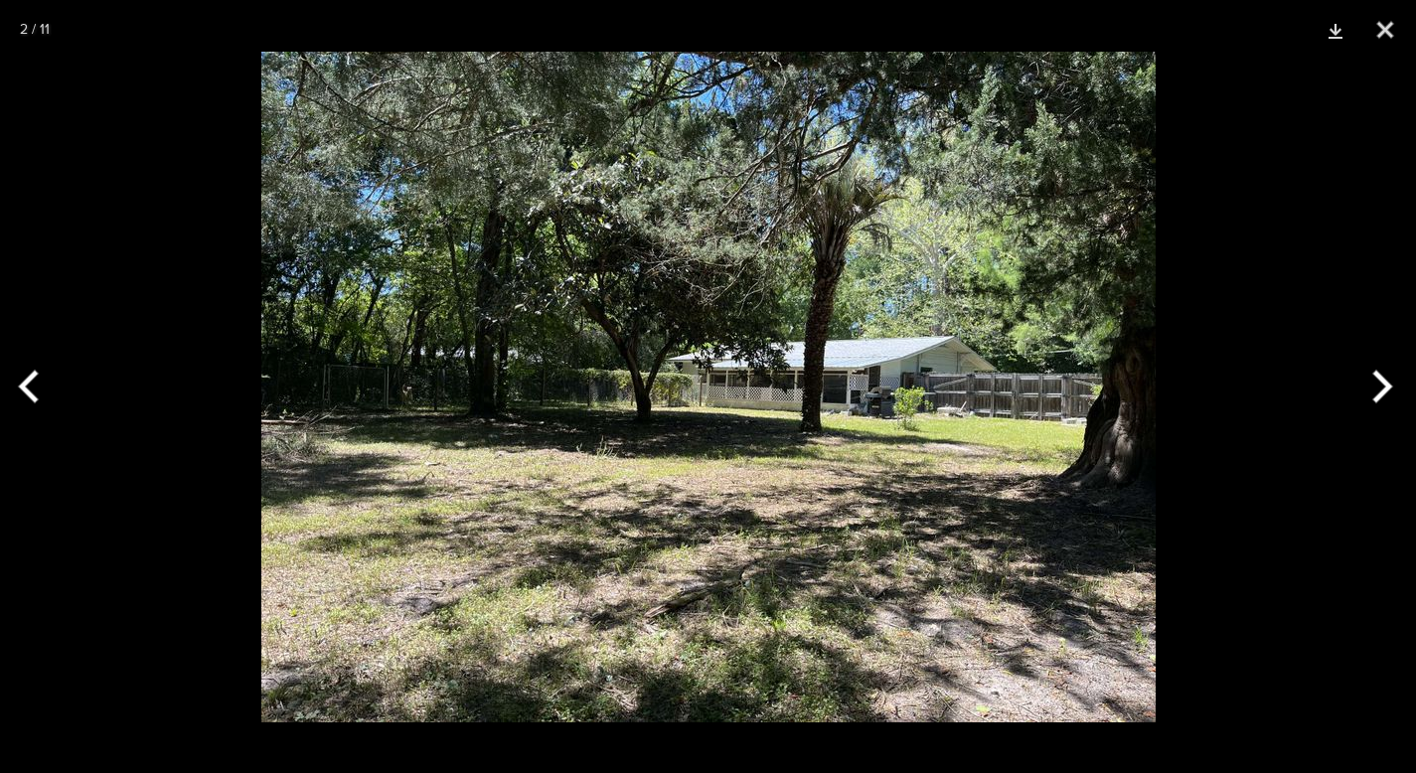
click at [1386, 396] on button "Next" at bounding box center [1379, 386] width 75 height 99
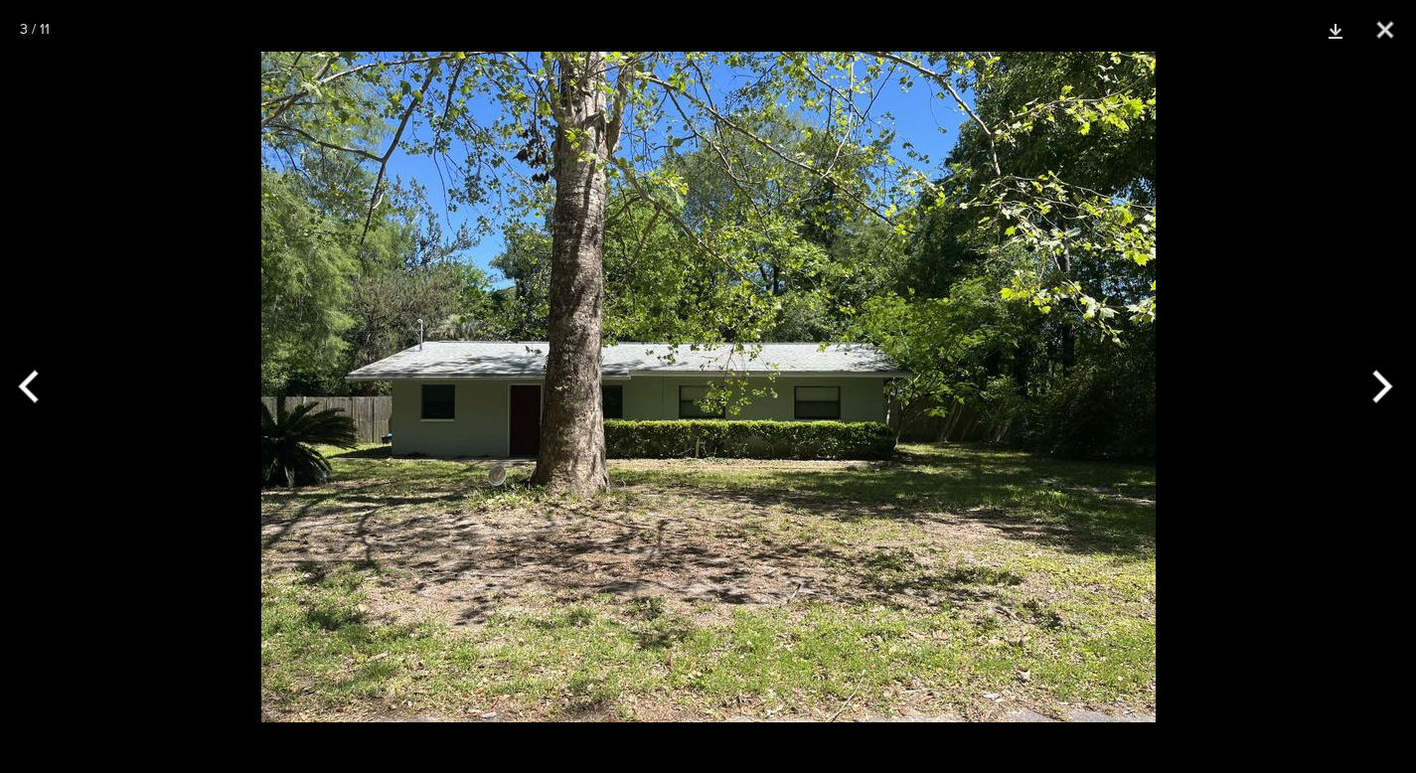
click at [1386, 396] on button "Next" at bounding box center [1379, 386] width 75 height 99
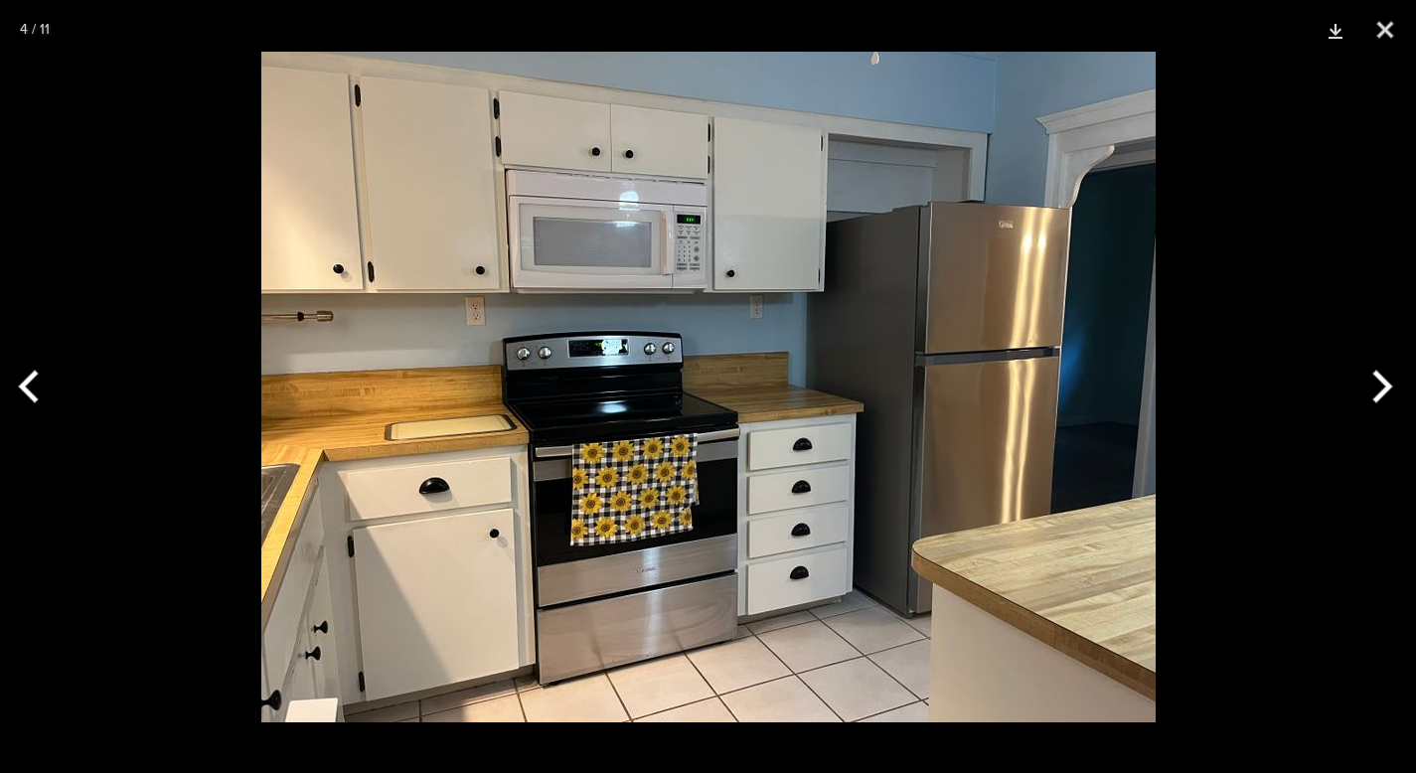
click at [1386, 395] on button "Next" at bounding box center [1379, 386] width 75 height 99
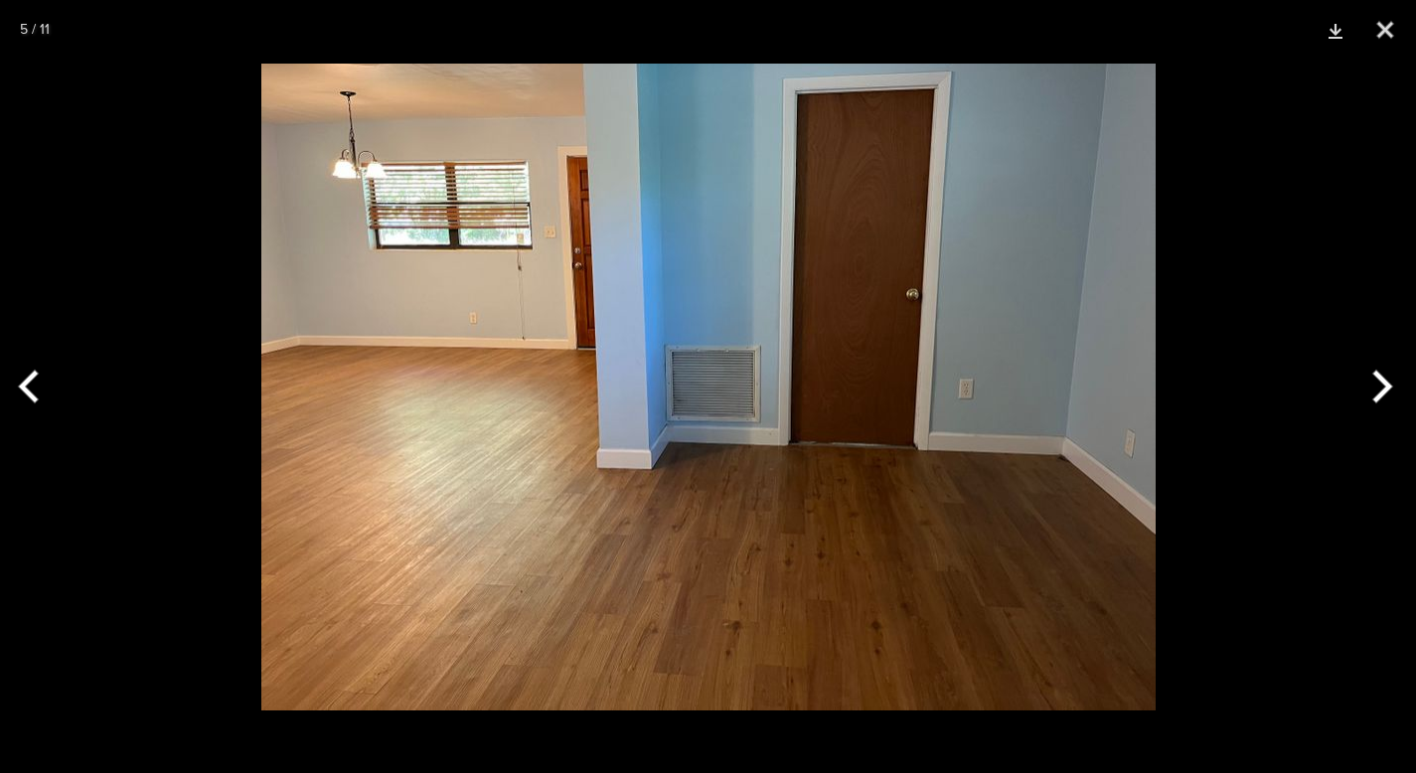
click at [1385, 396] on button "Next" at bounding box center [1379, 386] width 75 height 99
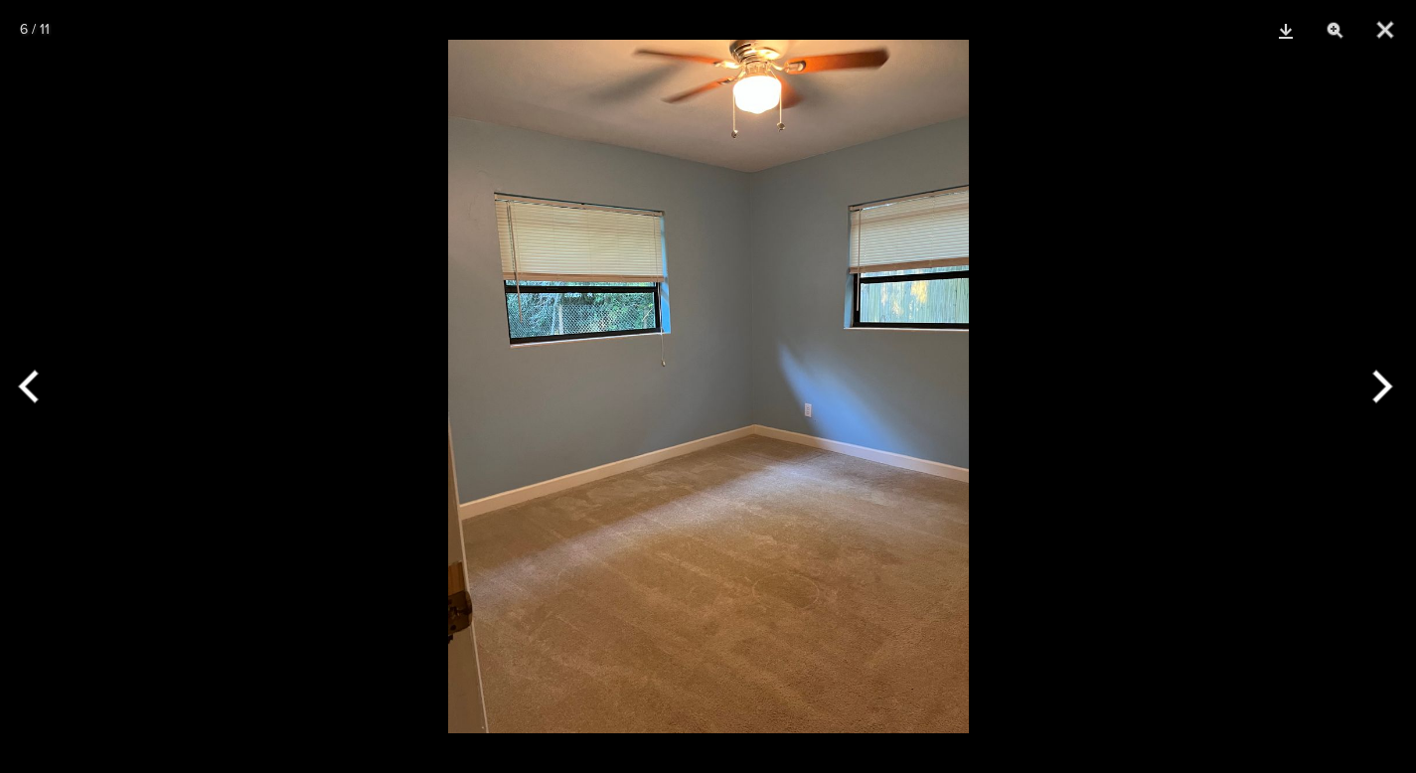
click at [1385, 396] on button "Next" at bounding box center [1379, 386] width 75 height 99
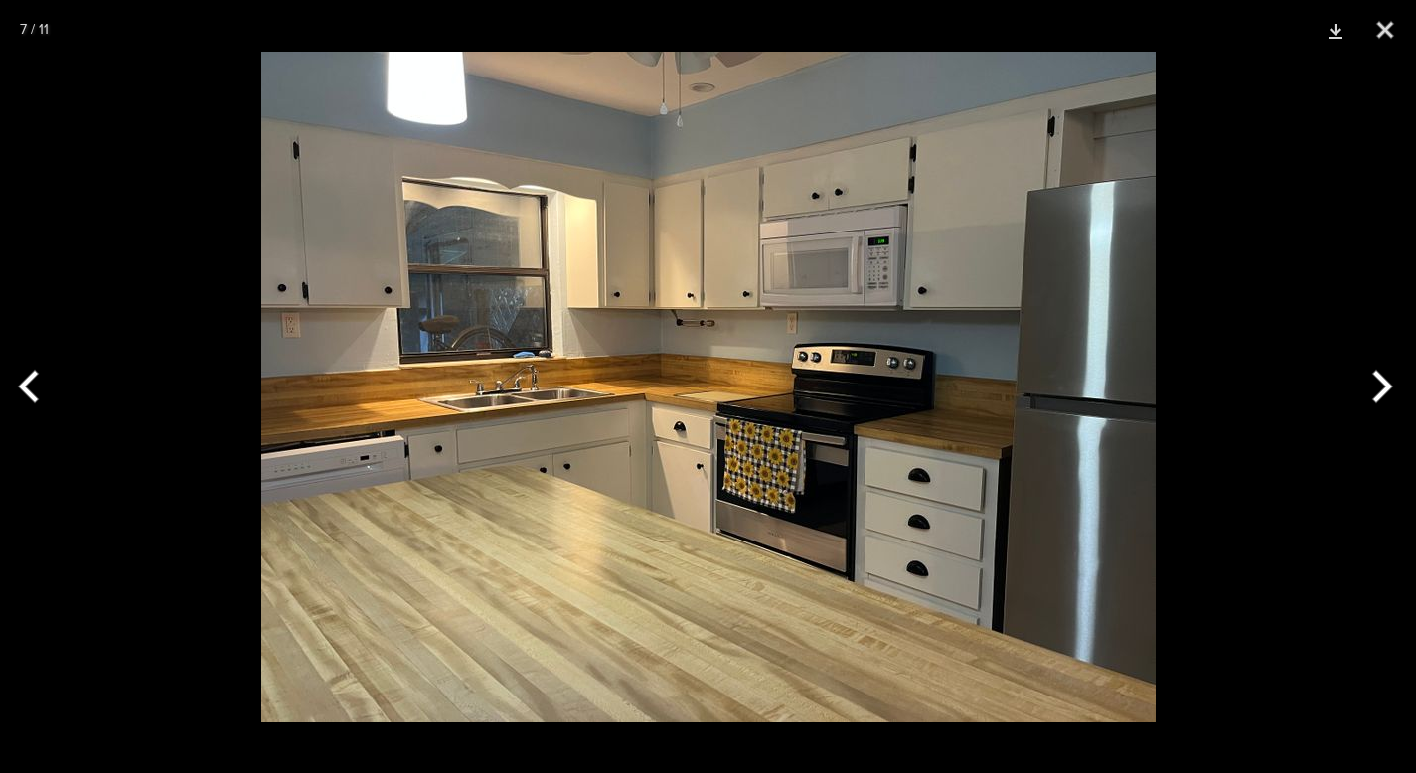
click at [1385, 396] on button "Next" at bounding box center [1379, 386] width 75 height 99
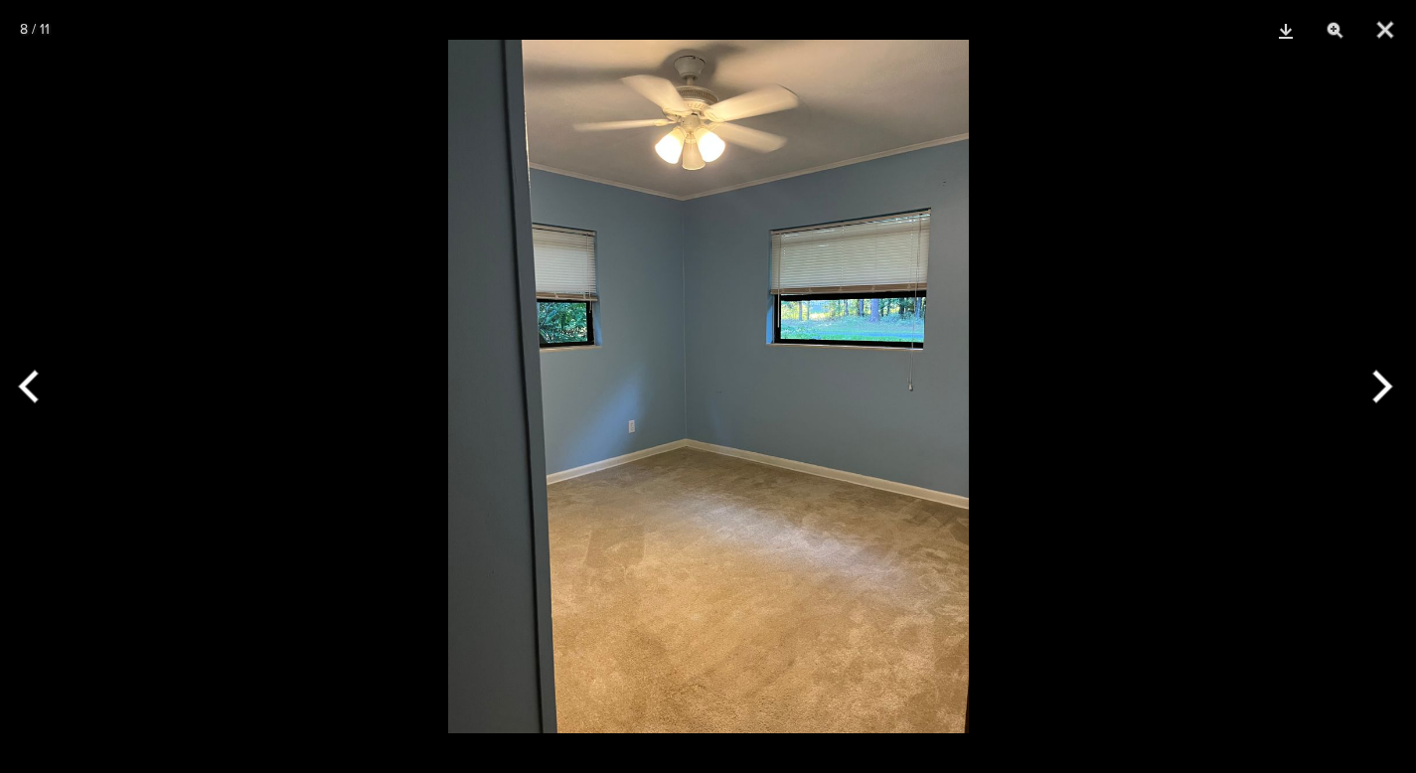
click at [1385, 396] on button "Next" at bounding box center [1379, 386] width 75 height 99
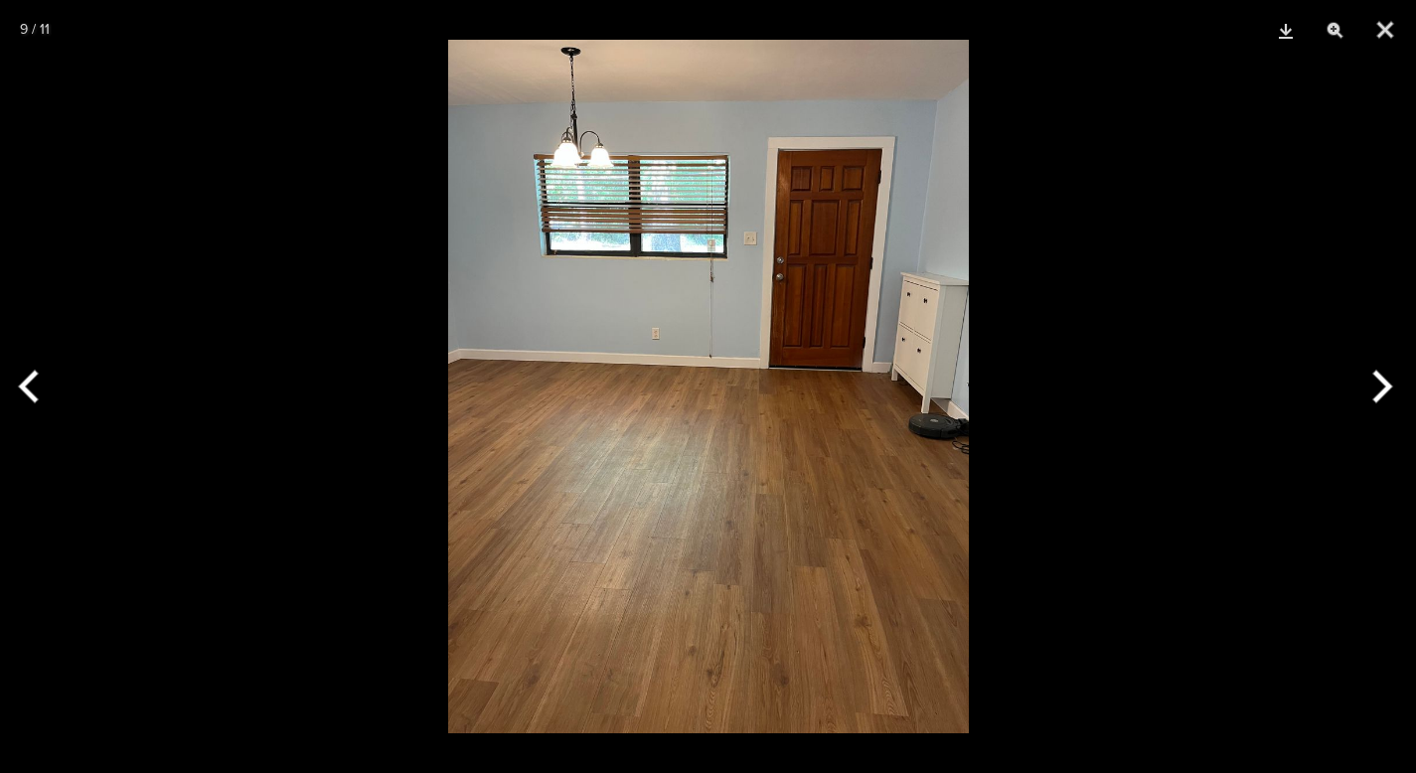
click at [1385, 396] on button "Next" at bounding box center [1379, 386] width 75 height 99
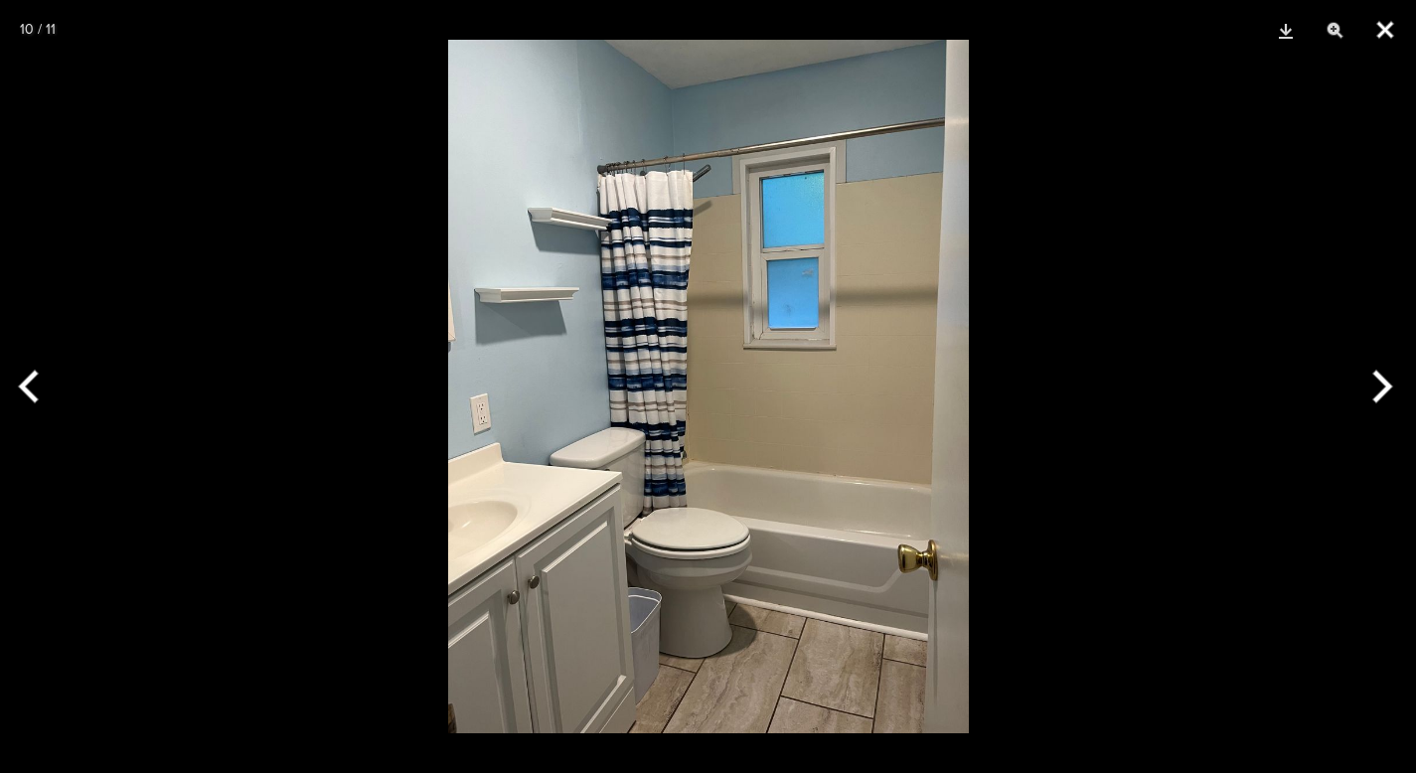
click at [1395, 45] on button "Close" at bounding box center [1386, 30] width 50 height 60
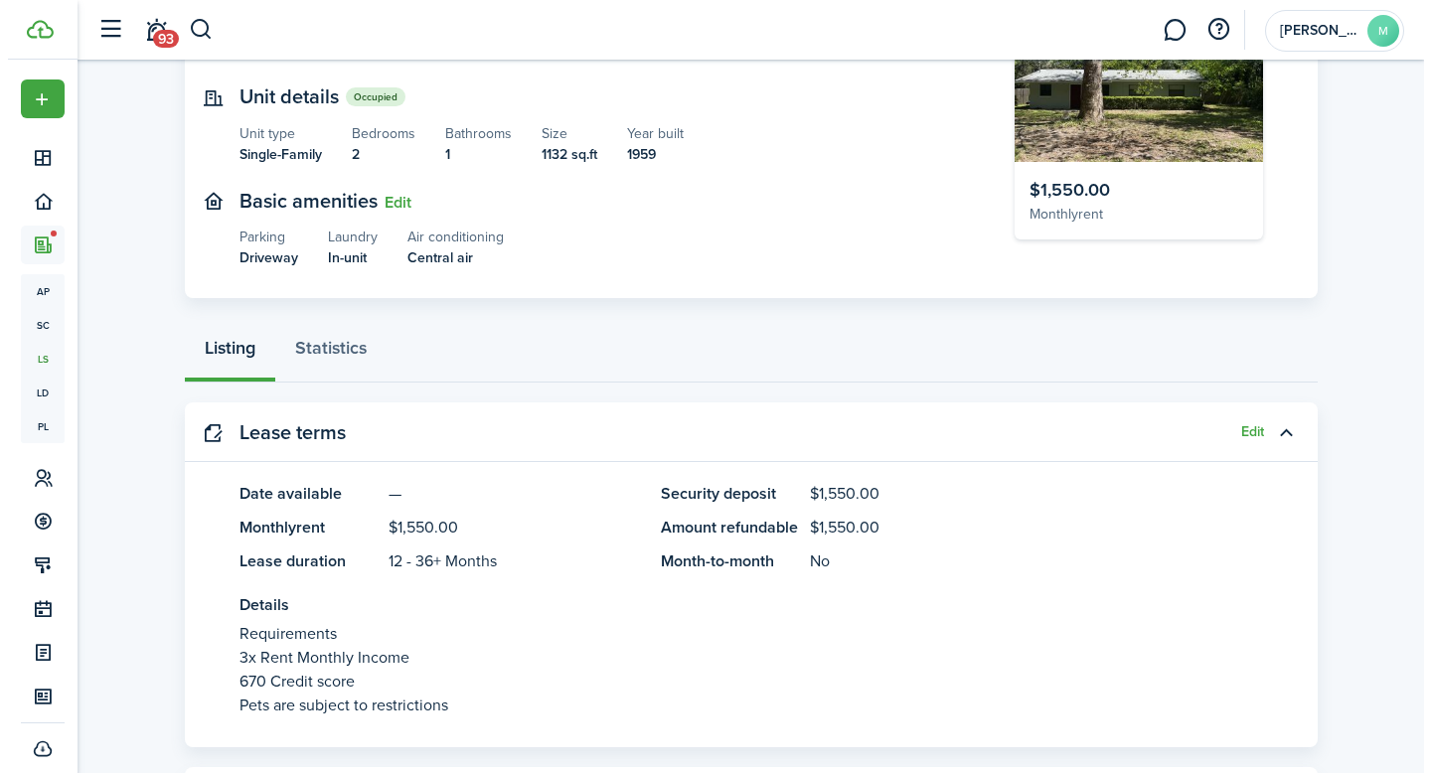
scroll to position [0, 0]
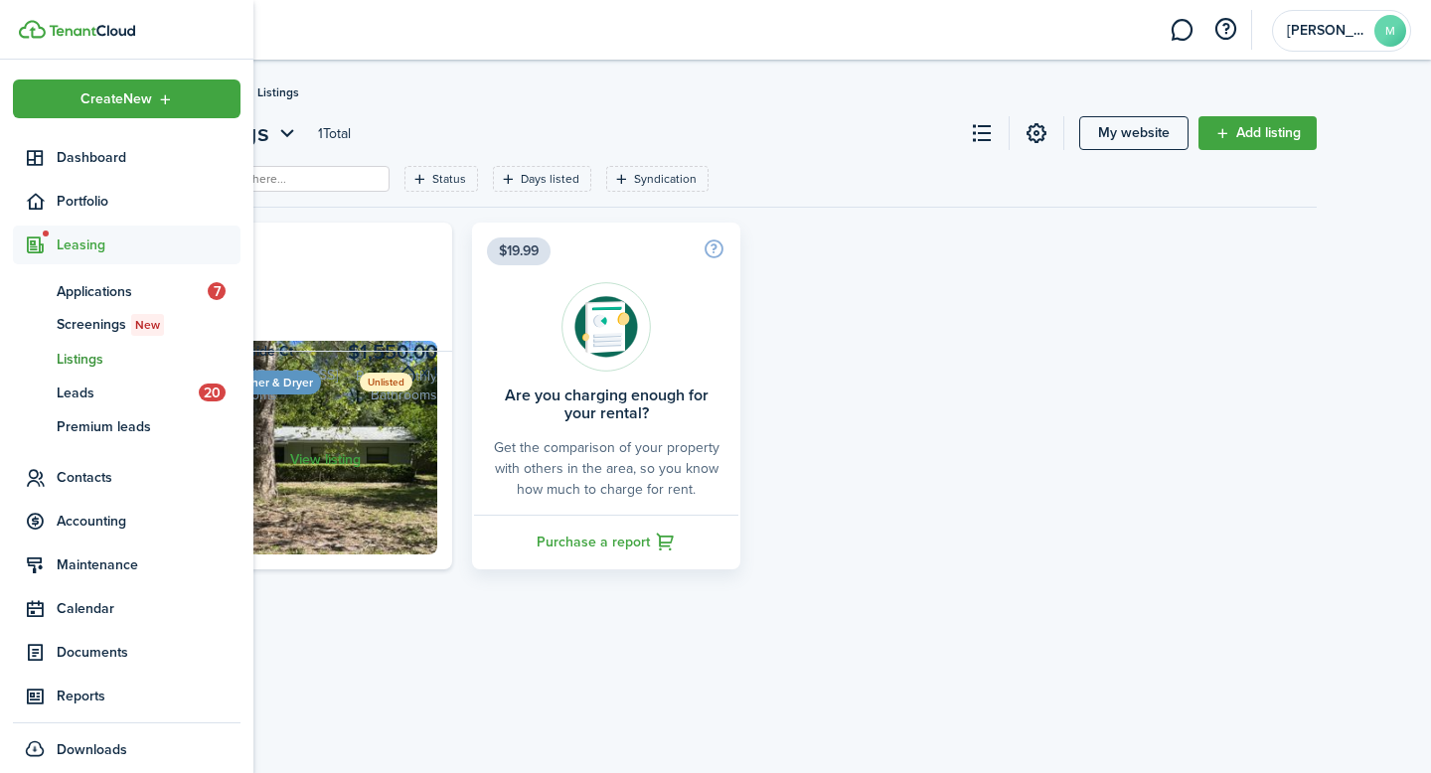
scroll to position [12, 0]
